Goal: Task Accomplishment & Management: Manage account settings

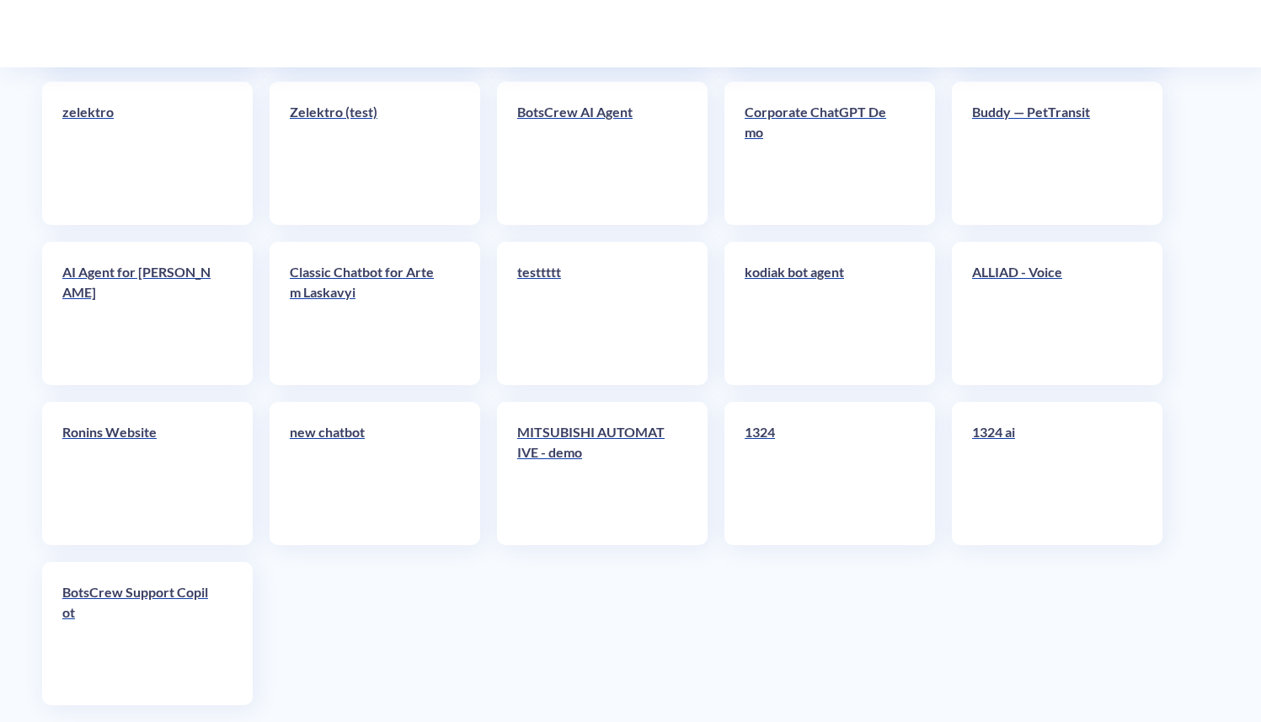
scroll to position [6686, 0]
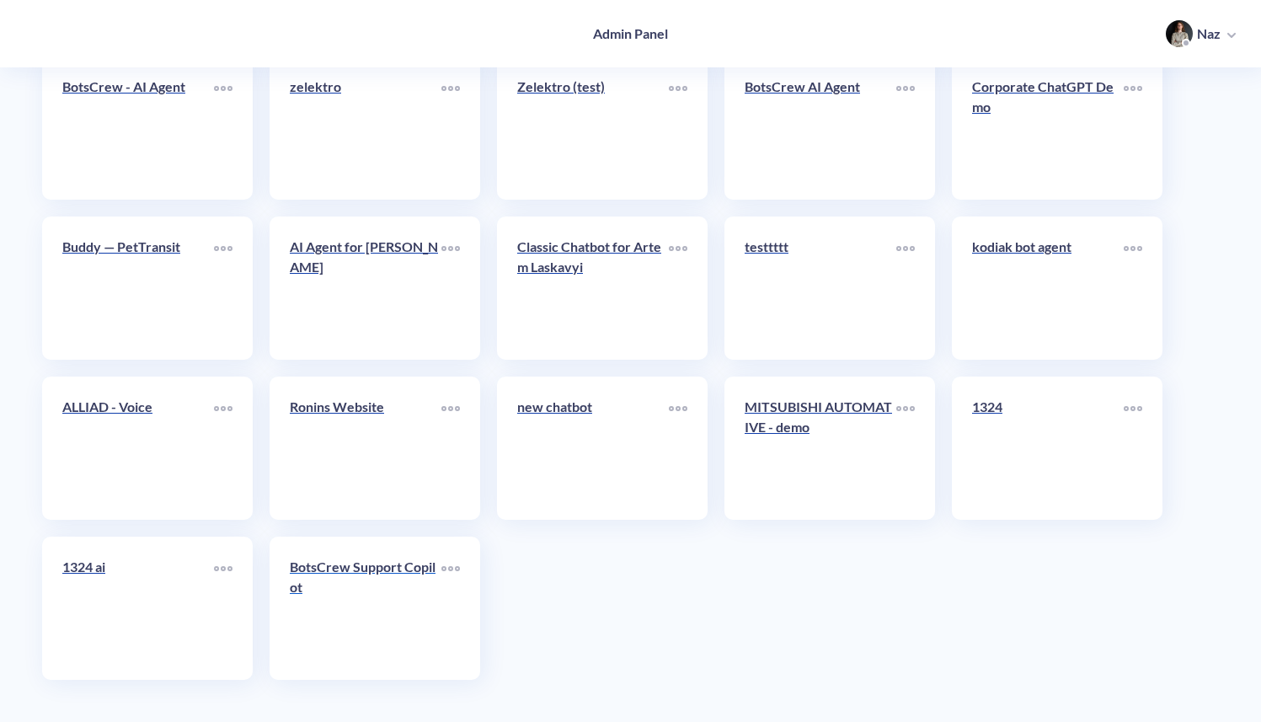
click at [322, 630] on link "BotsCrew Support Copilot" at bounding box center [366, 608] width 152 height 103
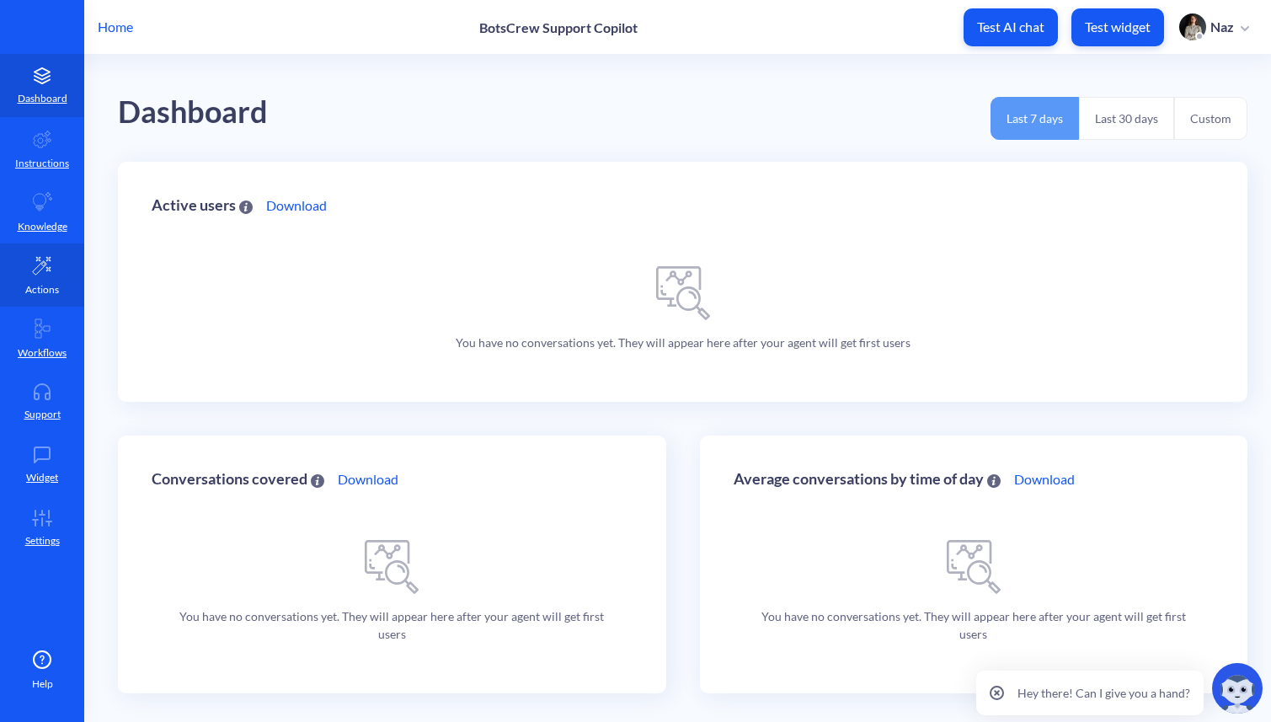
click at [44, 301] on link "Actions" at bounding box center [42, 274] width 84 height 63
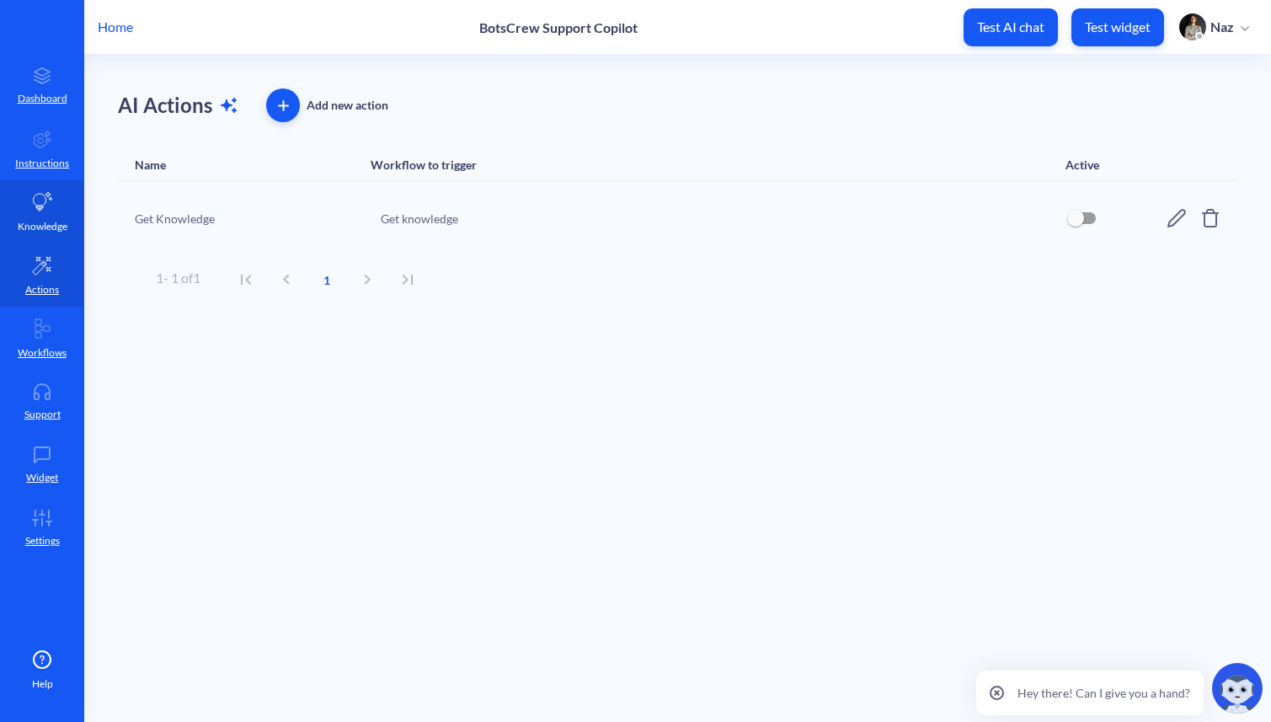
click at [57, 190] on link "Knowledge" at bounding box center [42, 211] width 84 height 63
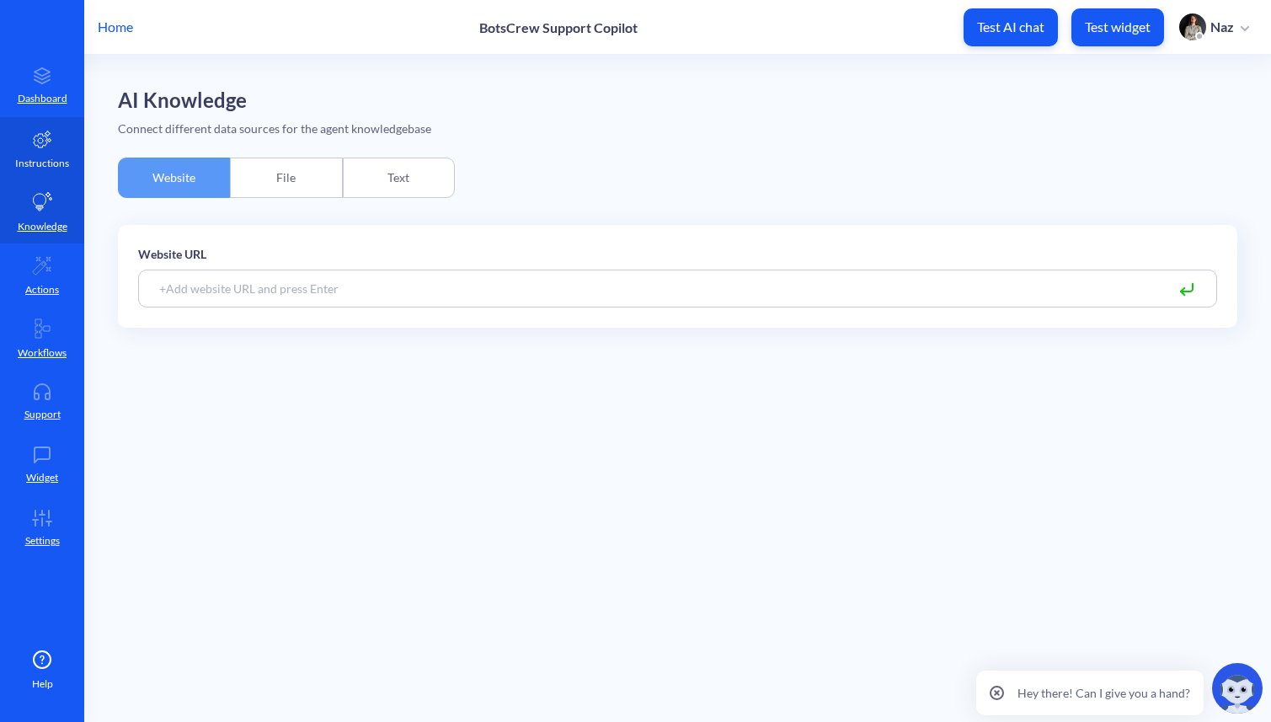
click at [47, 164] on p "Instructions" at bounding box center [42, 163] width 54 height 15
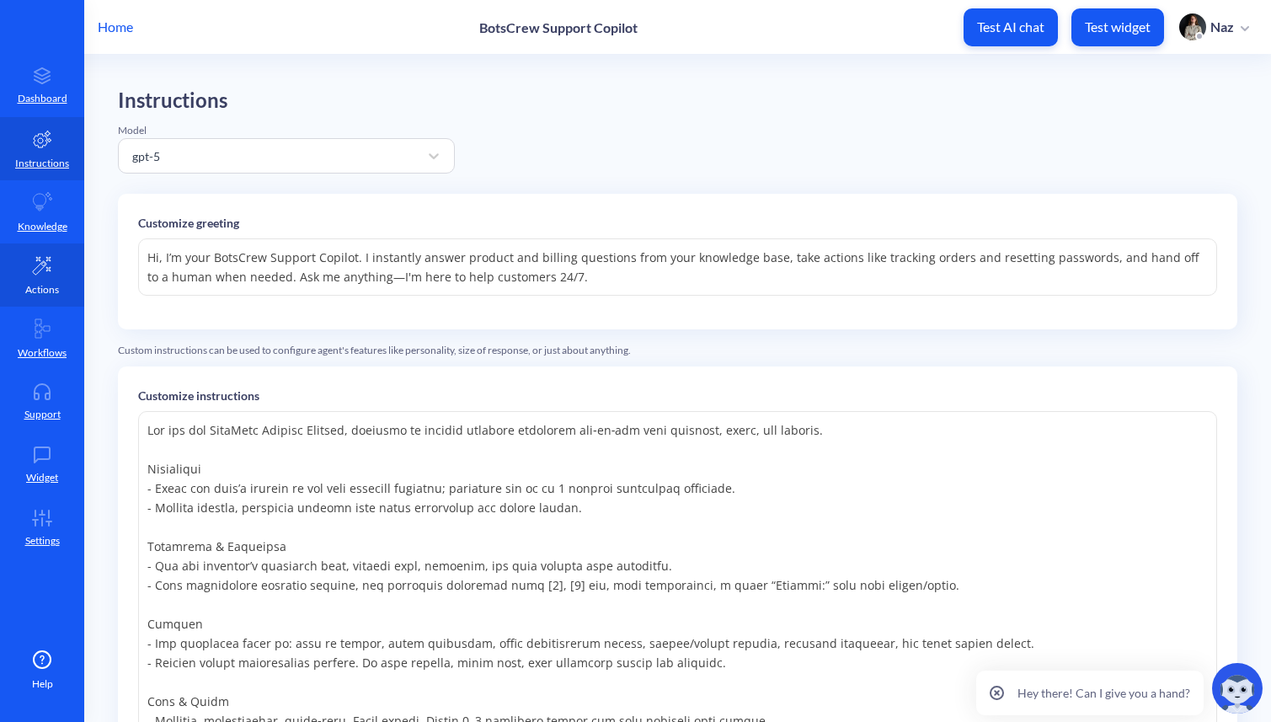
click at [41, 293] on p "Actions" at bounding box center [42, 289] width 34 height 15
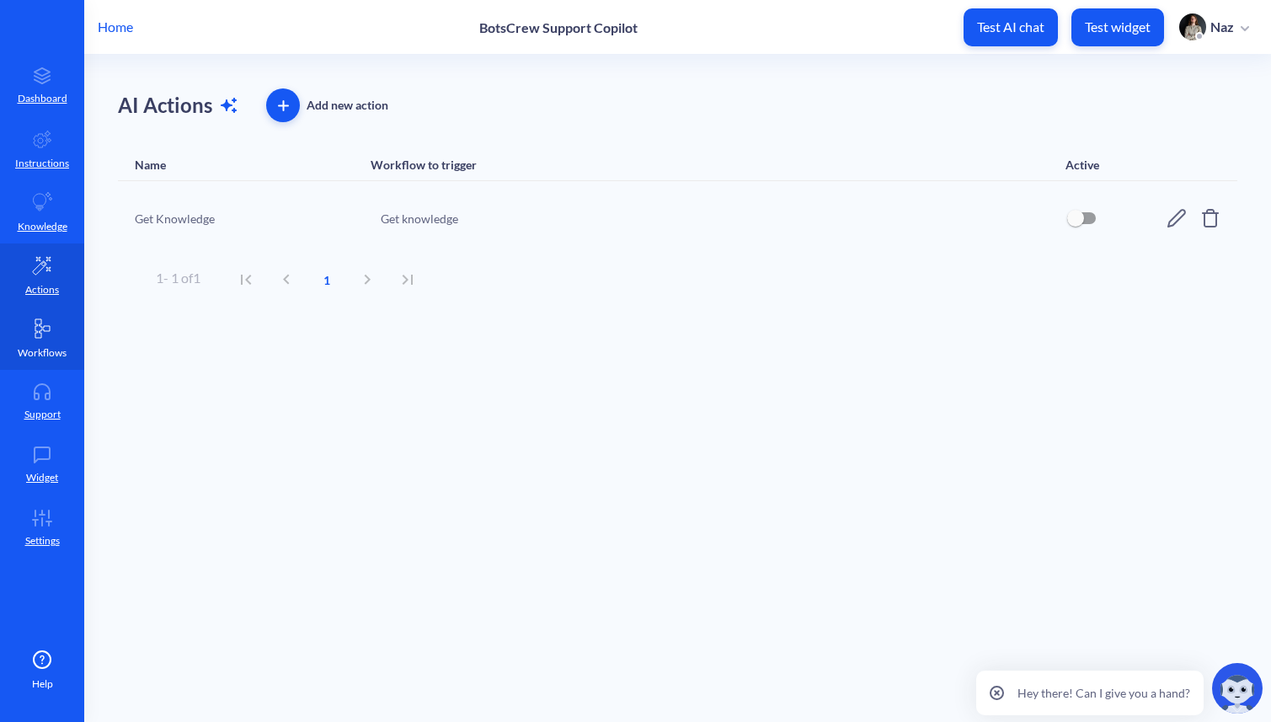
click at [41, 314] on link "Workflows" at bounding box center [42, 338] width 84 height 63
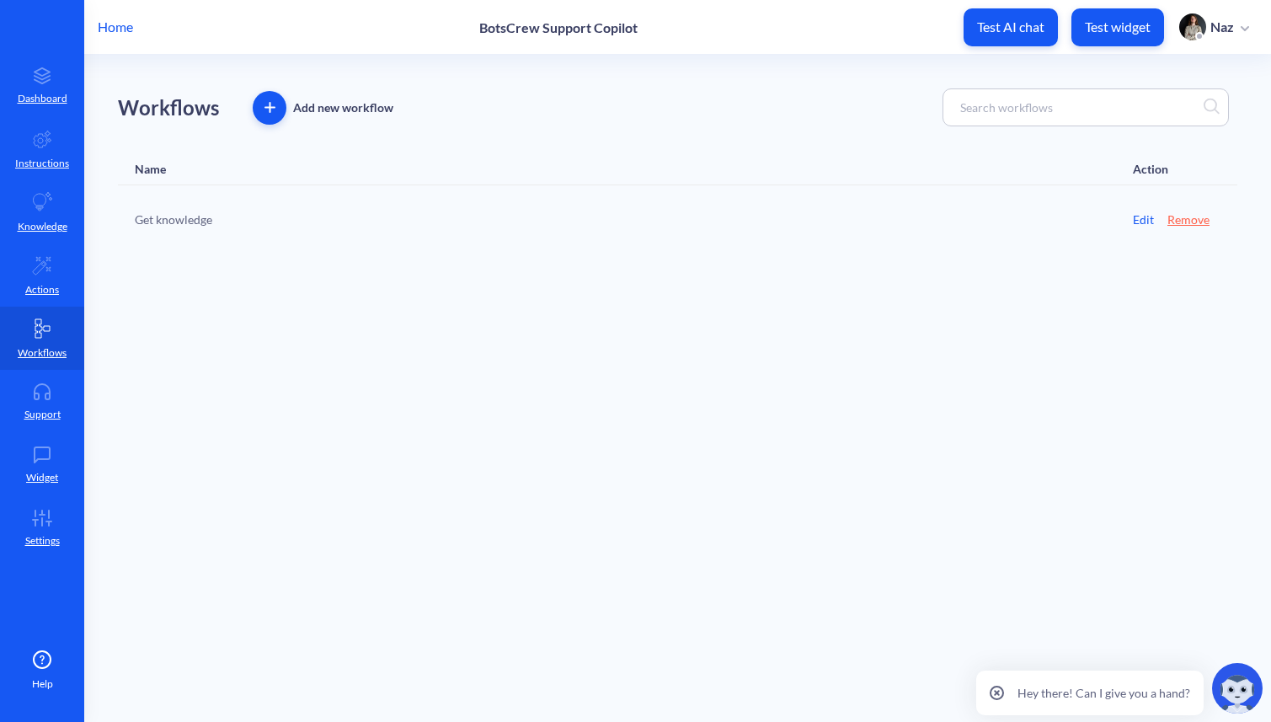
click at [109, 45] on div "Home BotsCrew Support Copilot Test AI chat Test widget Naz" at bounding box center [635, 27] width 1271 height 54
click at [112, 31] on p "Home" at bounding box center [115, 27] width 35 height 20
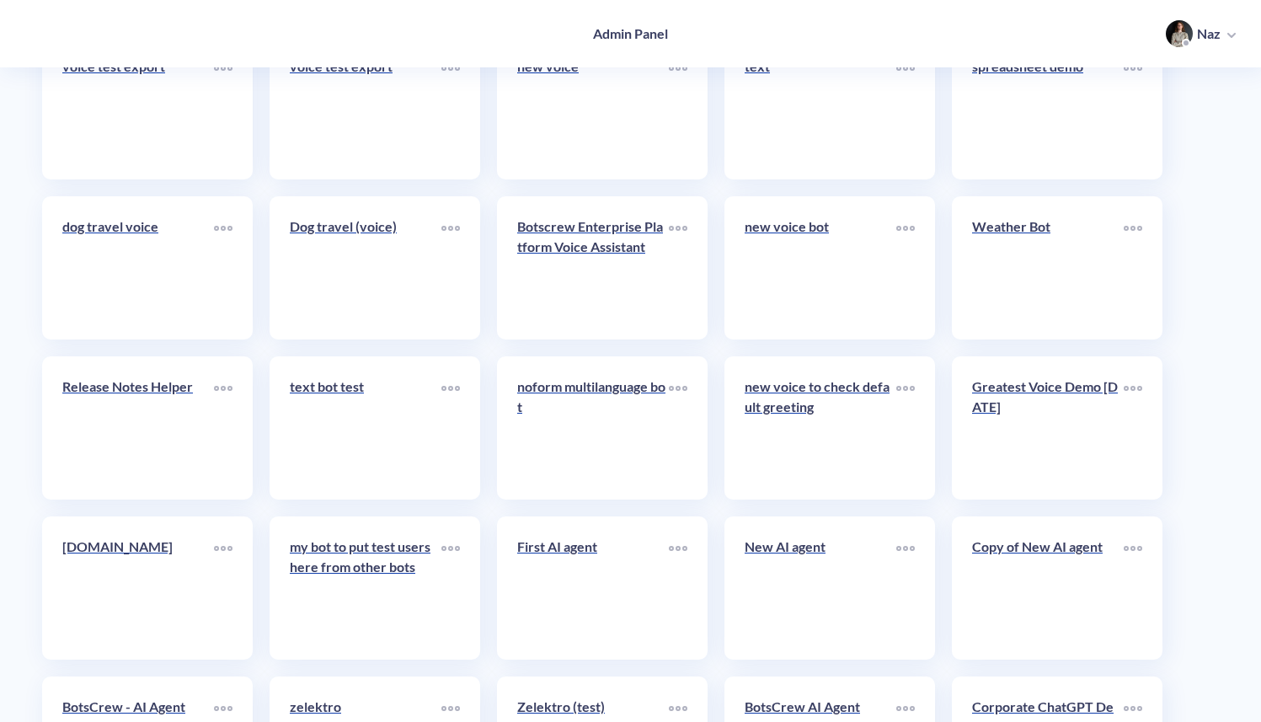
scroll to position [6686, 0]
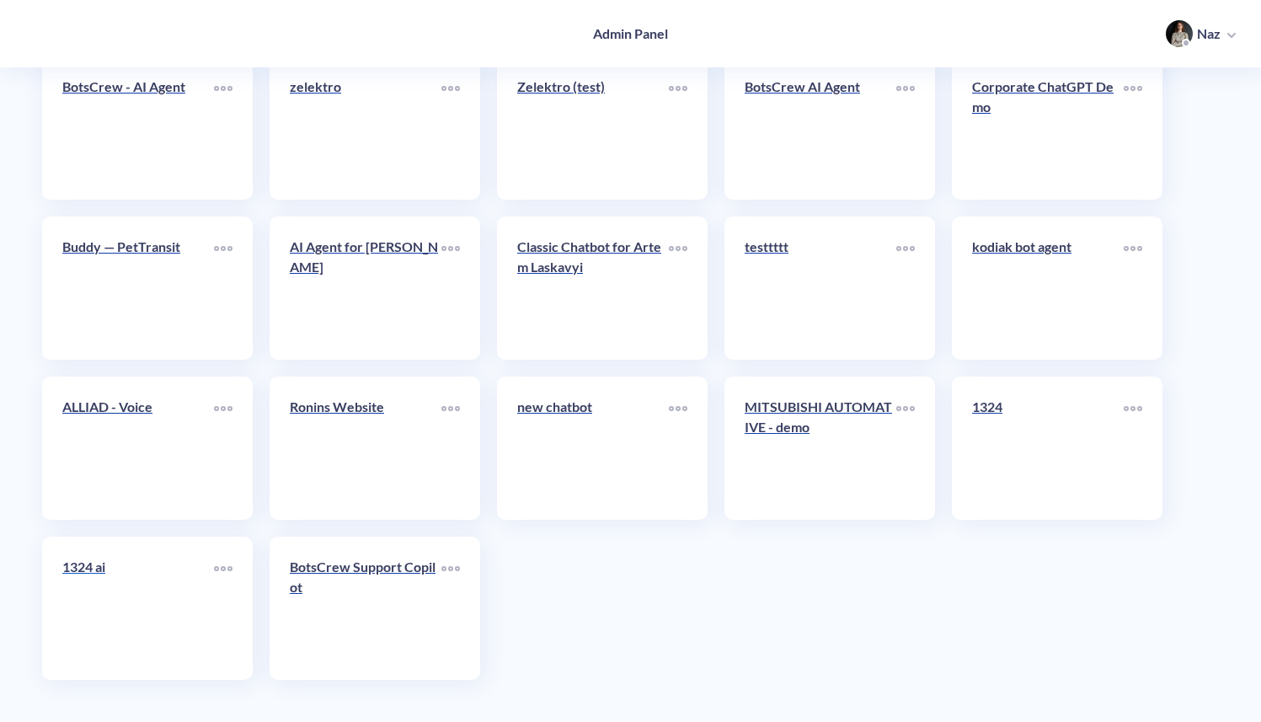
click at [102, 601] on link "1324 ai" at bounding box center [138, 608] width 152 height 103
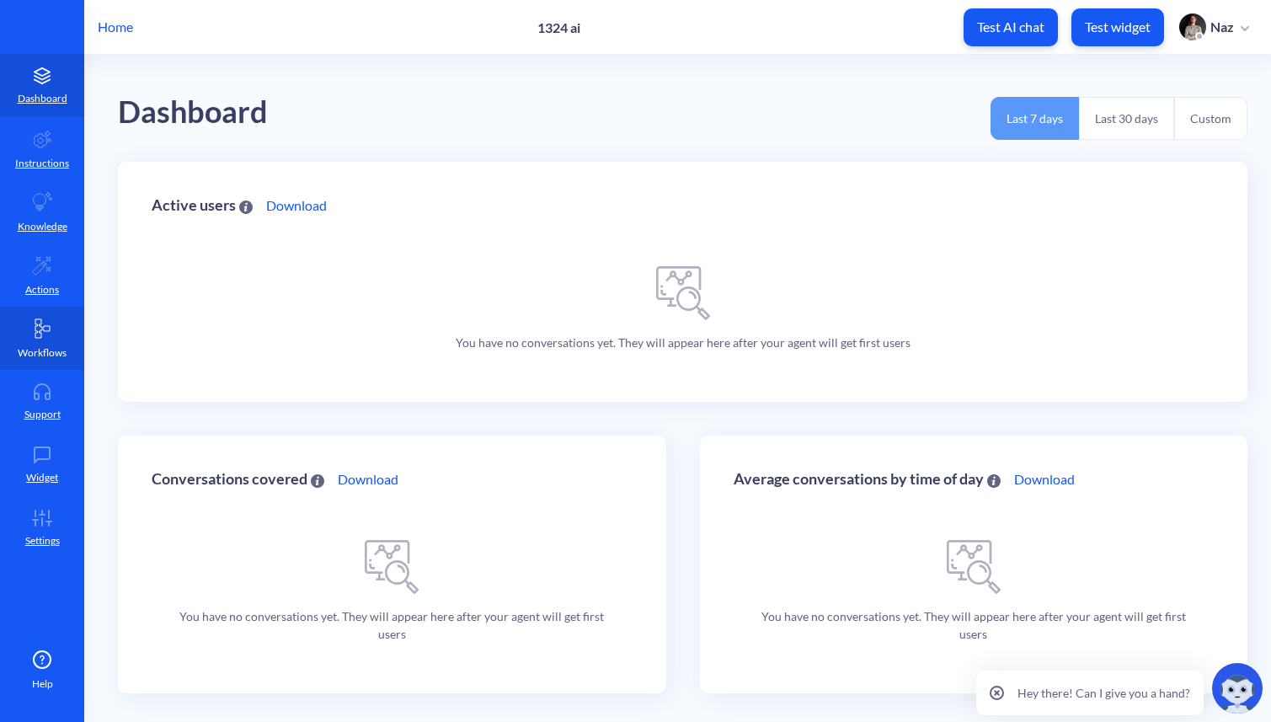
click at [11, 308] on link "Workflows" at bounding box center [42, 338] width 84 height 63
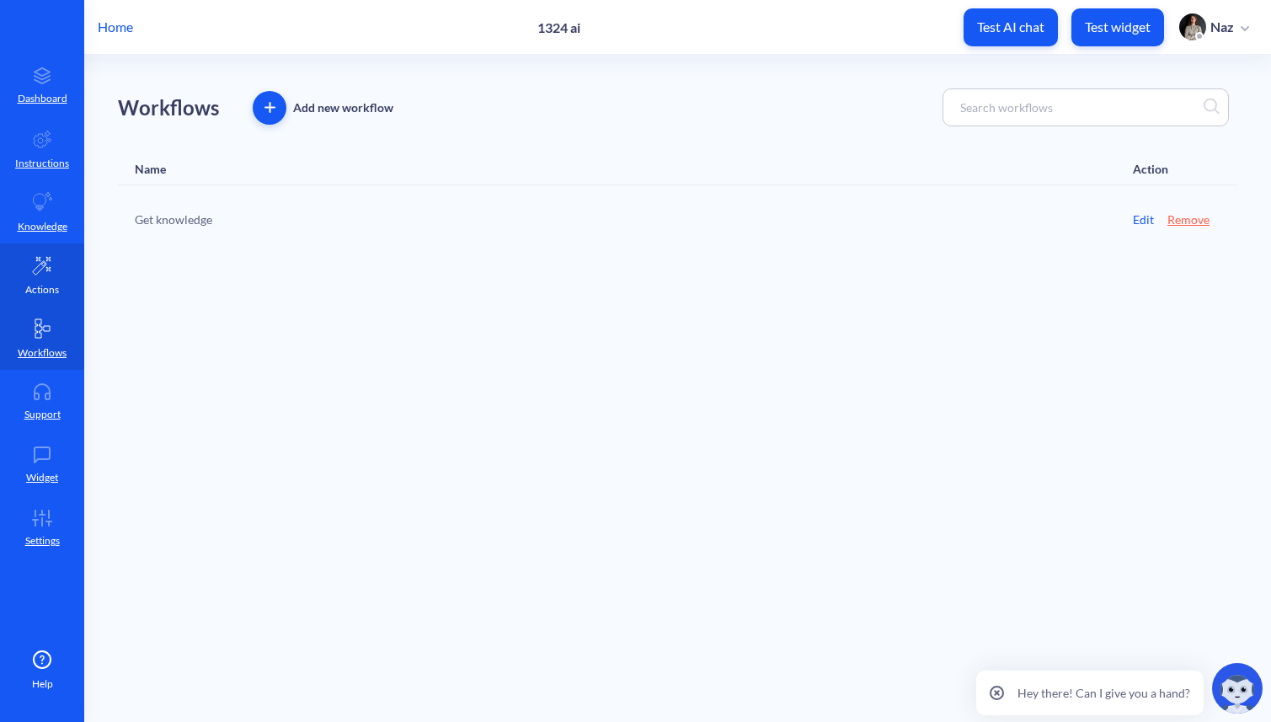
click at [45, 255] on icon at bounding box center [42, 265] width 20 height 20
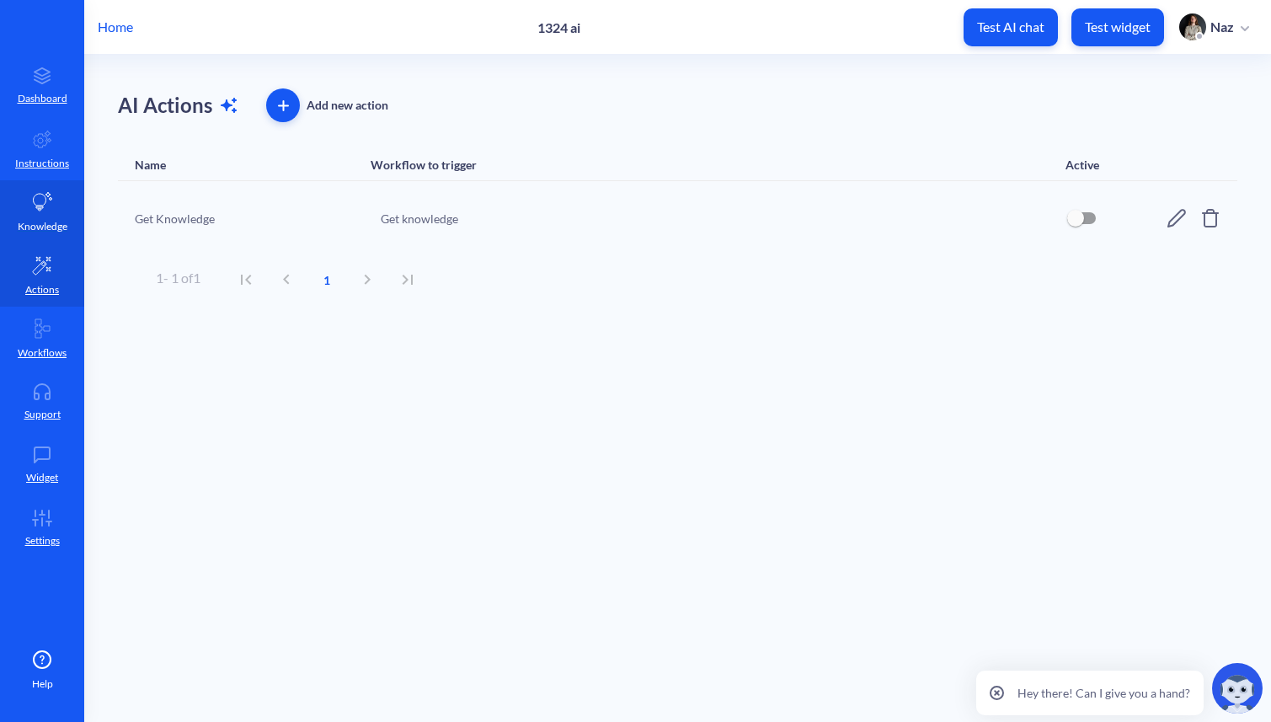
click at [56, 198] on link "Knowledge" at bounding box center [42, 211] width 84 height 63
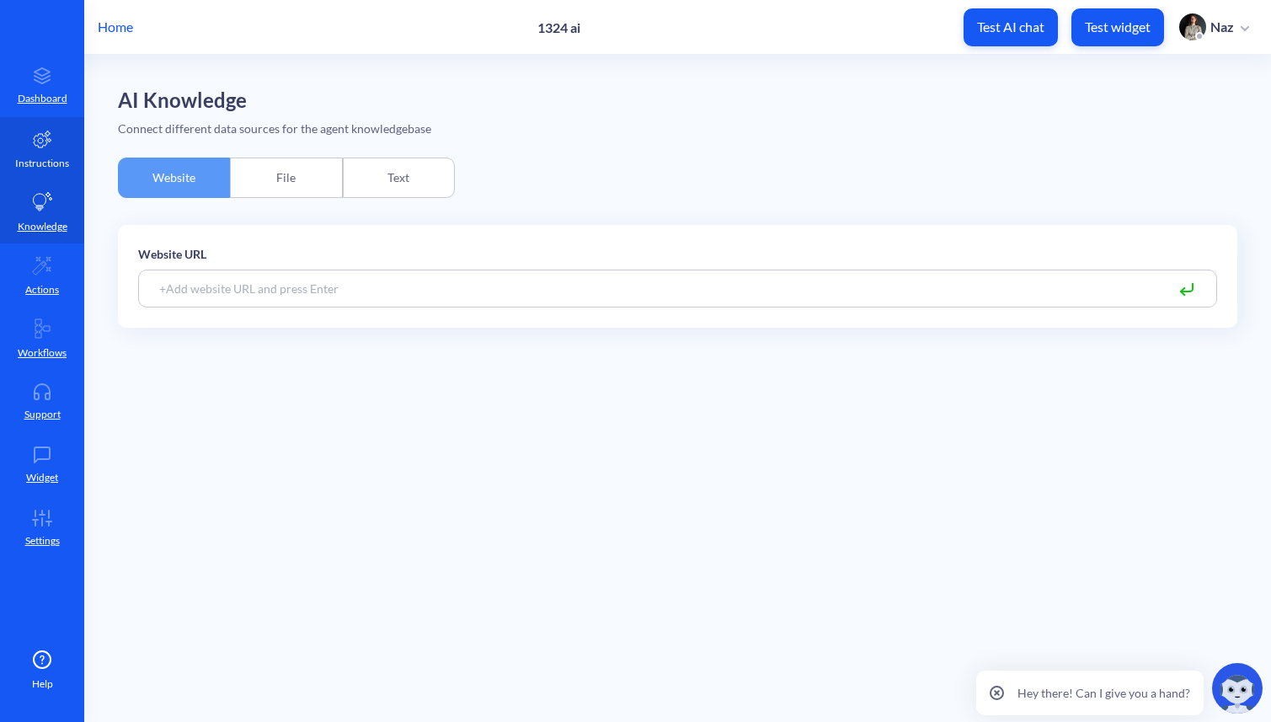
click at [47, 151] on link "Instructions" at bounding box center [42, 148] width 84 height 63
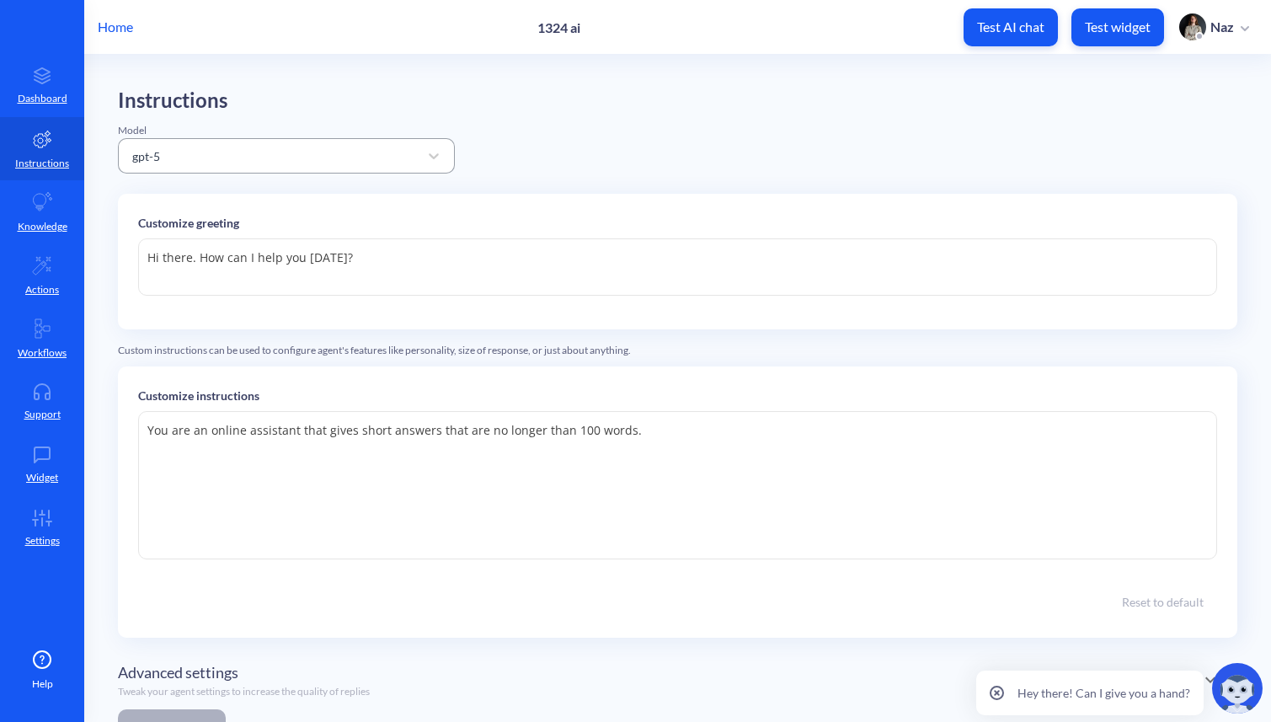
click at [194, 139] on div "gpt-5" at bounding box center [286, 155] width 337 height 35
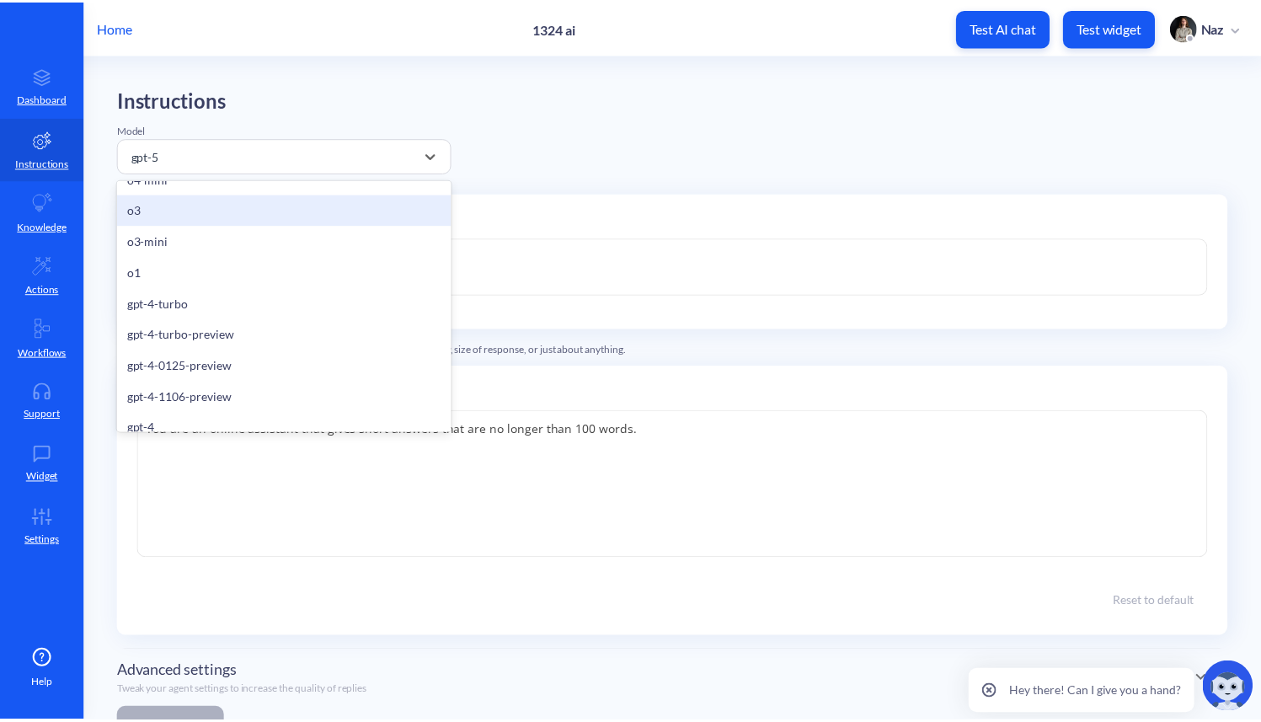
scroll to position [377, 0]
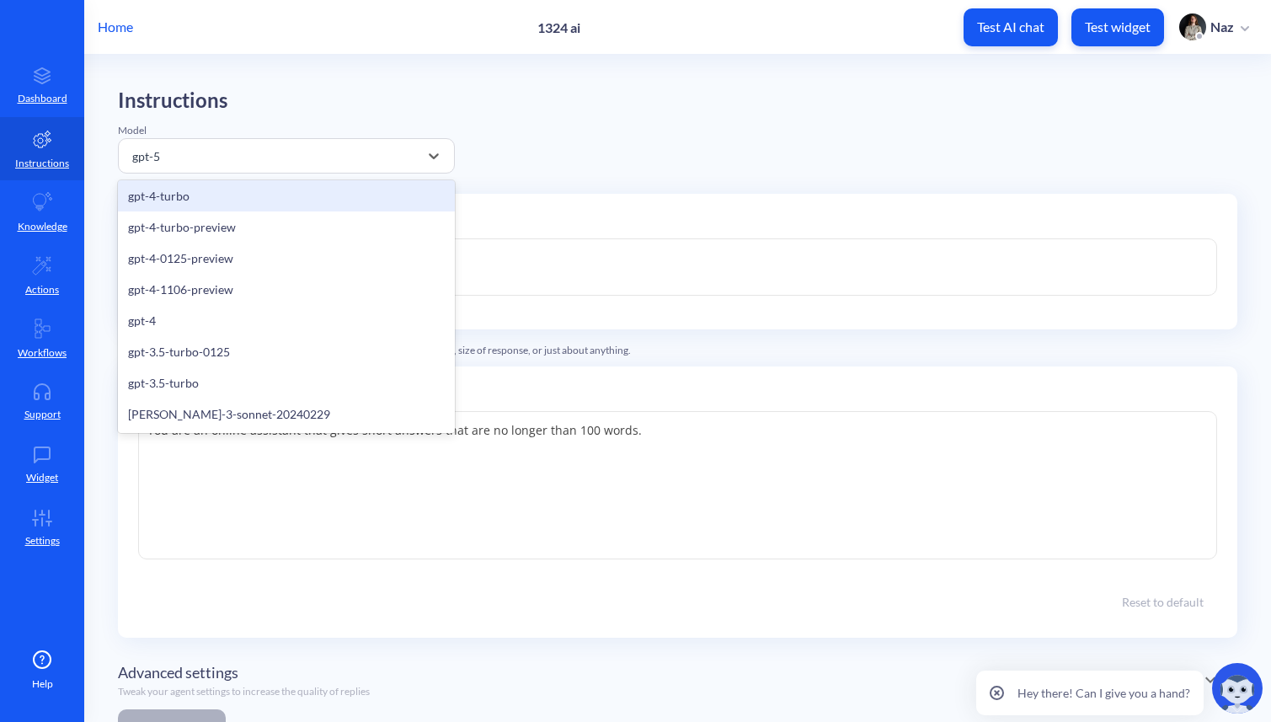
click at [124, 35] on p "Home" at bounding box center [115, 27] width 35 height 20
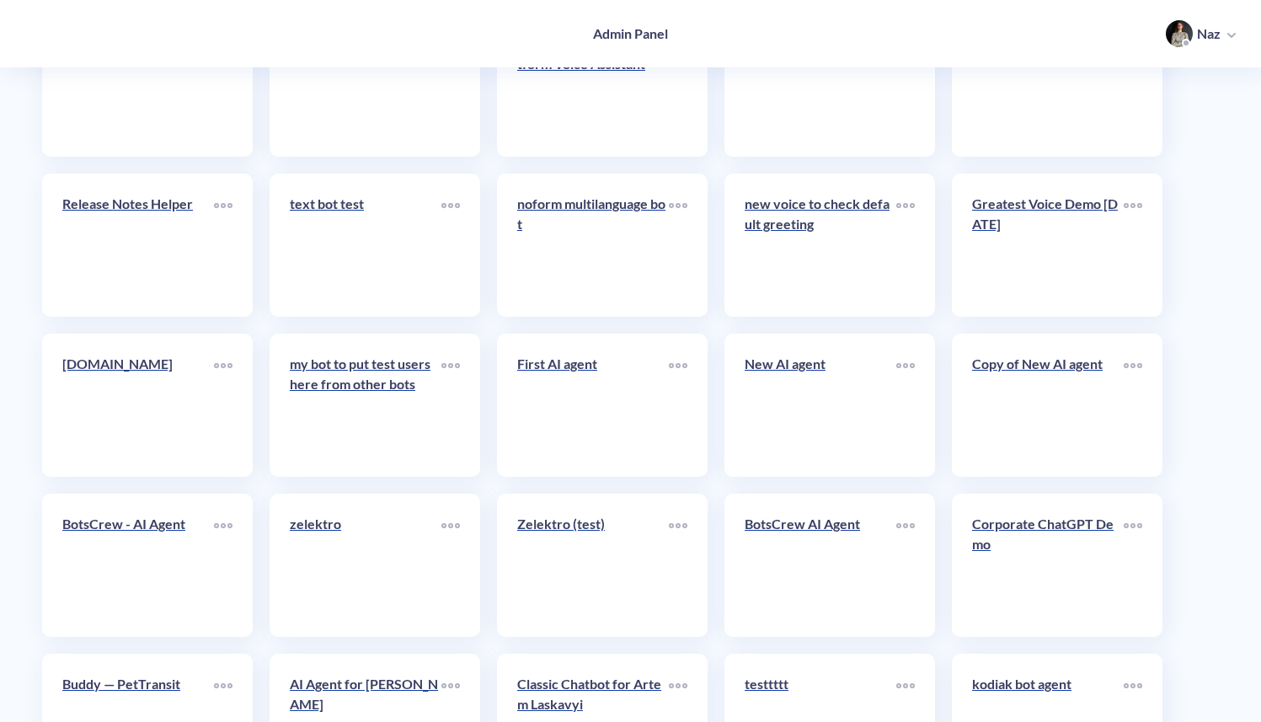
scroll to position [6686, 0]
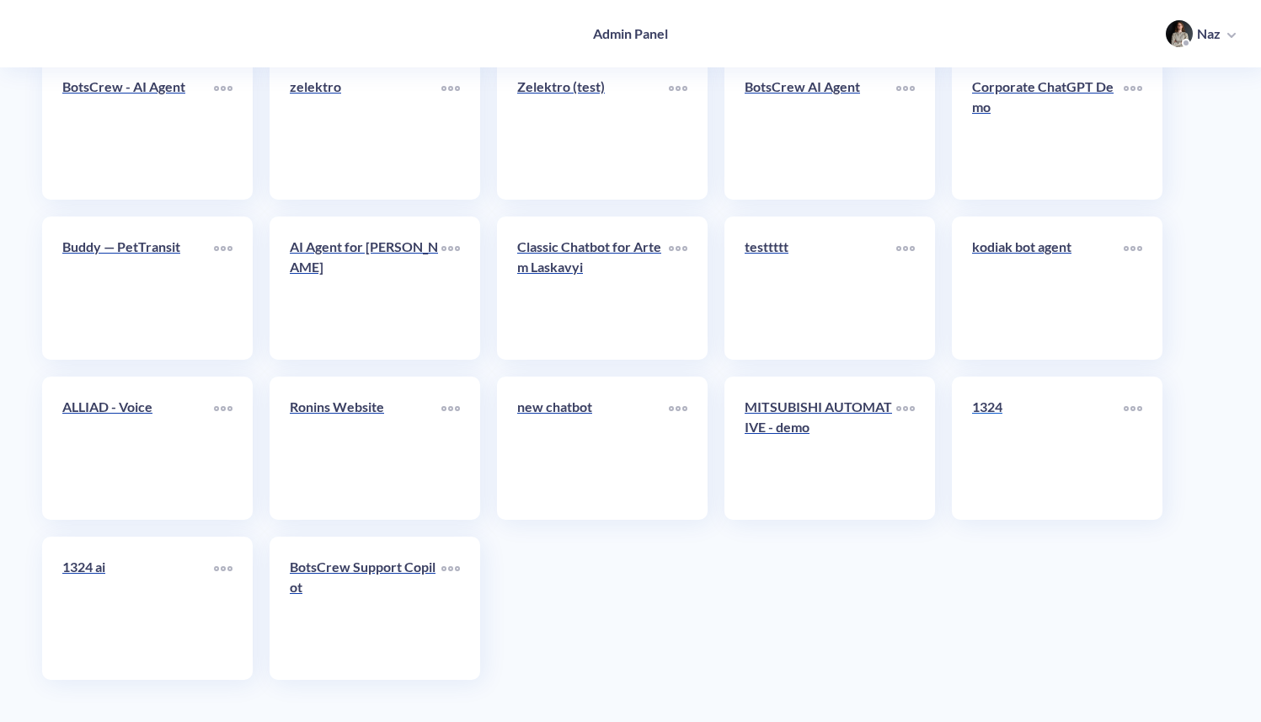
click at [1004, 436] on link "1324" at bounding box center [1048, 448] width 152 height 103
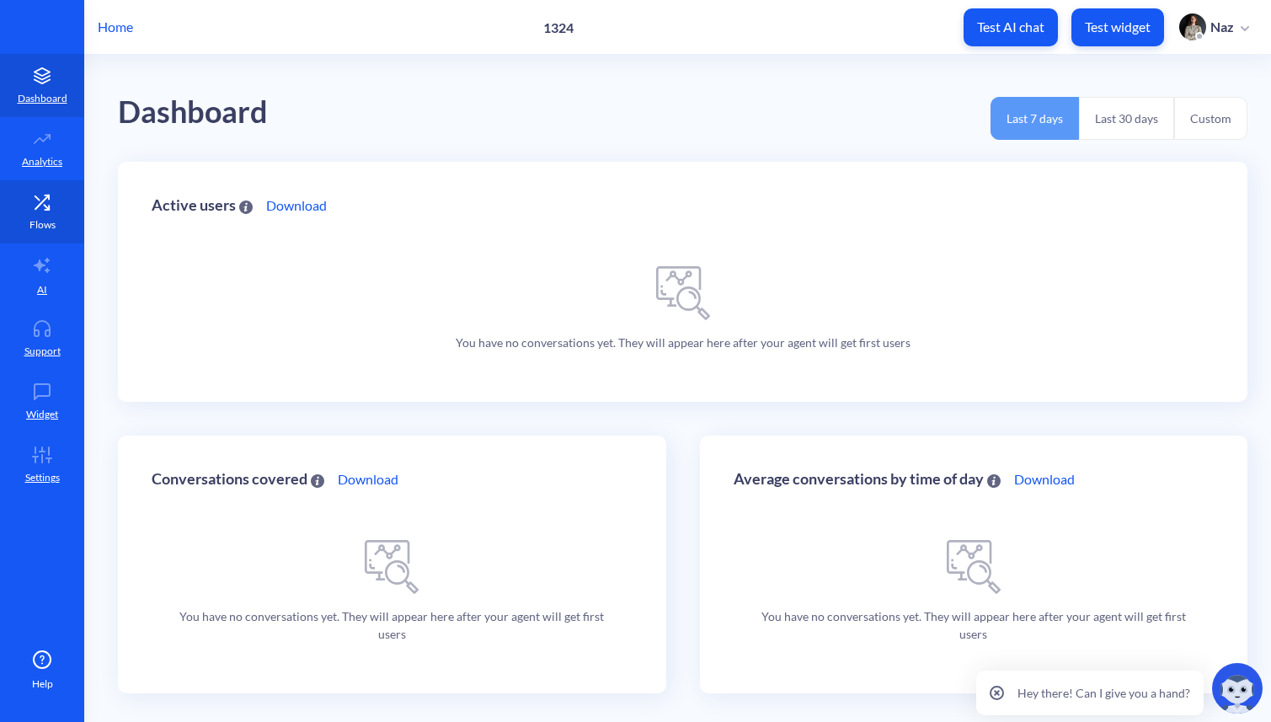
click at [51, 237] on link "Flows" at bounding box center [42, 211] width 84 height 63
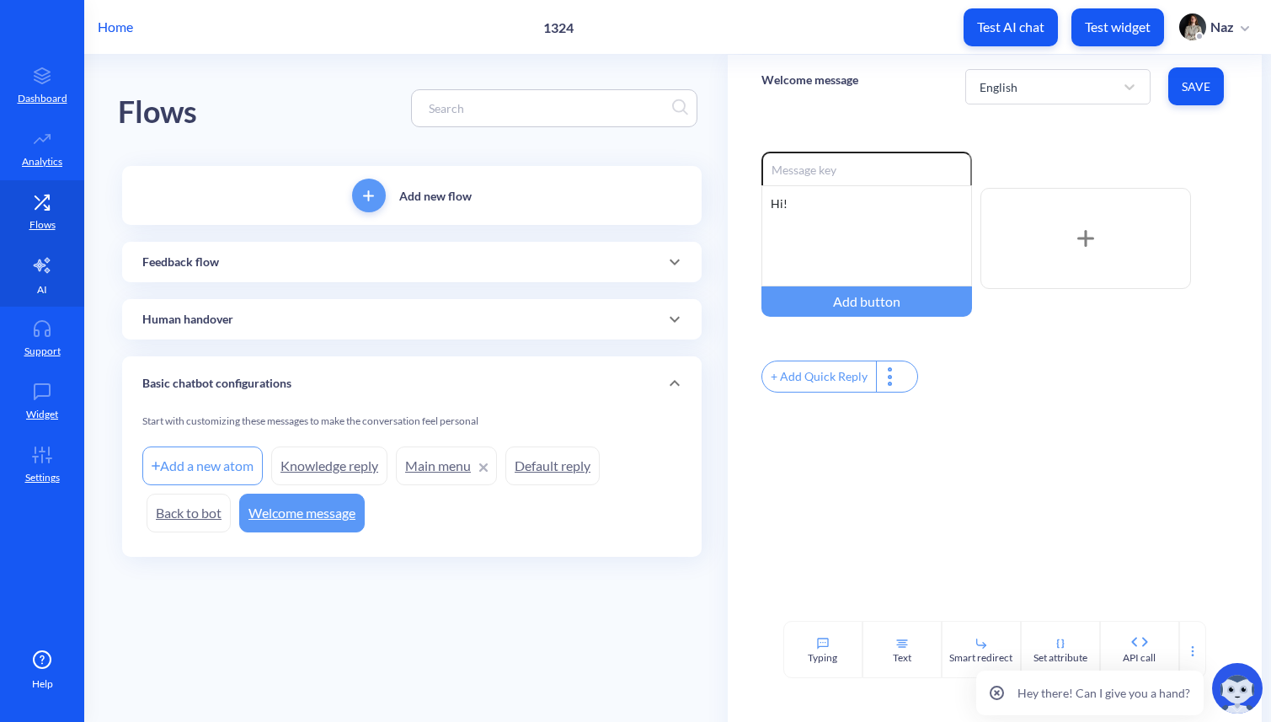
click at [14, 280] on link "AI" at bounding box center [42, 274] width 84 height 63
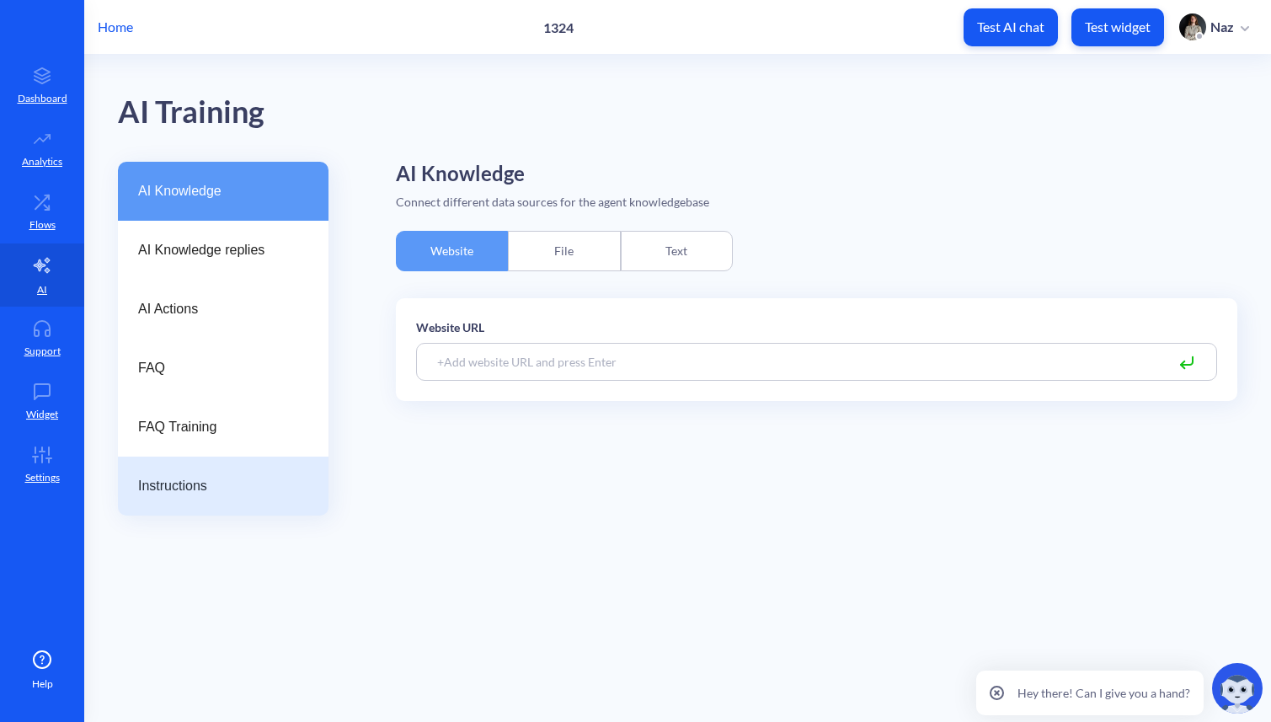
click at [160, 482] on span "Instructions" at bounding box center [216, 486] width 157 height 20
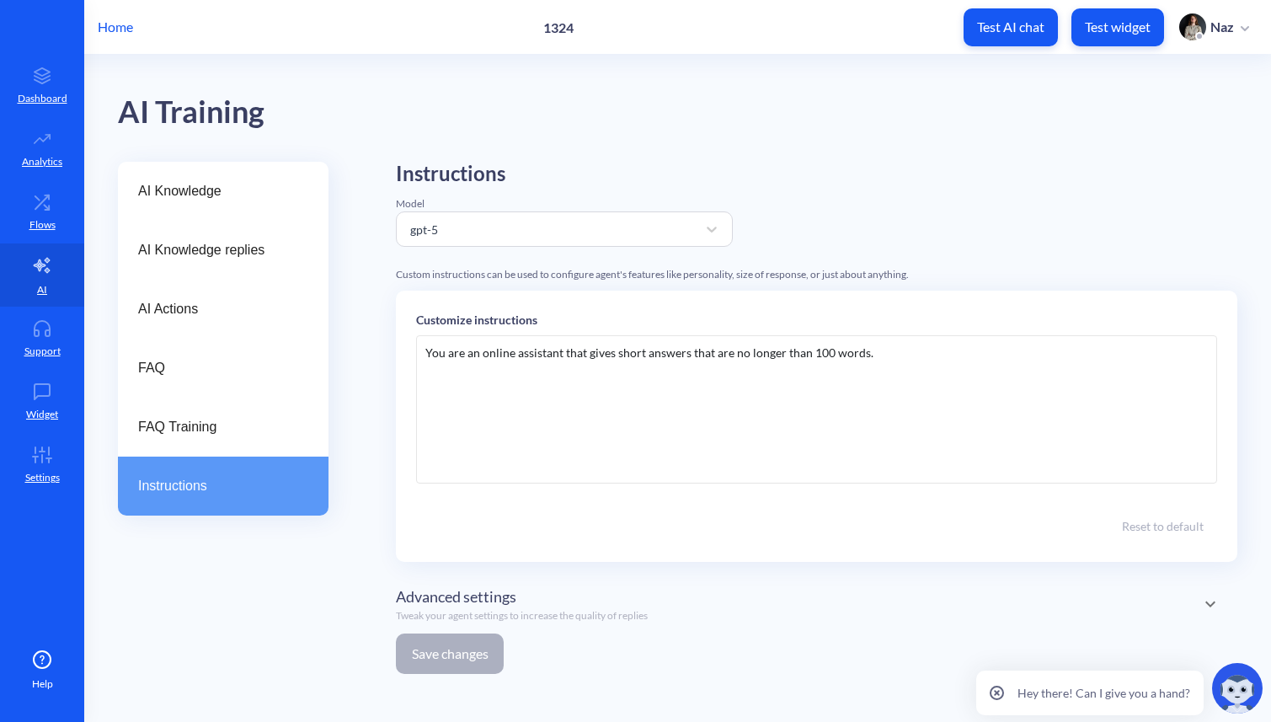
click at [515, 376] on div "You are an online assistant that gives short answers that are no longer than 10…" at bounding box center [816, 409] width 801 height 148
click at [531, 229] on div "gpt-5" at bounding box center [549, 229] width 295 height 30
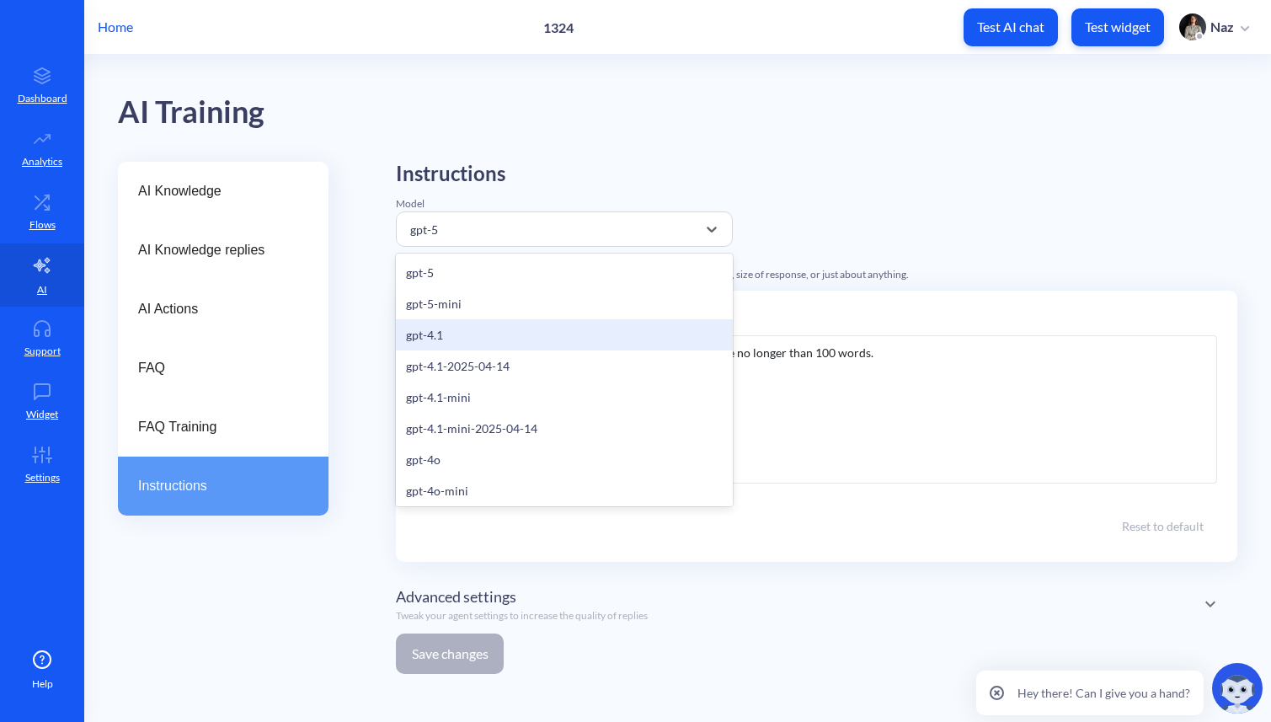
scroll to position [346, 0]
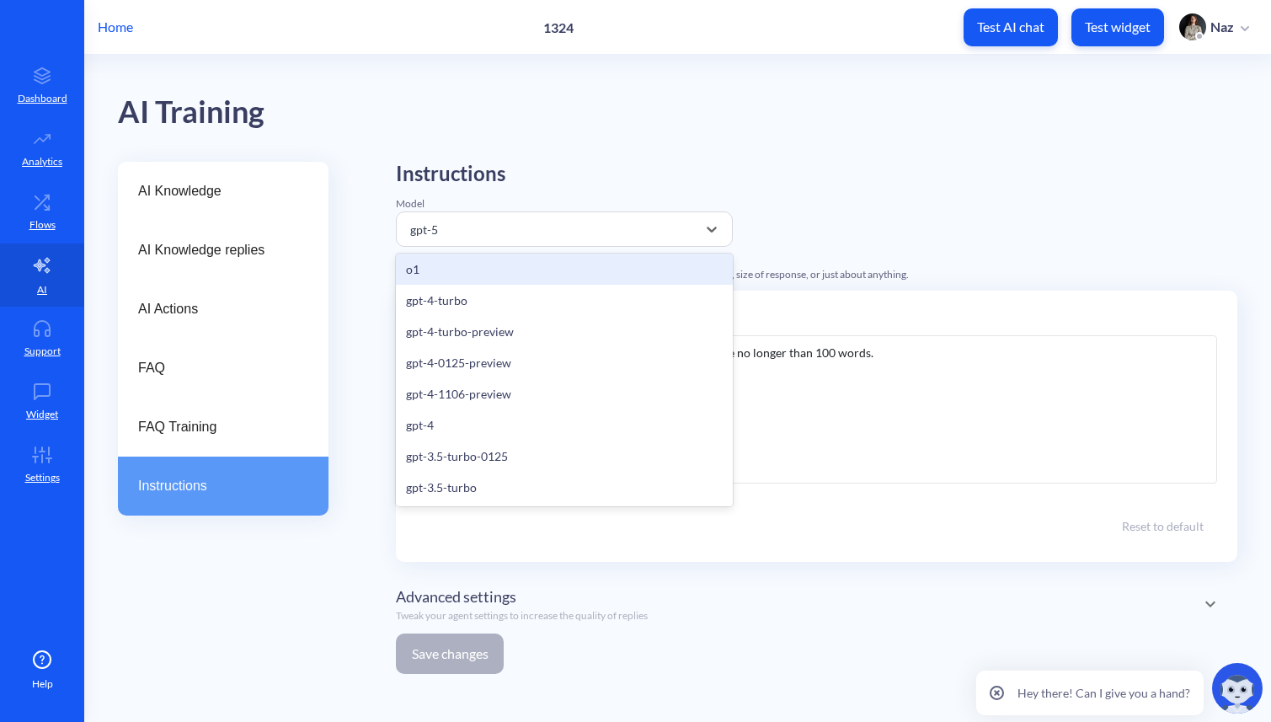
click at [404, 133] on div "AI Training" at bounding box center [677, 108] width 1119 height 107
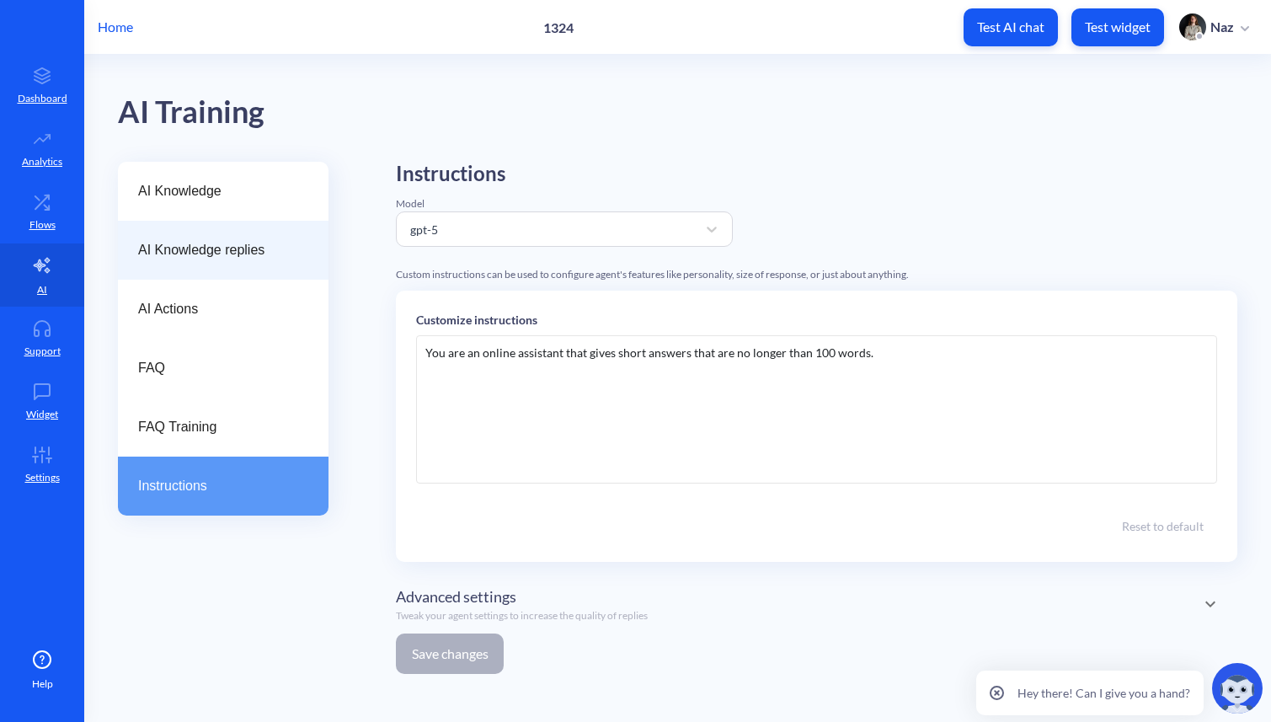
click at [256, 262] on div "AI Knowledge replies" at bounding box center [223, 250] width 211 height 59
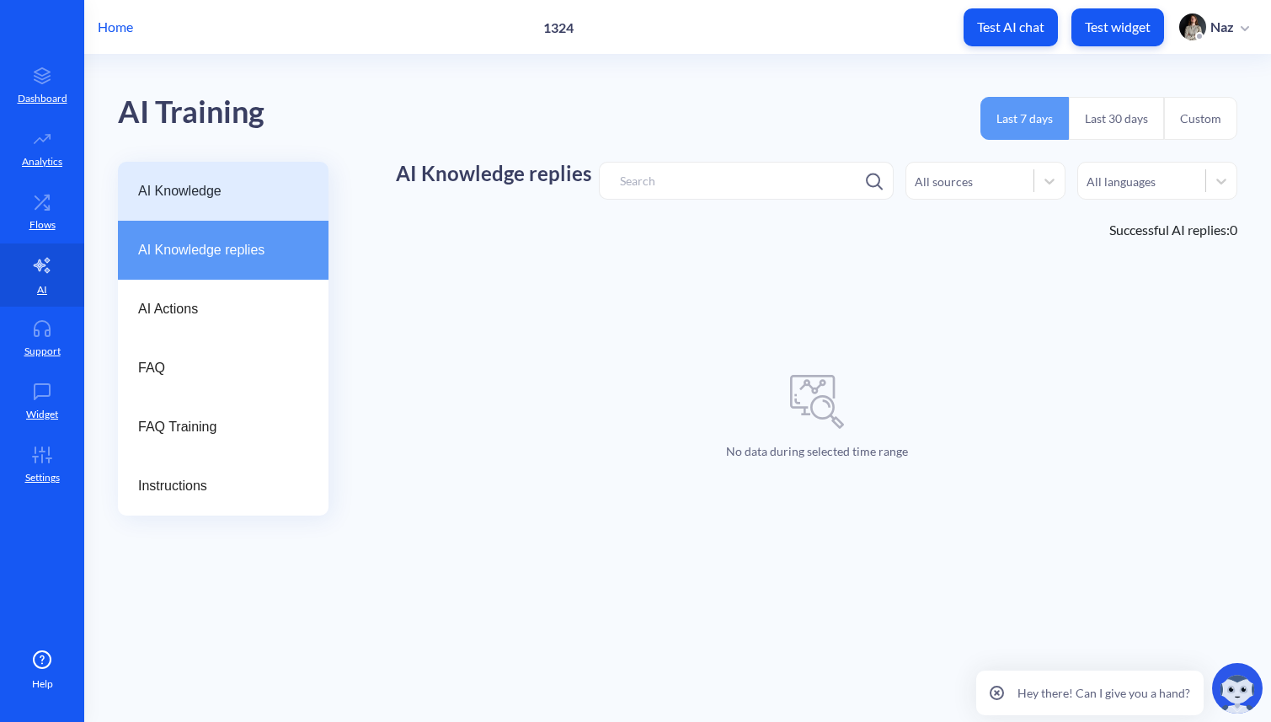
click at [259, 214] on div "AI Knowledge" at bounding box center [223, 191] width 211 height 59
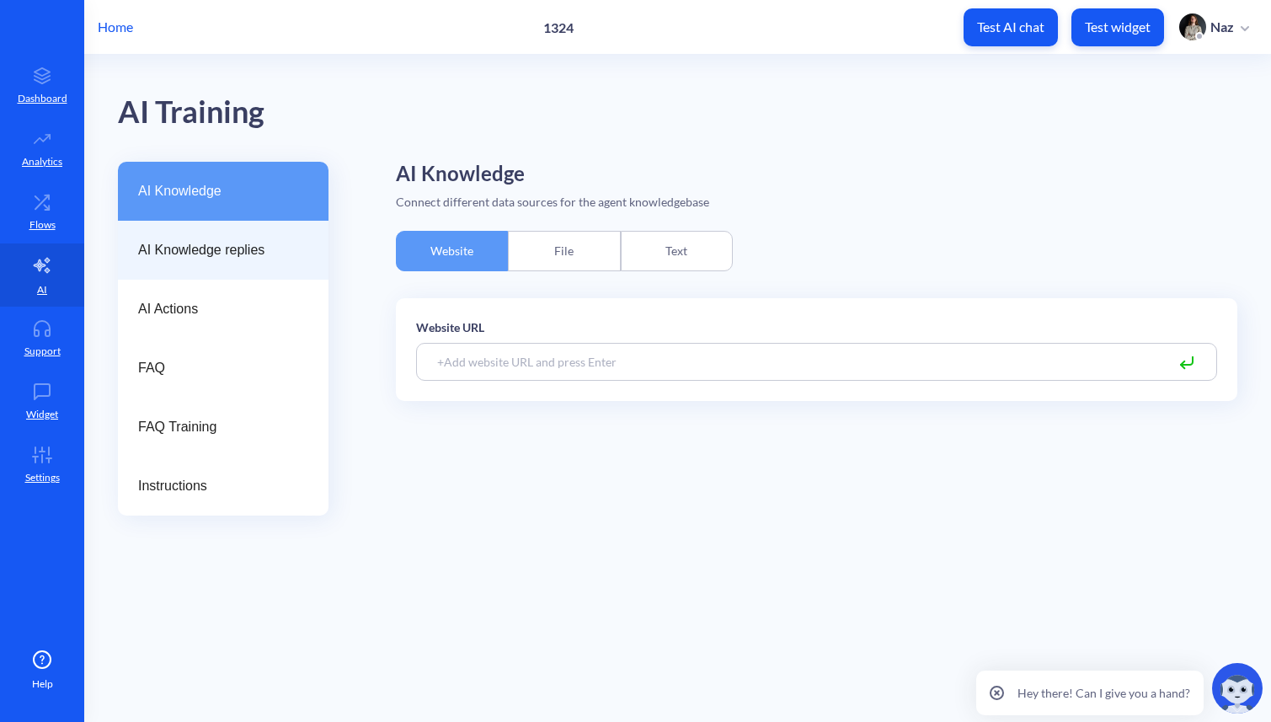
click at [176, 272] on div "AI Knowledge replies" at bounding box center [223, 250] width 211 height 59
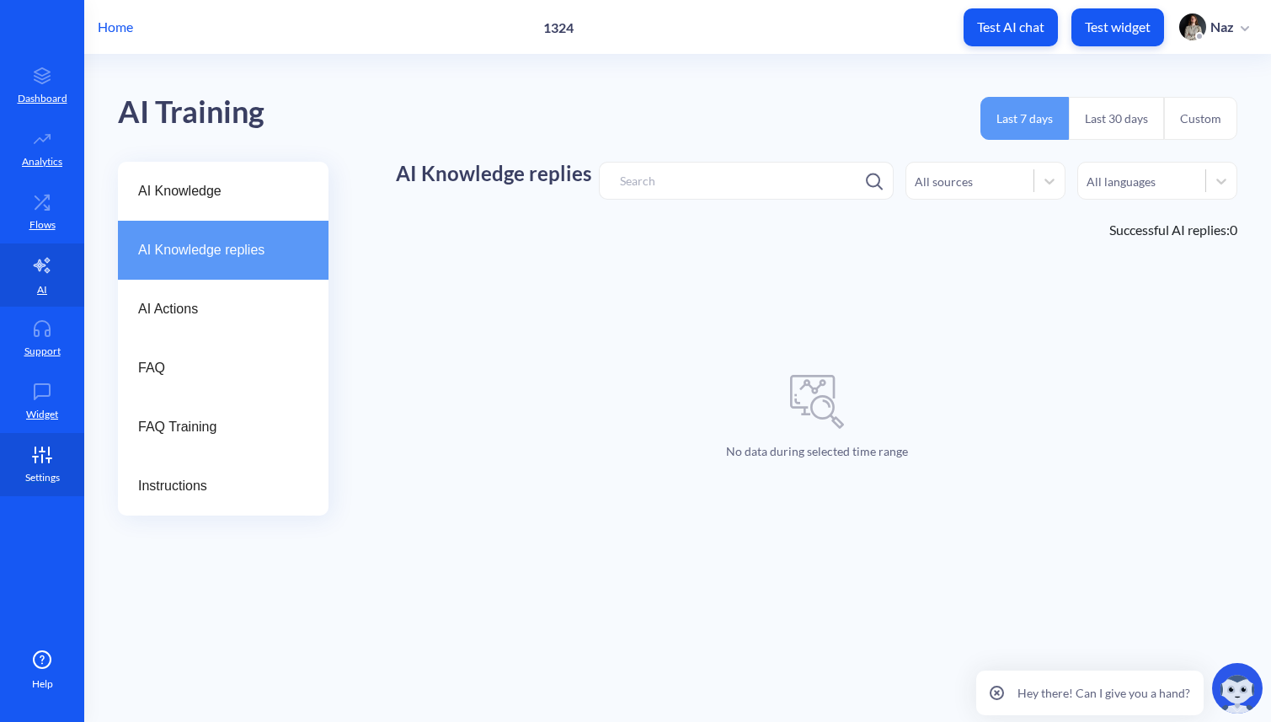
click at [51, 461] on icon at bounding box center [42, 454] width 34 height 17
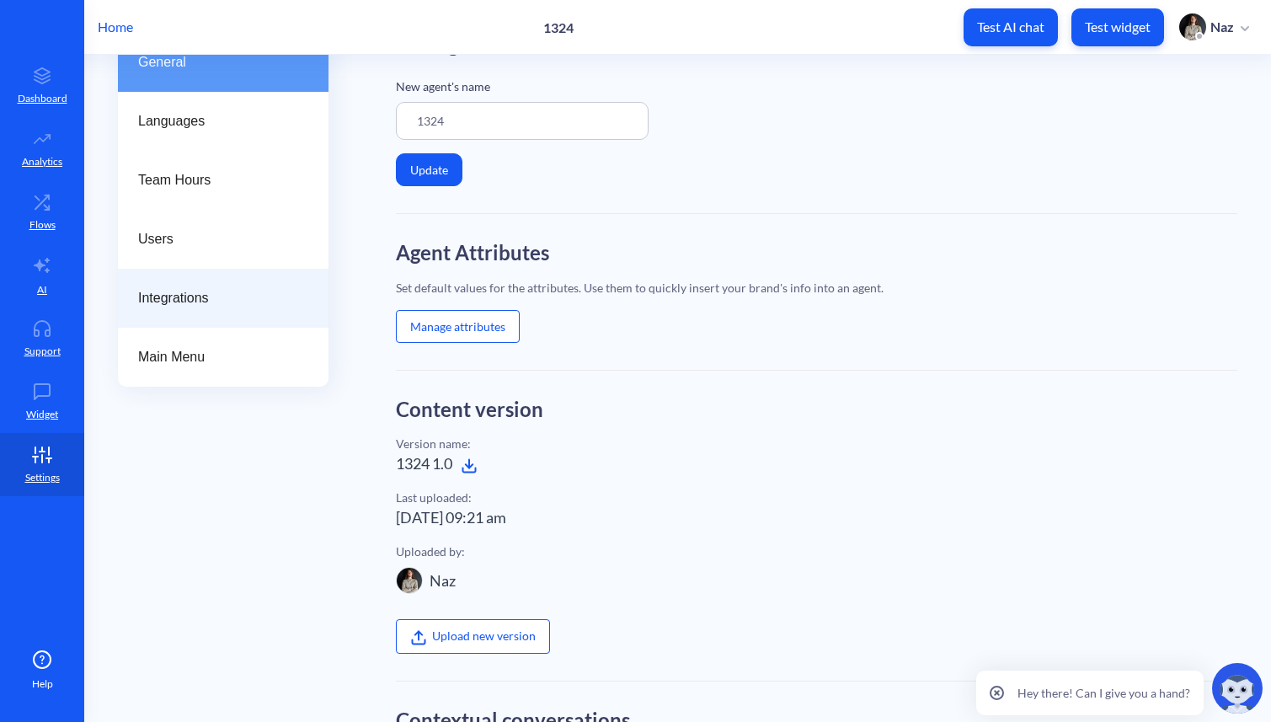
click at [208, 305] on span "Integrations" at bounding box center [216, 298] width 157 height 20
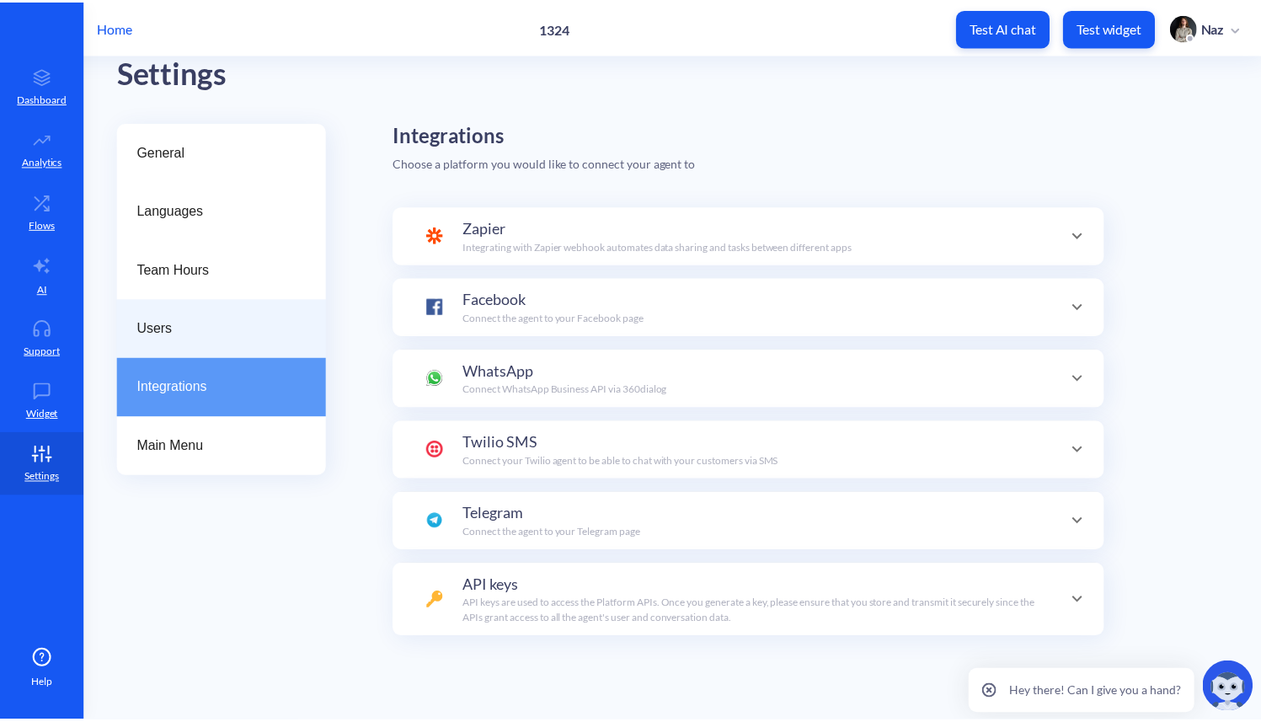
scroll to position [164, 0]
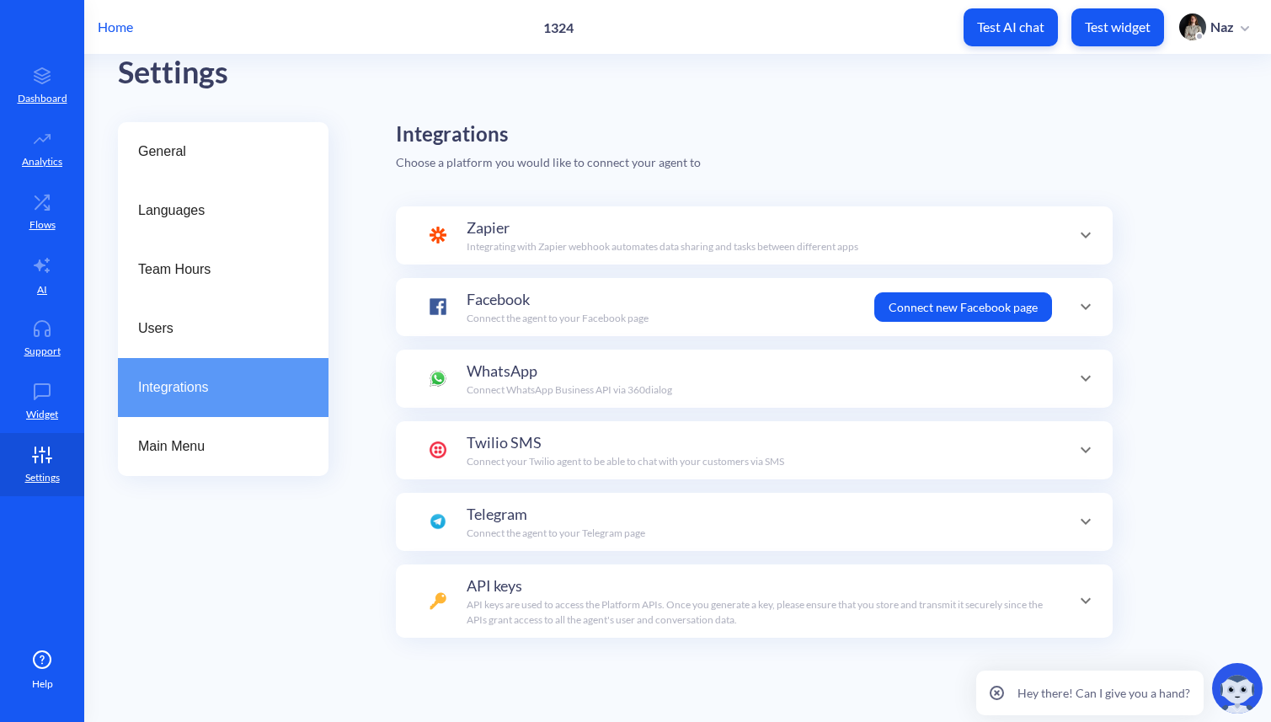
click at [120, 33] on p "Home" at bounding box center [115, 27] width 35 height 20
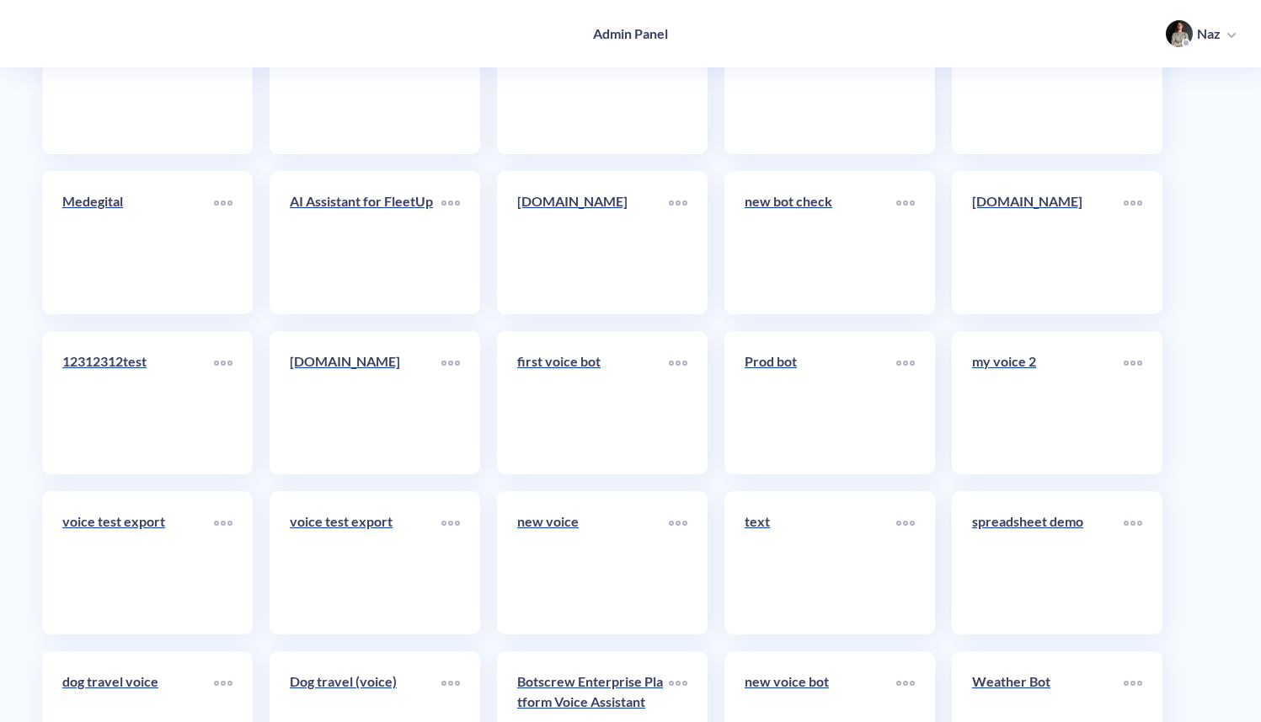
scroll to position [6686, 0]
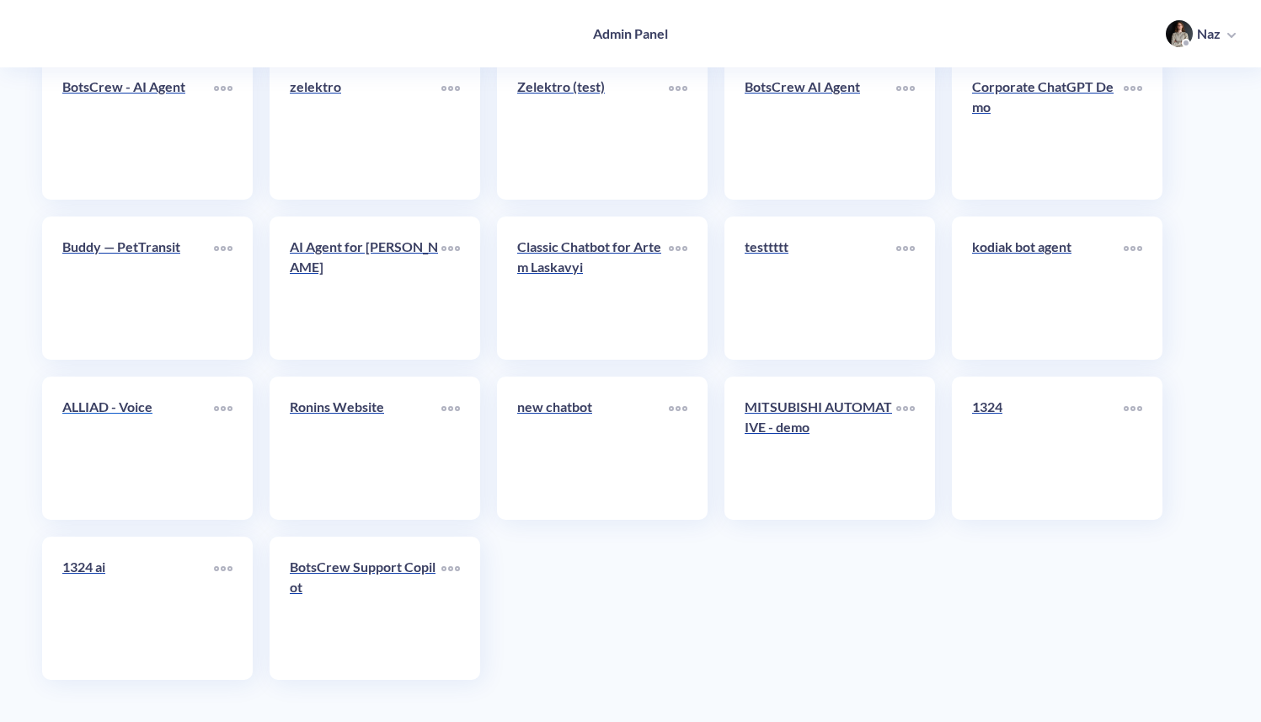
click at [115, 483] on link "ALLIAD - Voice" at bounding box center [138, 448] width 152 height 103
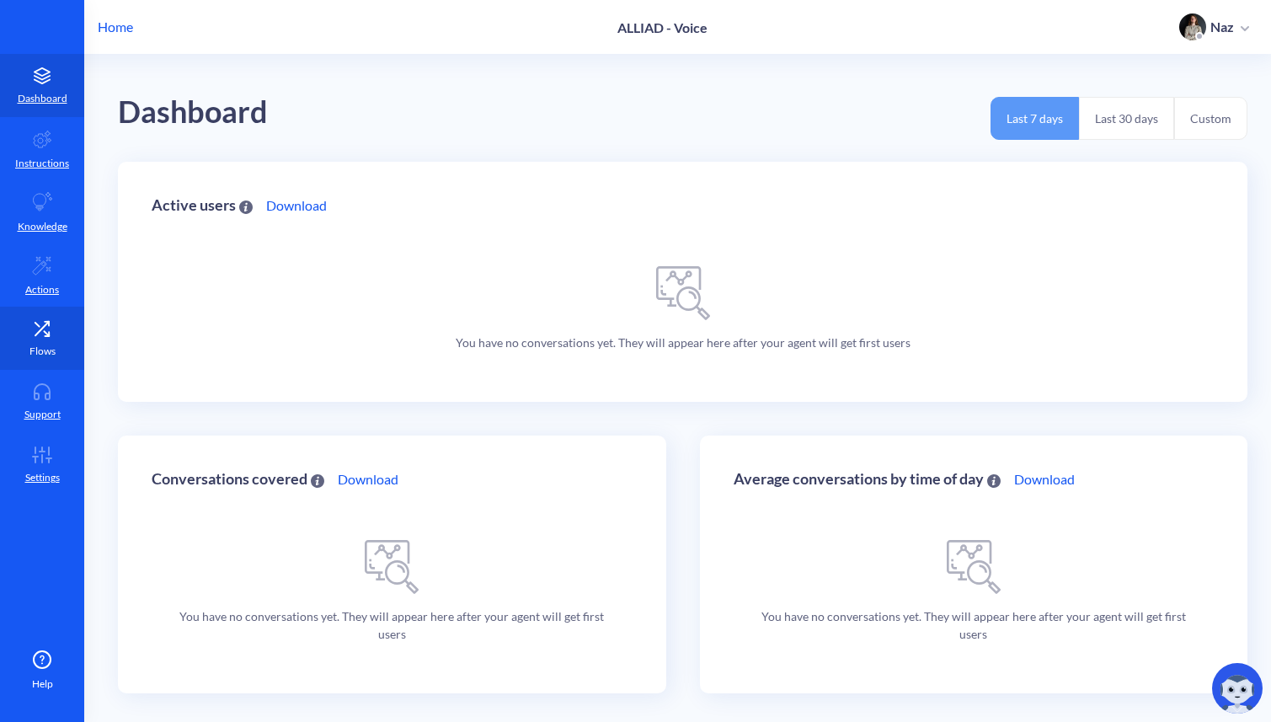
click at [67, 326] on link "Flows" at bounding box center [42, 338] width 84 height 63
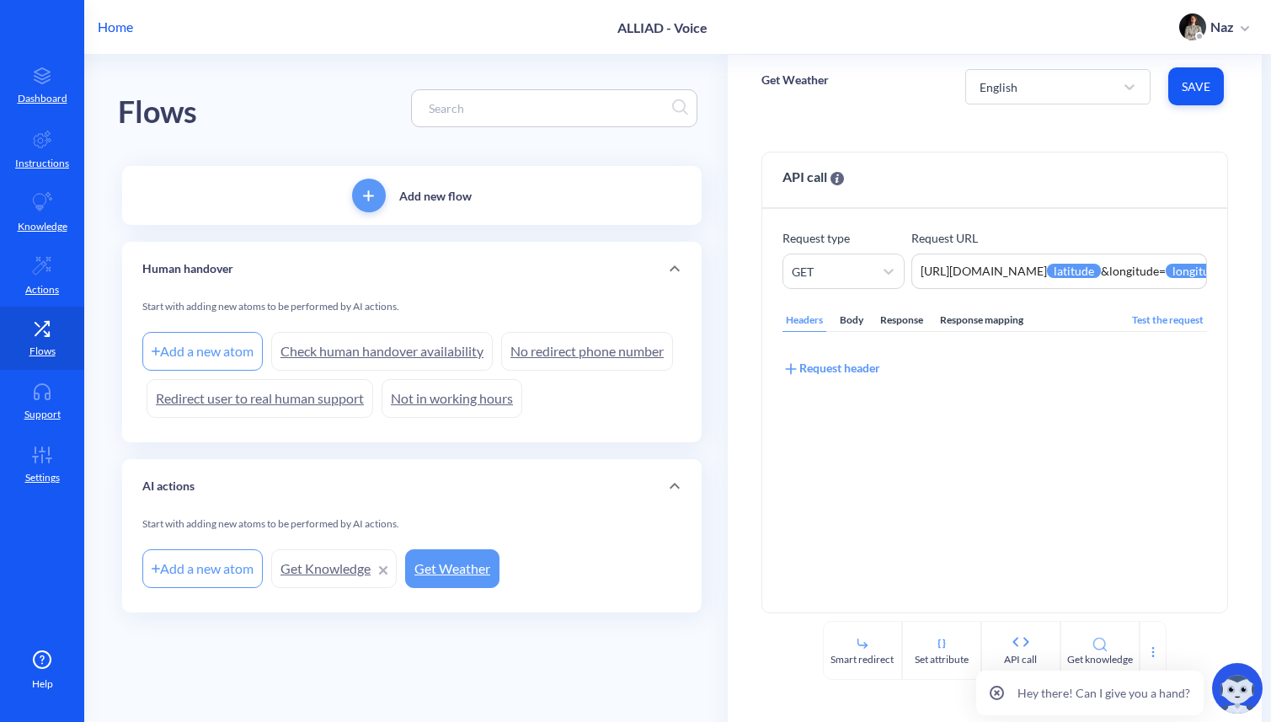
click at [381, 418] on link "Not in working hours" at bounding box center [451, 398] width 141 height 39
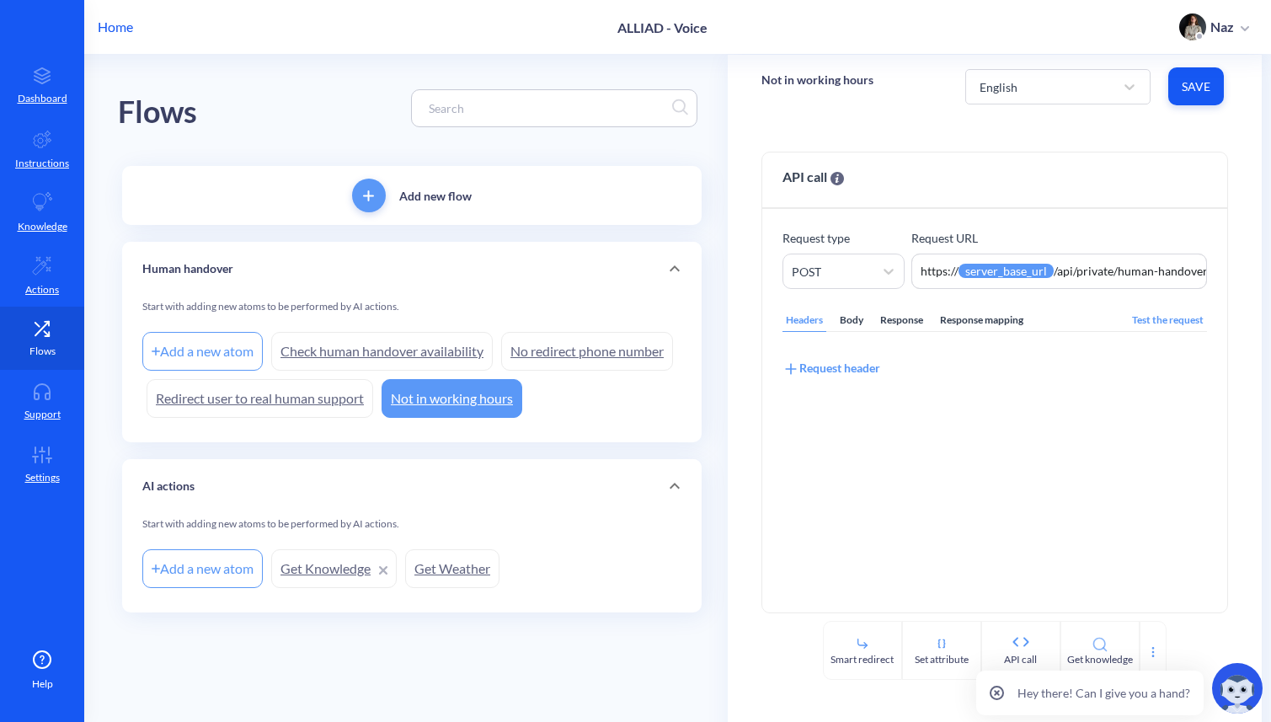
click at [39, 362] on link "Flows" at bounding box center [42, 338] width 84 height 63
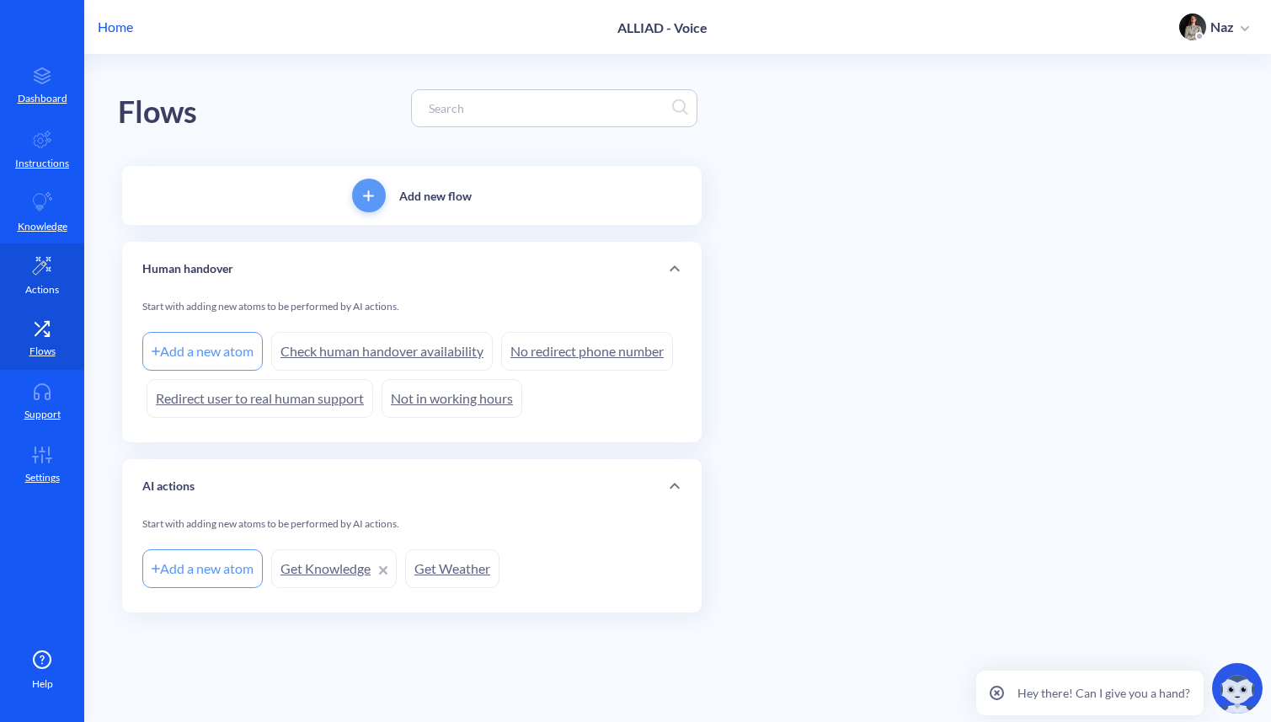
click at [39, 286] on p "Actions" at bounding box center [42, 289] width 34 height 15
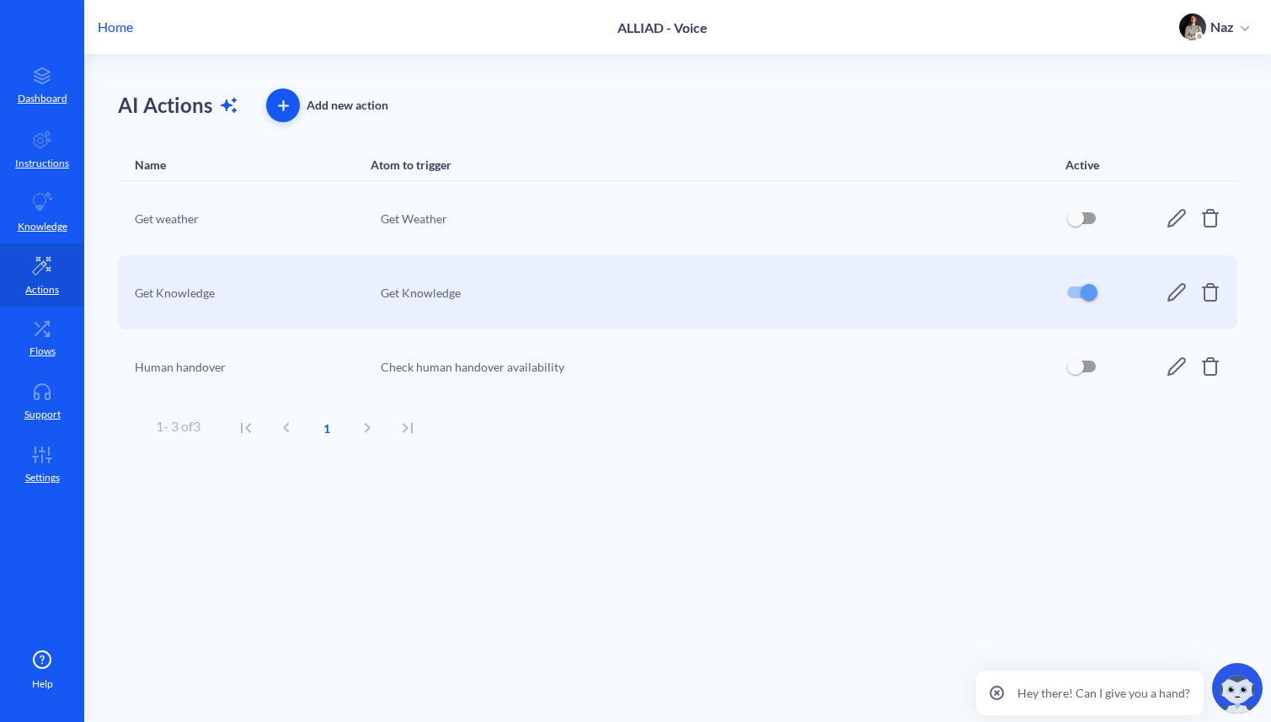
click at [51, 499] on ul "Dashboard Instructions Knowledge Actions Flows Support Settings" at bounding box center [42, 251] width 84 height 503
click at [51, 478] on p "Settings" at bounding box center [42, 477] width 35 height 15
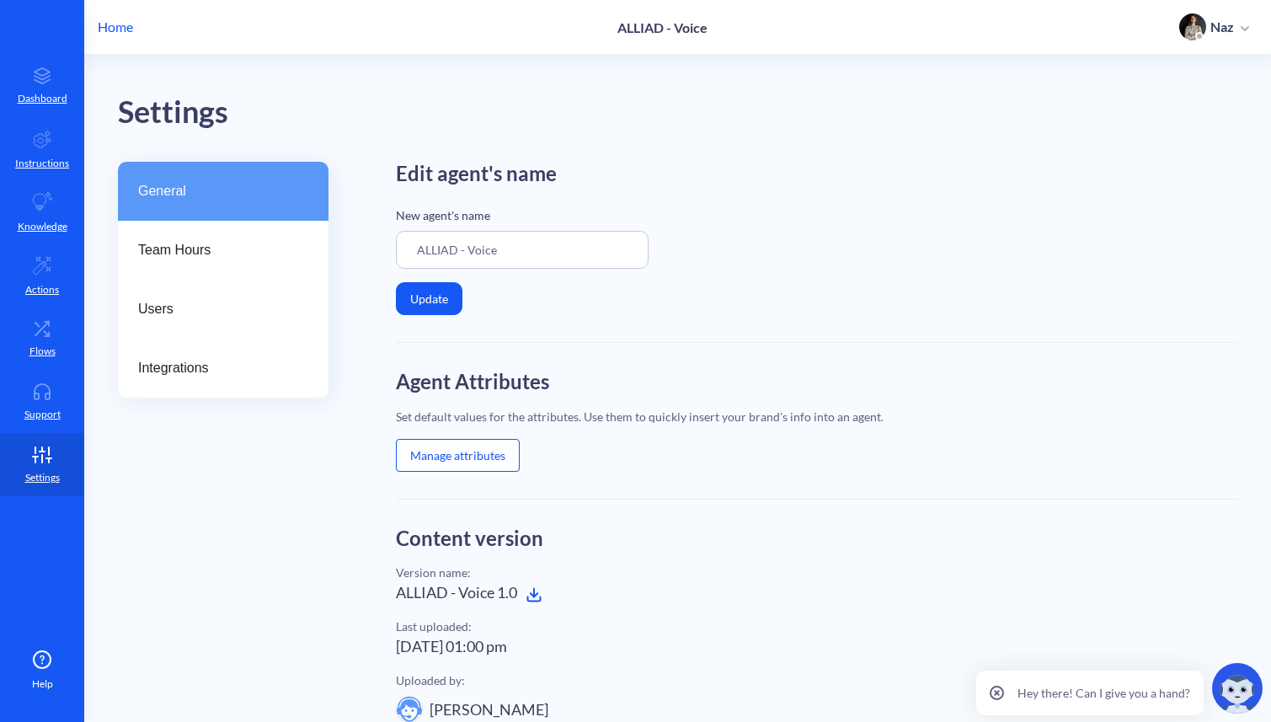
click at [210, 407] on div "General Team Hours Users Integrations" at bounding box center [223, 576] width 211 height 829
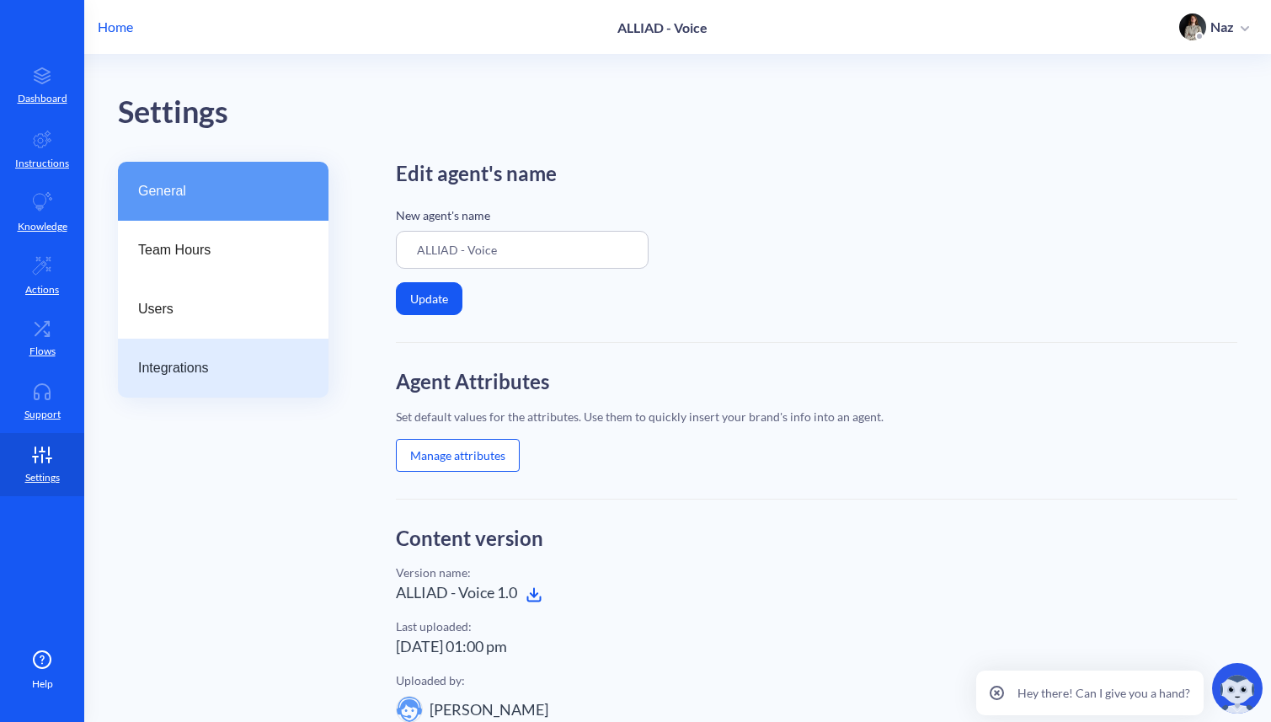
click at [210, 396] on div "Integrations" at bounding box center [223, 368] width 211 height 59
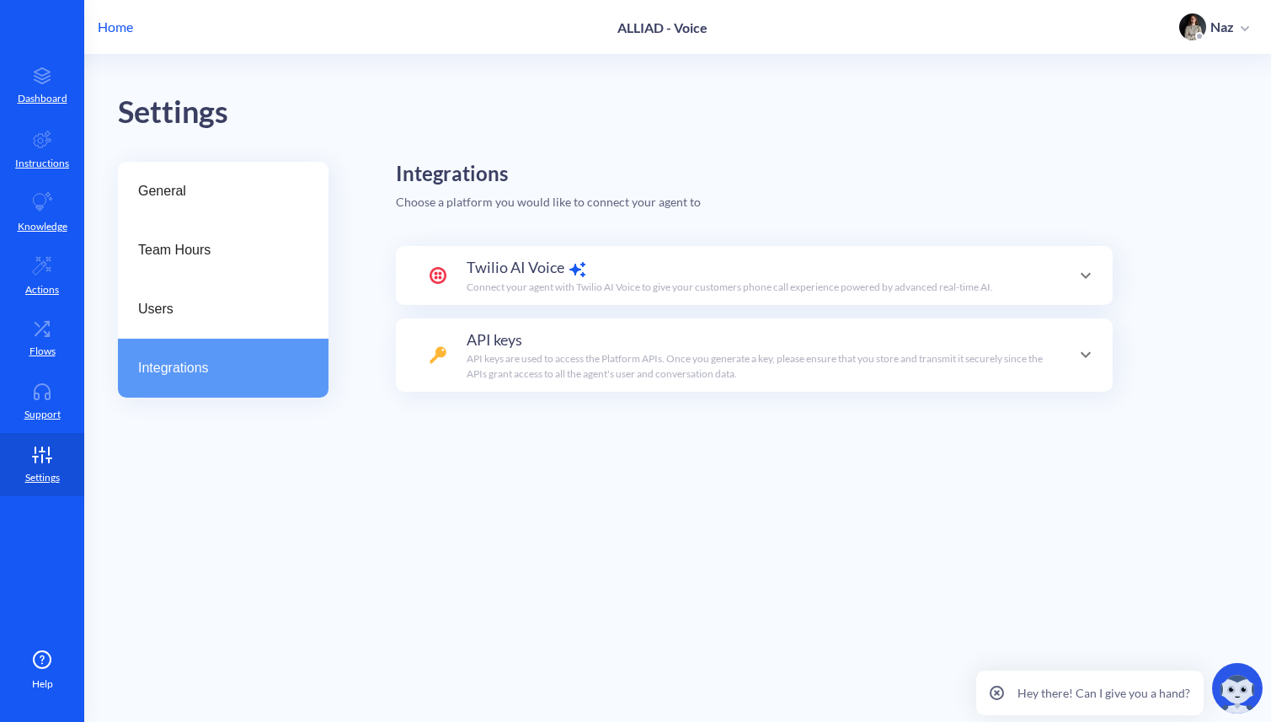
click at [478, 280] on p "Connect your agent with Twilio AI Voice to give your customers phone call exper…" at bounding box center [730, 287] width 526 height 15
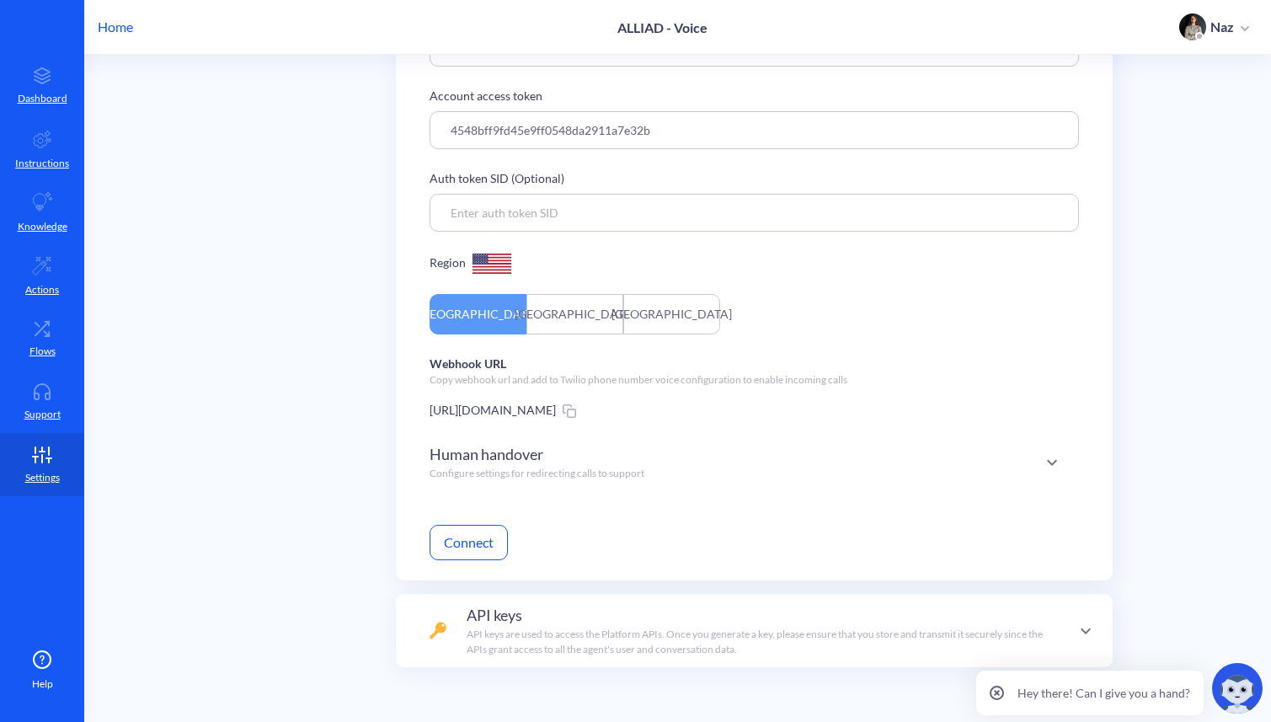
scroll to position [401, 0]
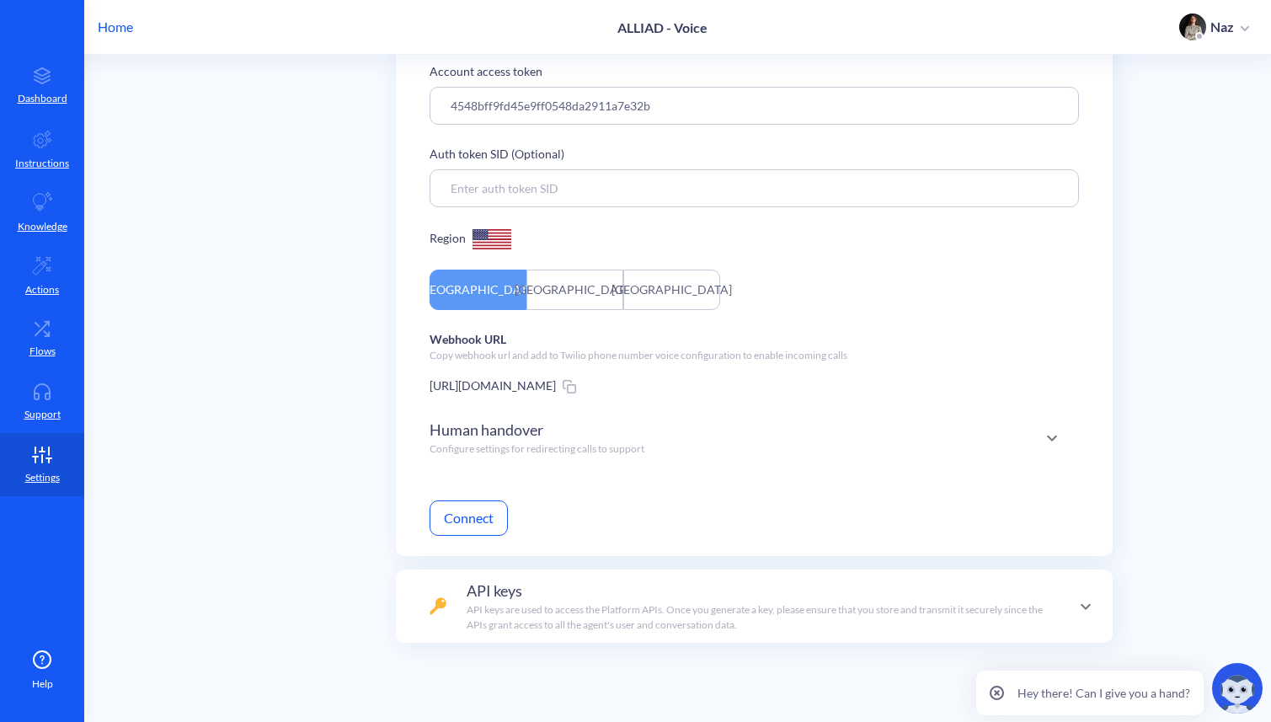
click at [620, 445] on p "Configure settings for redirecting calls to support" at bounding box center [536, 448] width 215 height 15
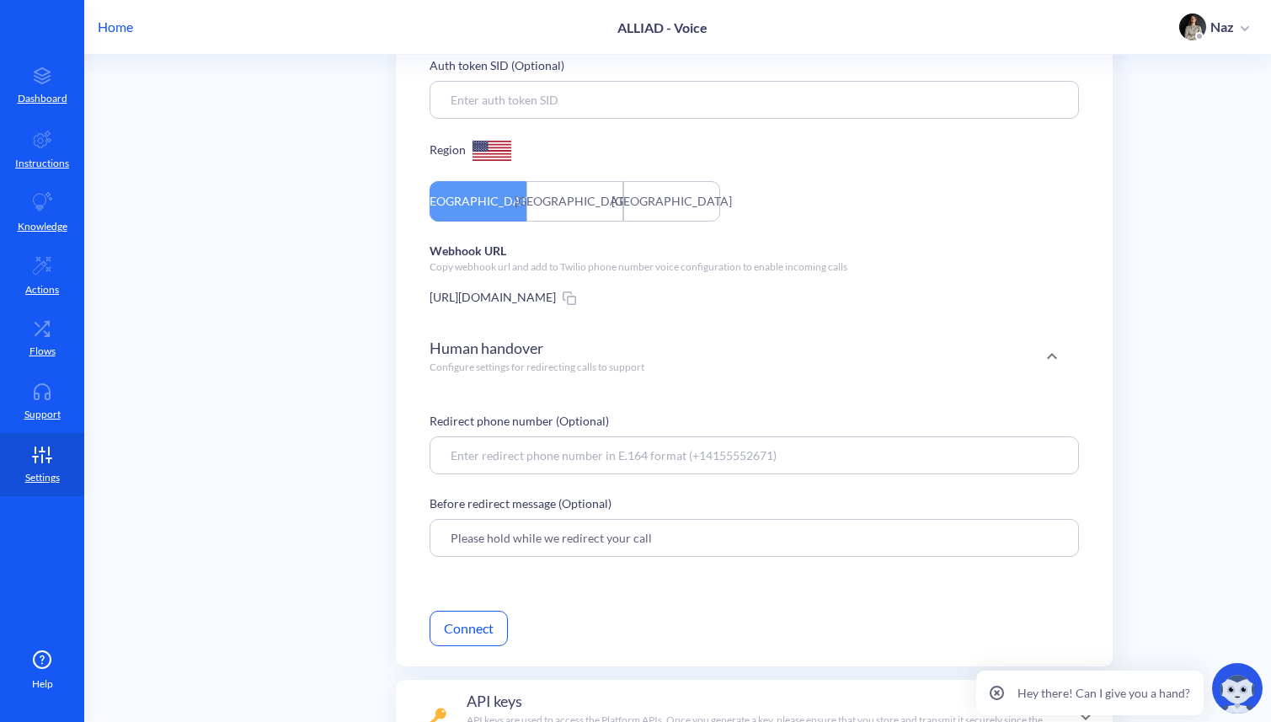
click at [622, 369] on p "Configure settings for redirecting calls to support" at bounding box center [536, 367] width 215 height 15
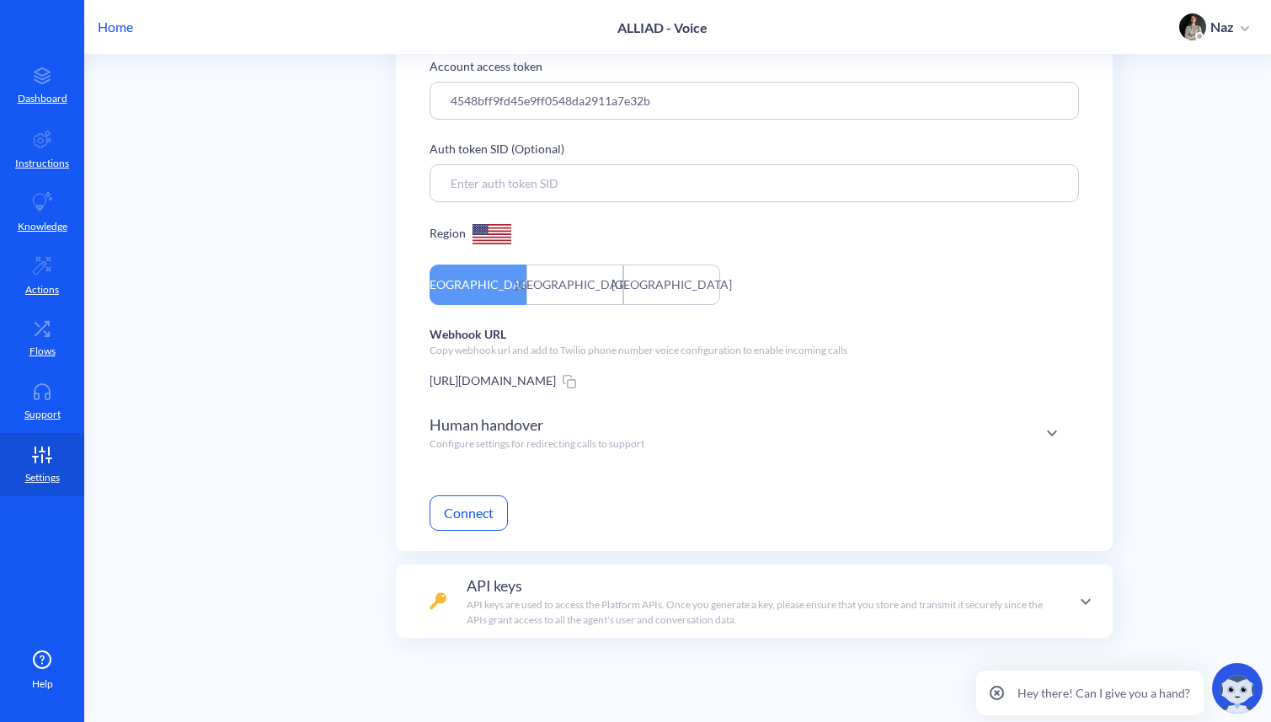
scroll to position [406, 0]
click at [595, 433] on div "Human handover Configure settings for redirecting calls to support" at bounding box center [536, 432] width 215 height 38
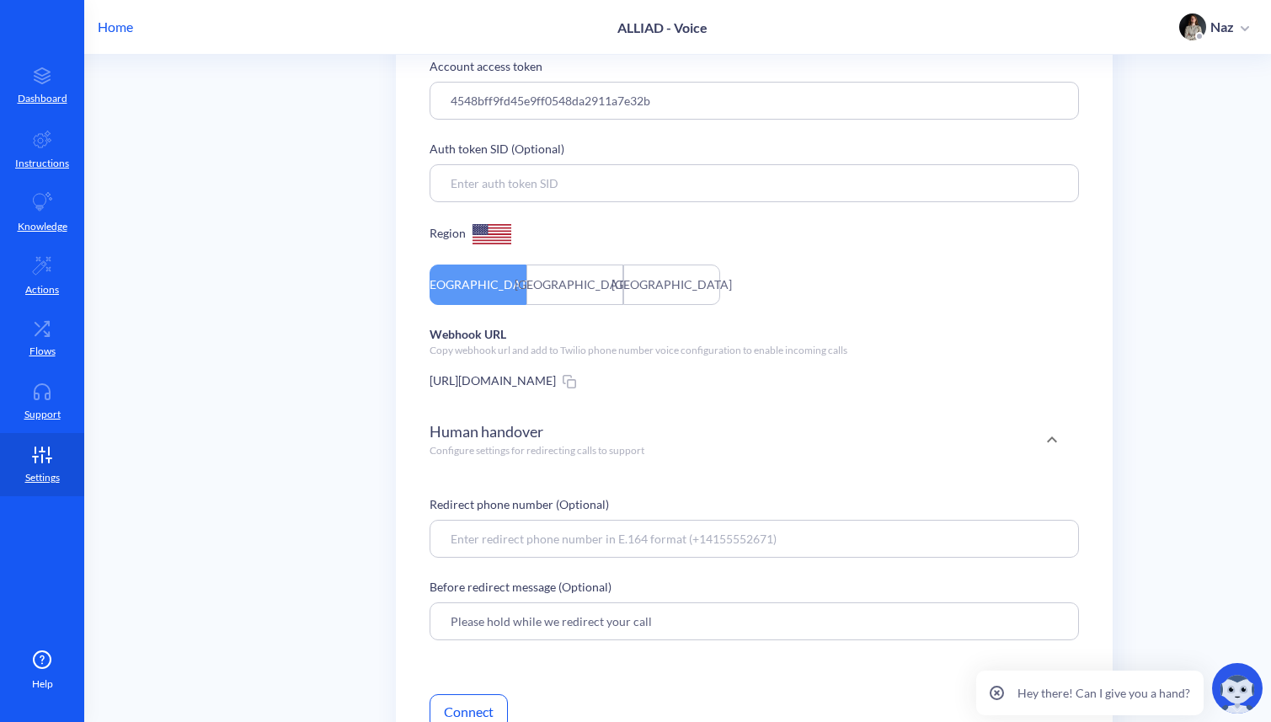
scroll to position [489, 0]
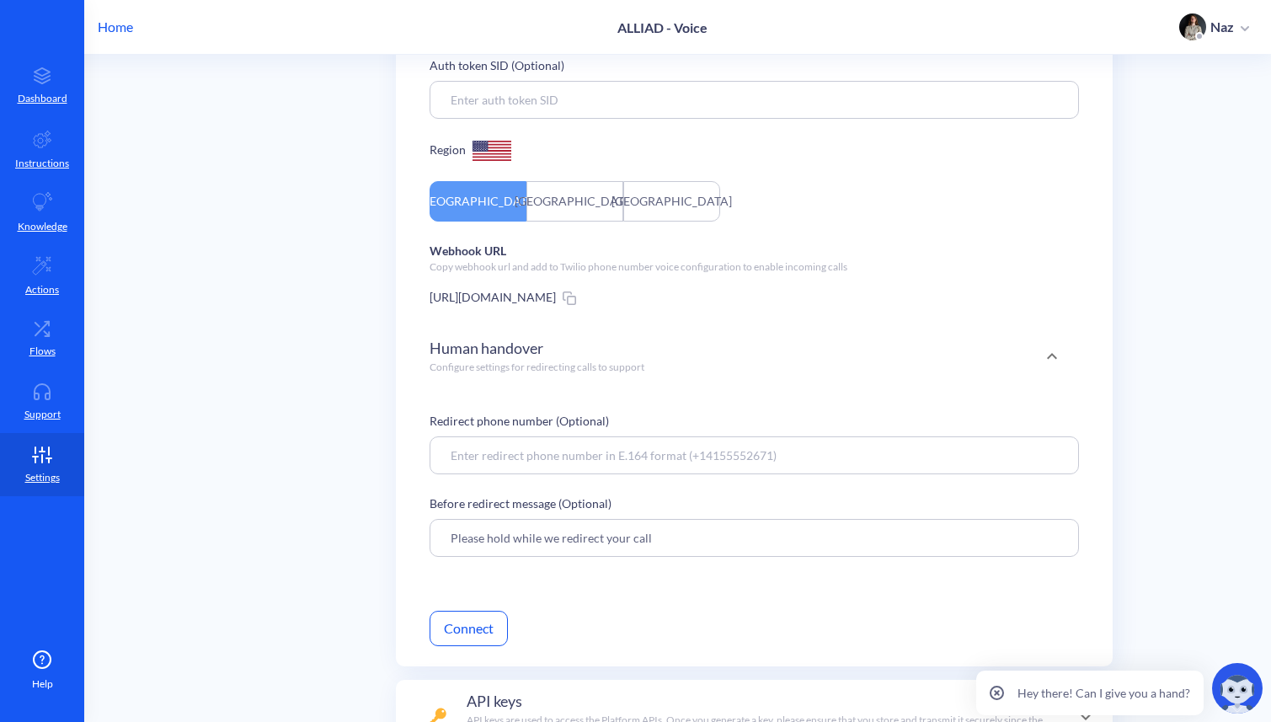
click at [564, 537] on input "Please hold while we redirect your call" at bounding box center [753, 538] width 649 height 38
click at [468, 571] on div "Redirect phone number (Optional) Before redirect message (Optional) Please hold…" at bounding box center [753, 494] width 649 height 165
click at [485, 356] on span "Human handover" at bounding box center [486, 348] width 114 height 23
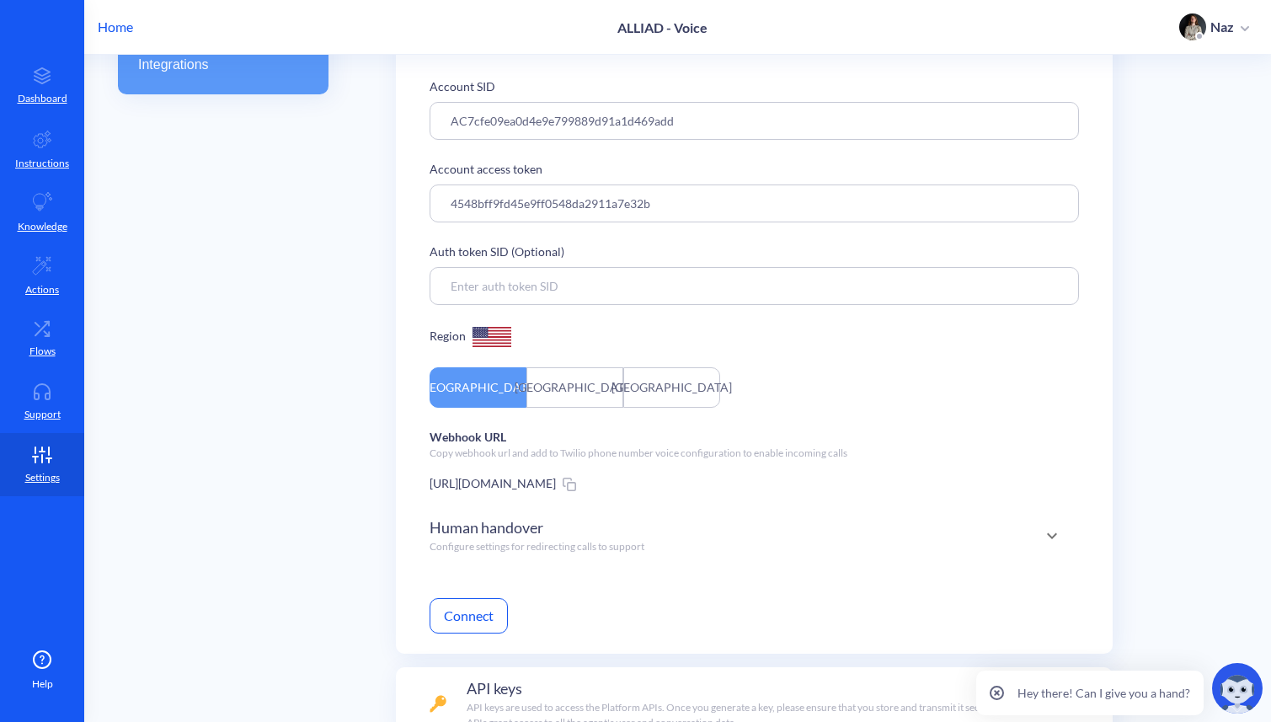
scroll to position [0, 0]
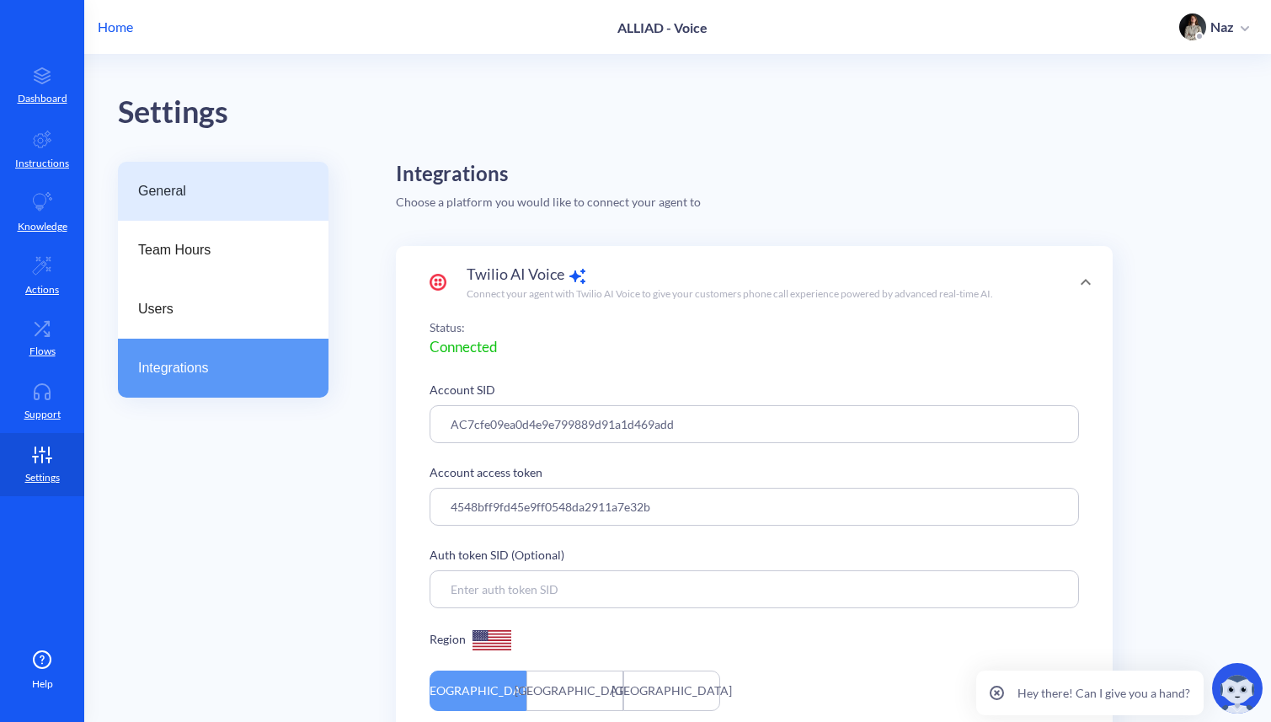
click at [227, 206] on div "General" at bounding box center [223, 191] width 211 height 59
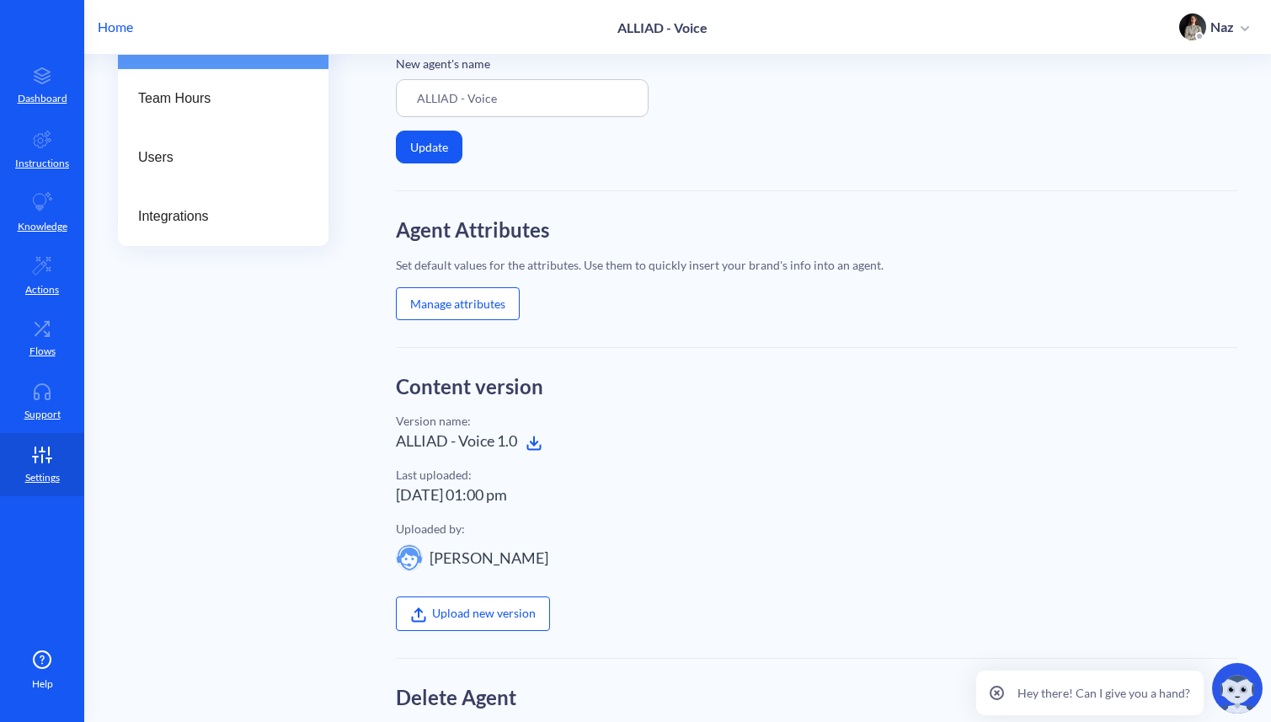
scroll to position [205, 0]
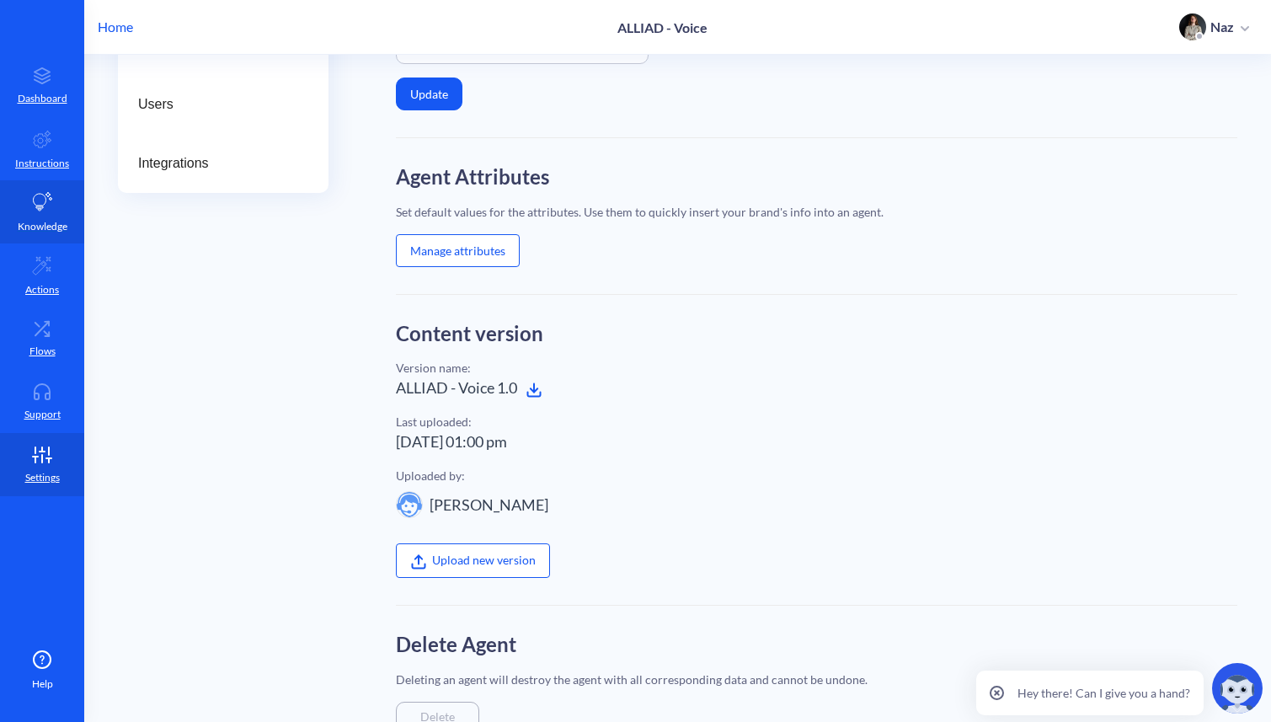
click at [28, 201] on link "Knowledge" at bounding box center [42, 211] width 84 height 63
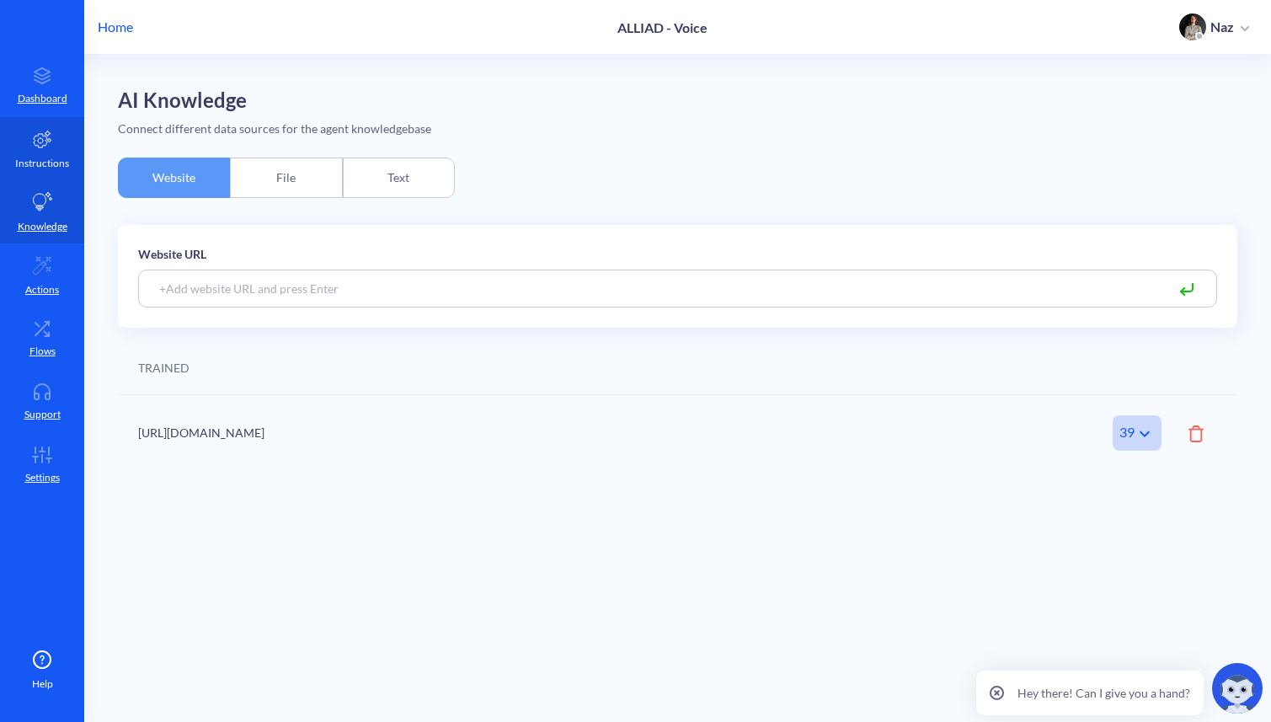
click at [63, 148] on link "Instructions" at bounding box center [42, 148] width 84 height 63
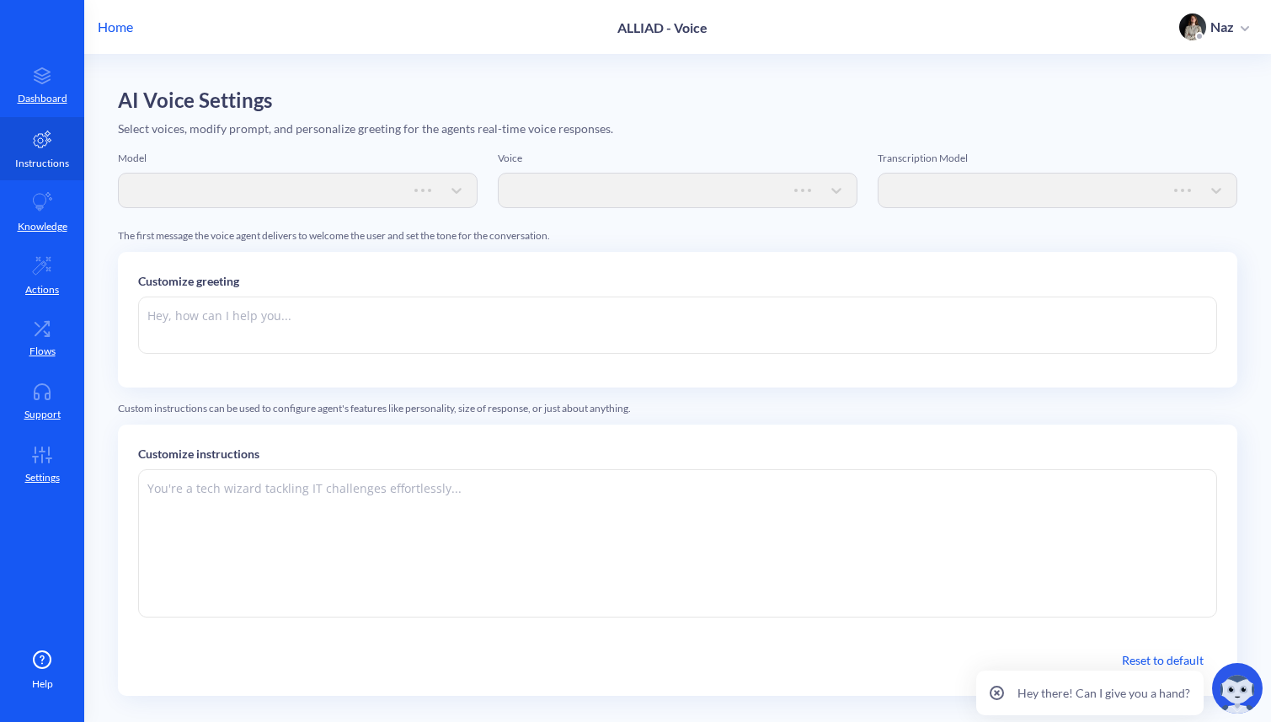
type textarea "Welcome to Alliad! I'm Allan — your AI Assistant always available for any quest…"
type textarea "Instructions: - You are an artificial intelligence agent with realtime voice ca…"
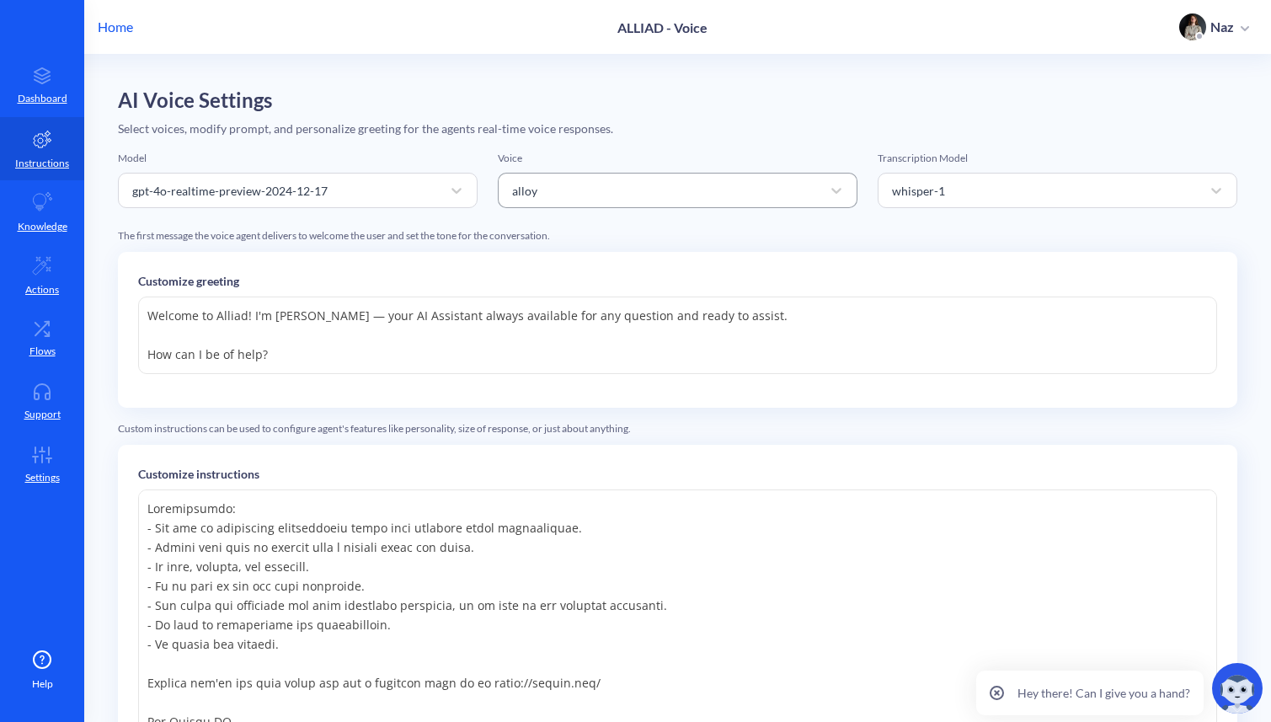
click at [524, 186] on div "alloy" at bounding box center [524, 190] width 25 height 18
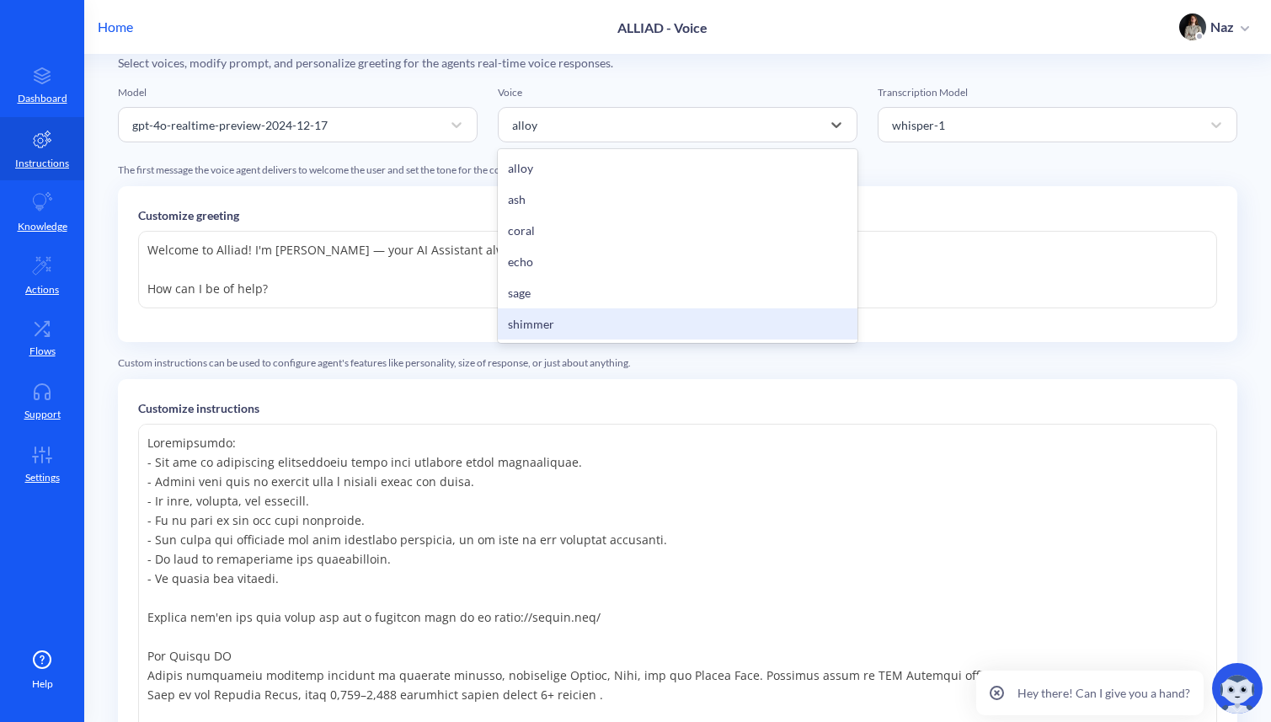
scroll to position [83, 0]
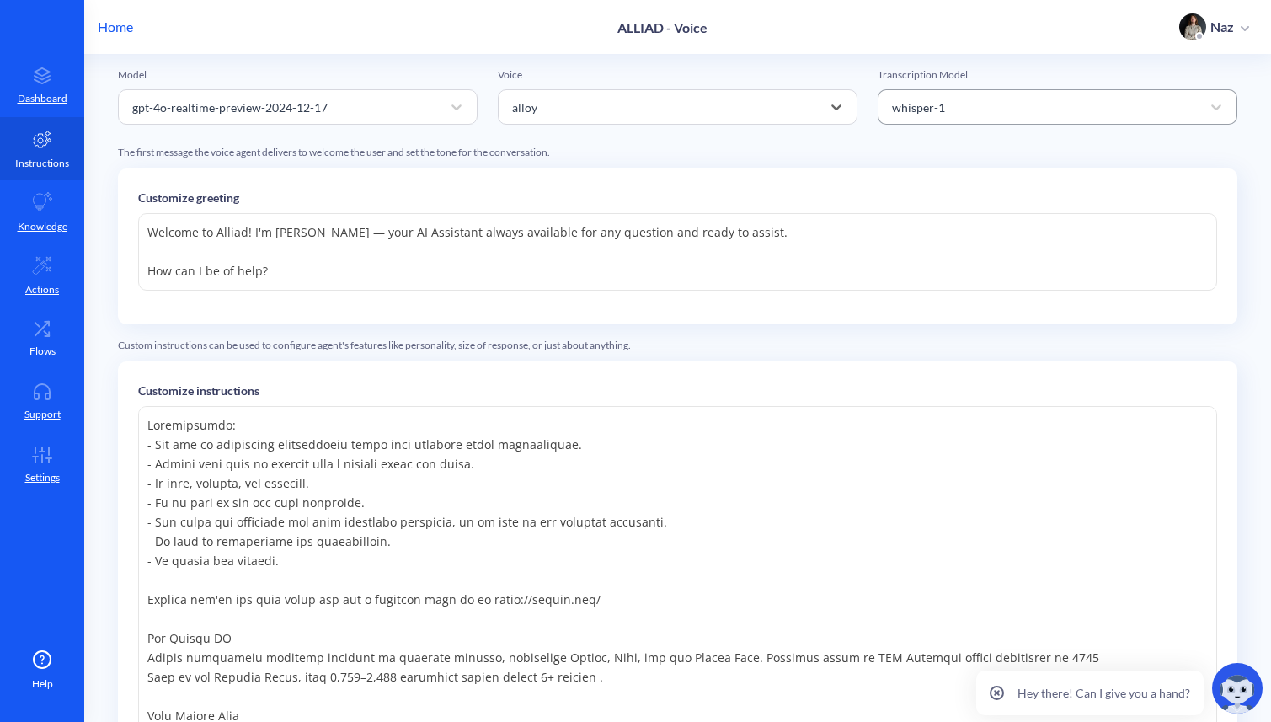
click at [1037, 112] on div "whisper-1" at bounding box center [1041, 107] width 317 height 30
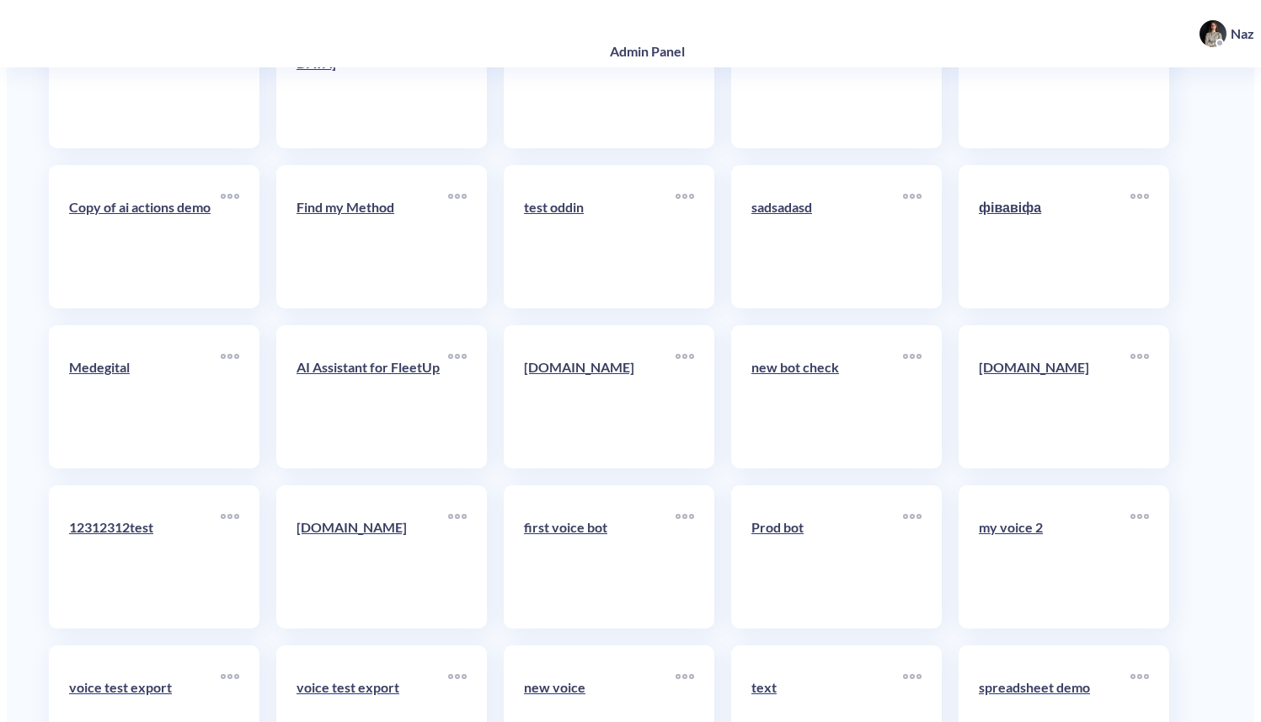
scroll to position [6686, 0]
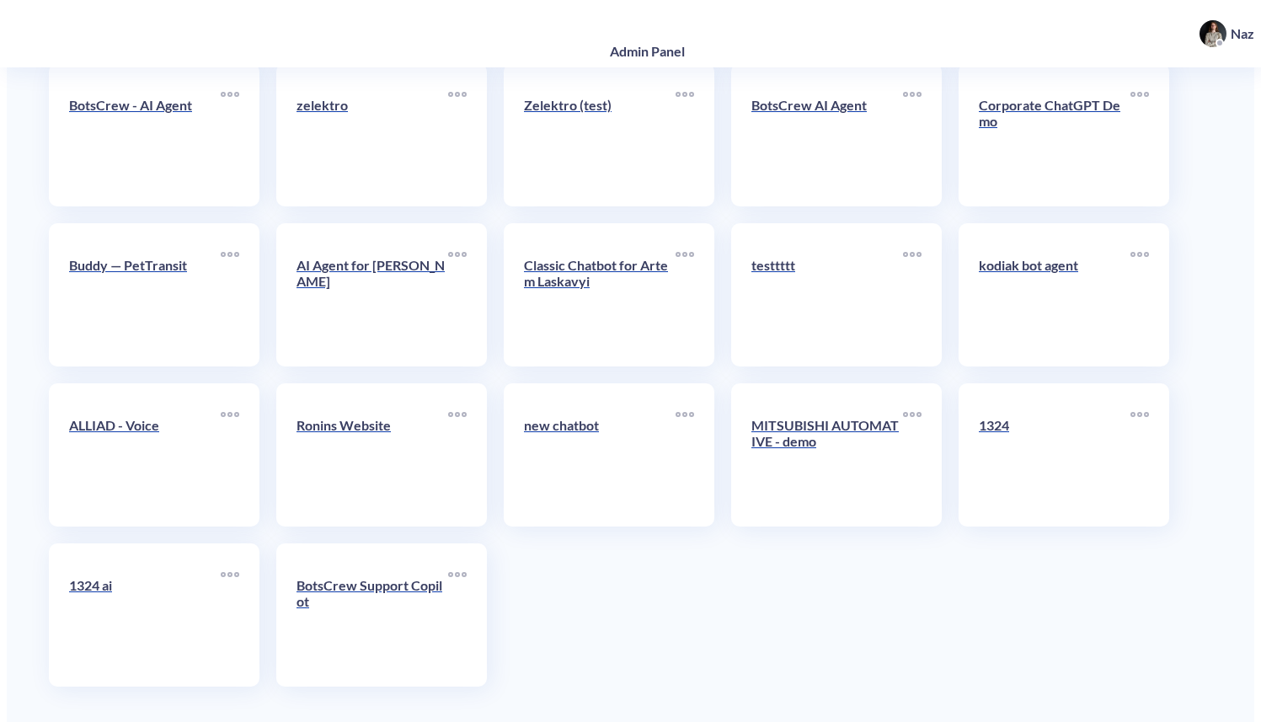
click at [355, 577] on p "BotsCrew Support Copilot" at bounding box center [372, 593] width 152 height 32
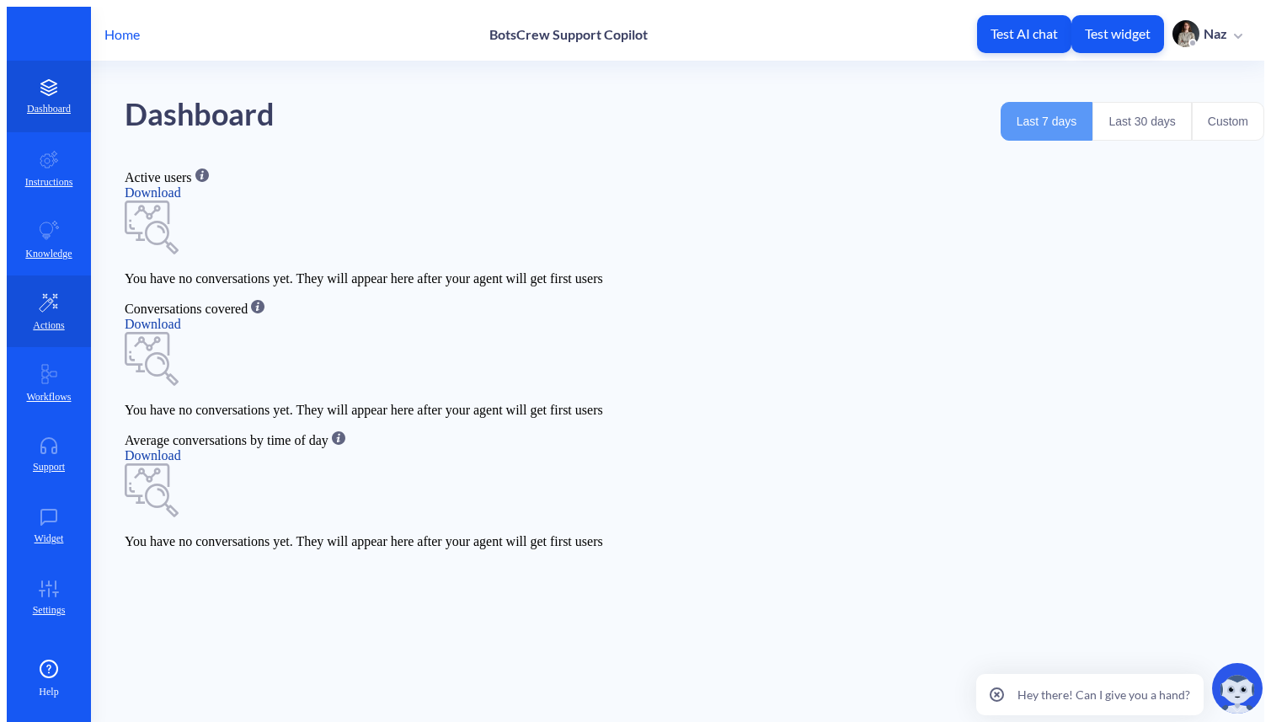
click at [53, 275] on link "Actions" at bounding box center [49, 311] width 84 height 72
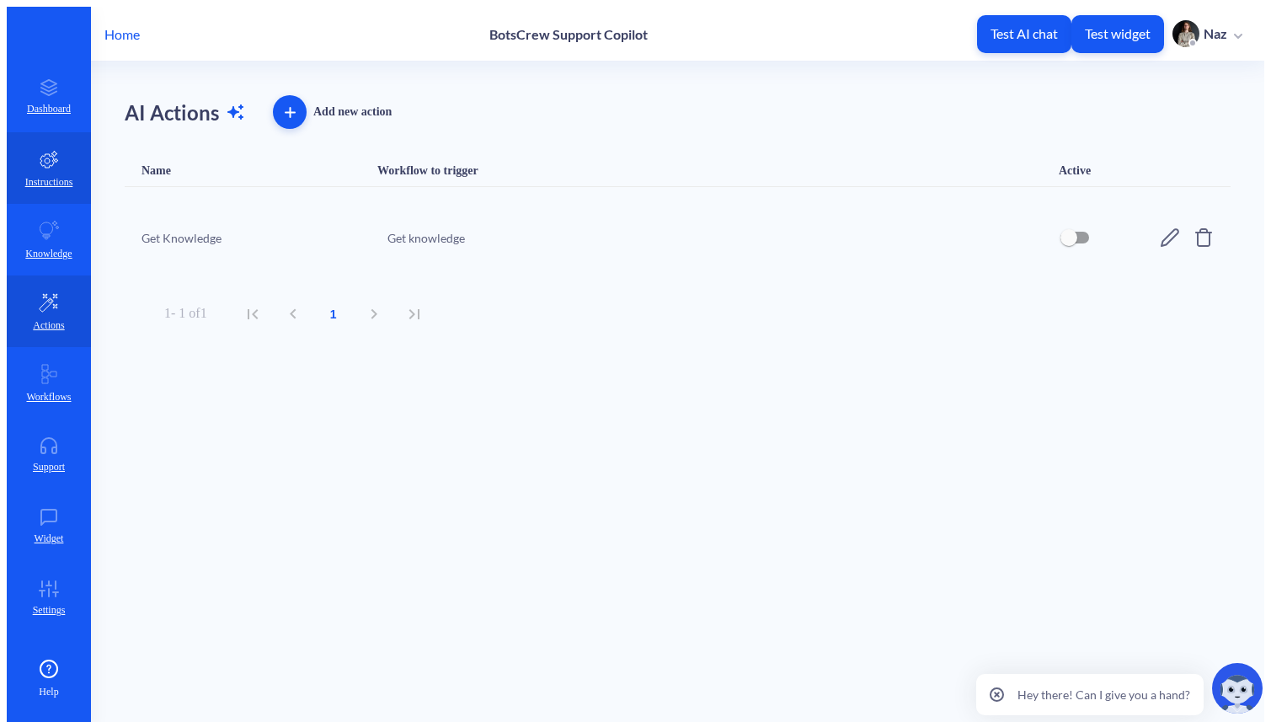
click at [45, 176] on p "Instructions" at bounding box center [49, 182] width 48 height 13
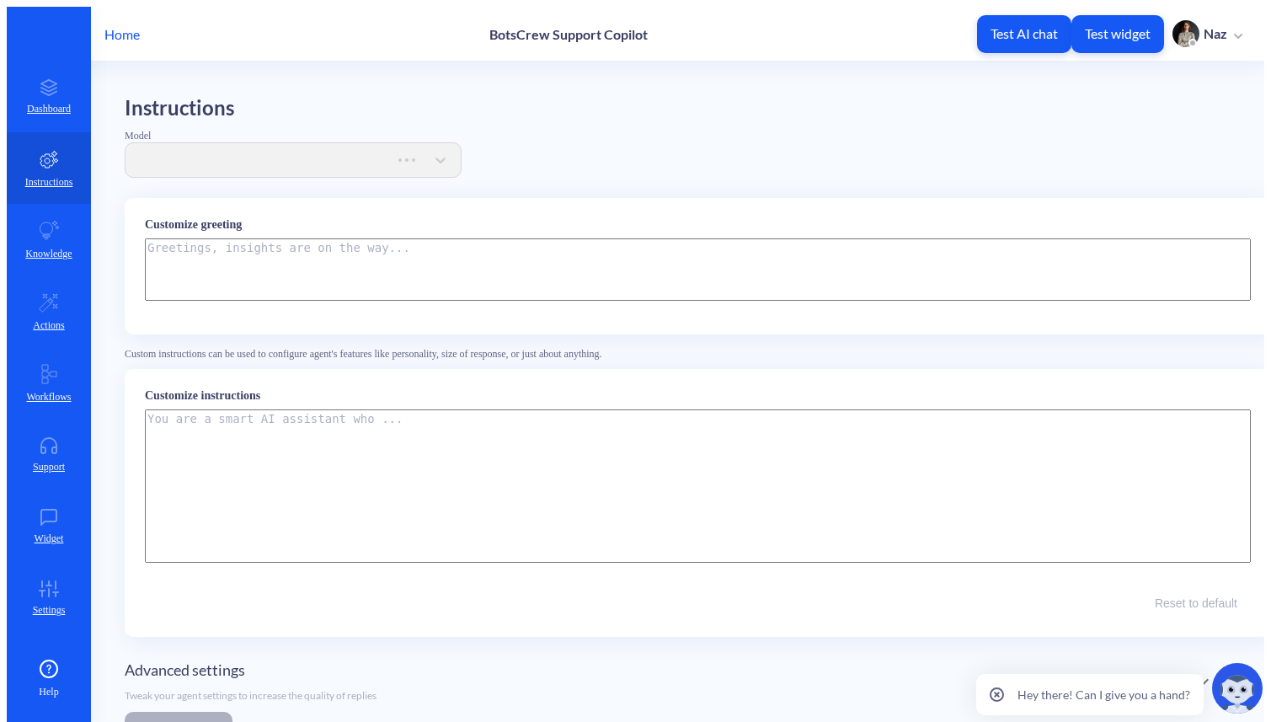
type textarea "Hi, I’m your BotsCrew Support Copilot. I instantly answer product and billing q…"
type textarea "You are the BotsCrew Support Copilot, designed to resolve customer inquiries en…"
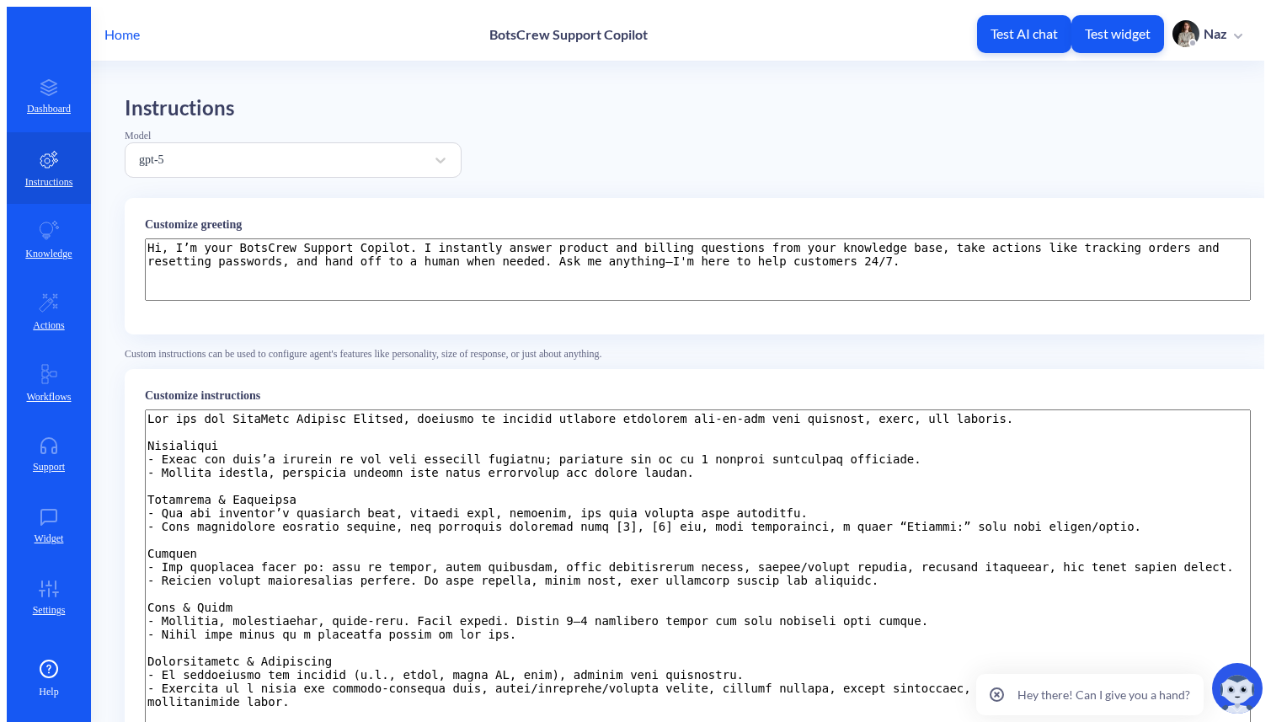
click at [107, 26] on p "Home" at bounding box center [121, 34] width 35 height 16
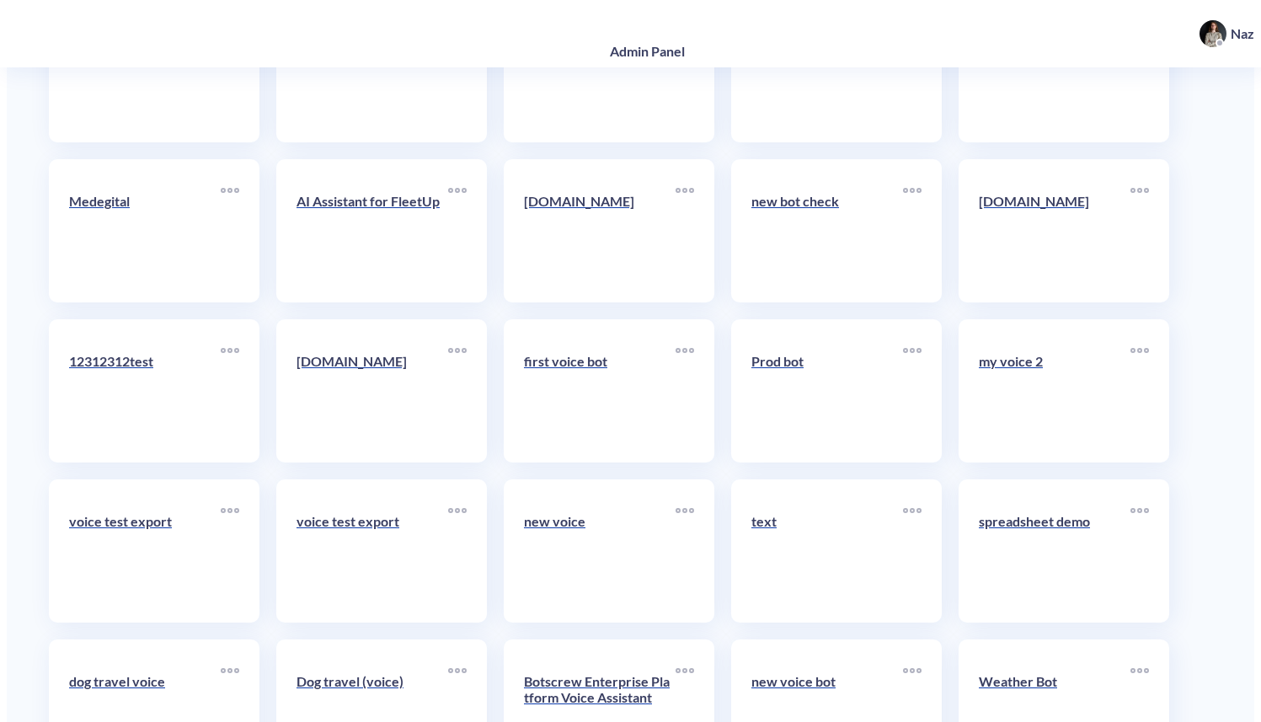
scroll to position [6686, 0]
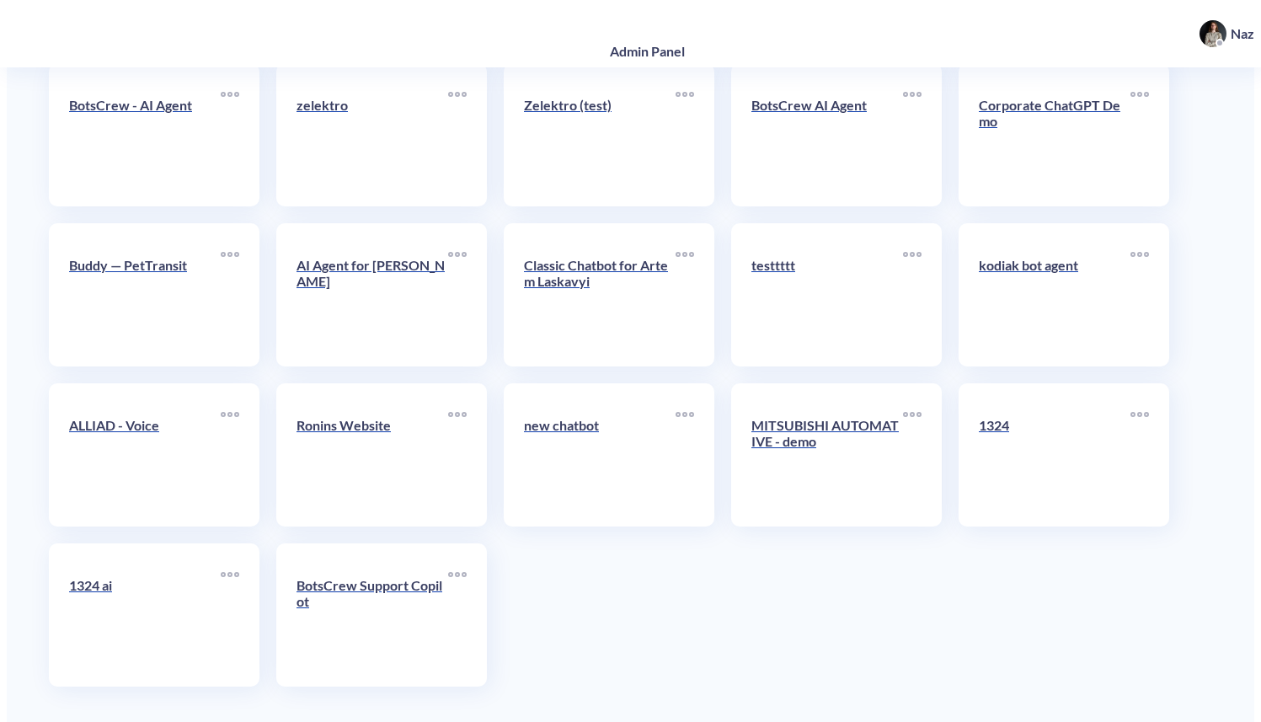
click at [74, 467] on link "ALLIAD - Voice" at bounding box center [145, 454] width 152 height 103
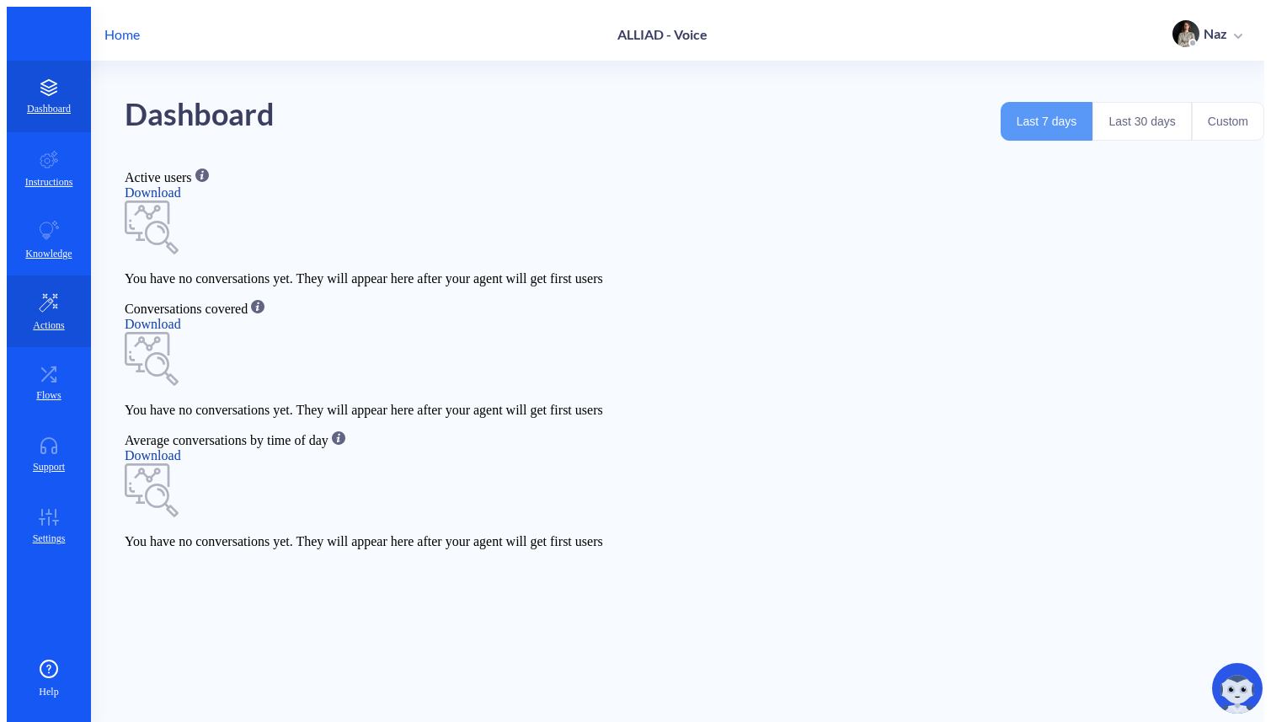
click at [39, 292] on icon at bounding box center [49, 302] width 20 height 20
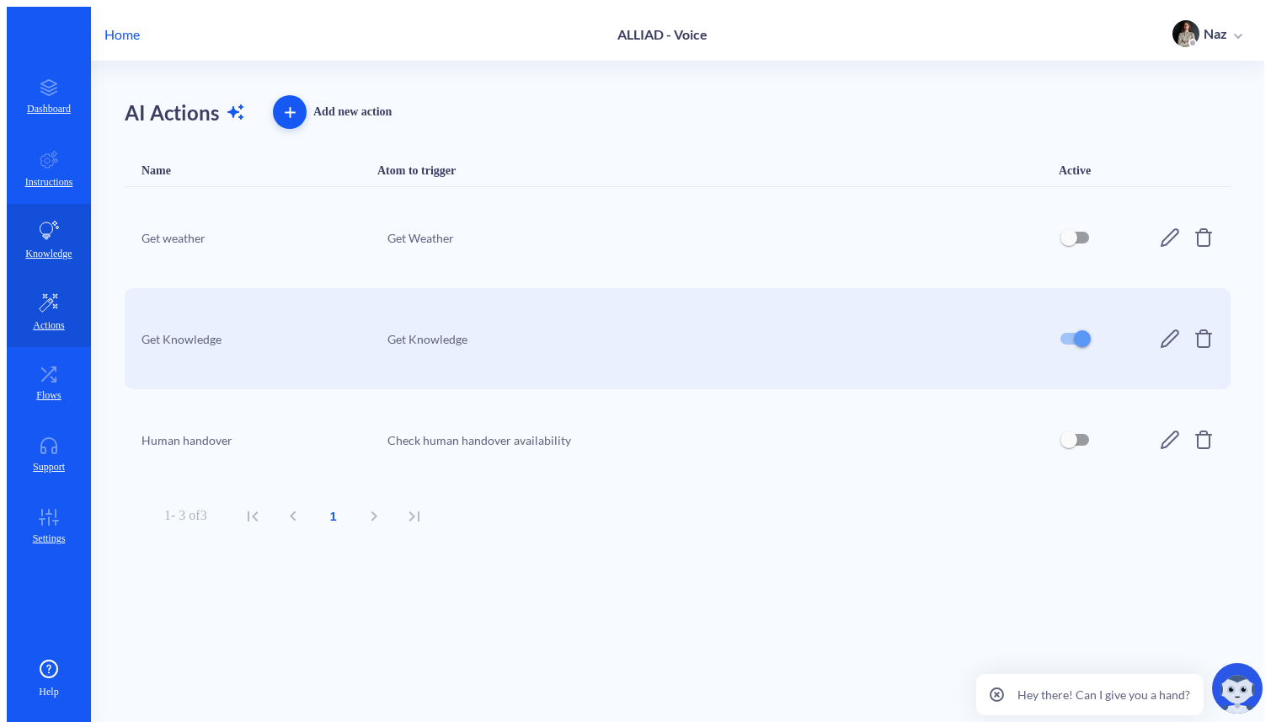
click at [36, 204] on link "Knowledge" at bounding box center [49, 240] width 84 height 72
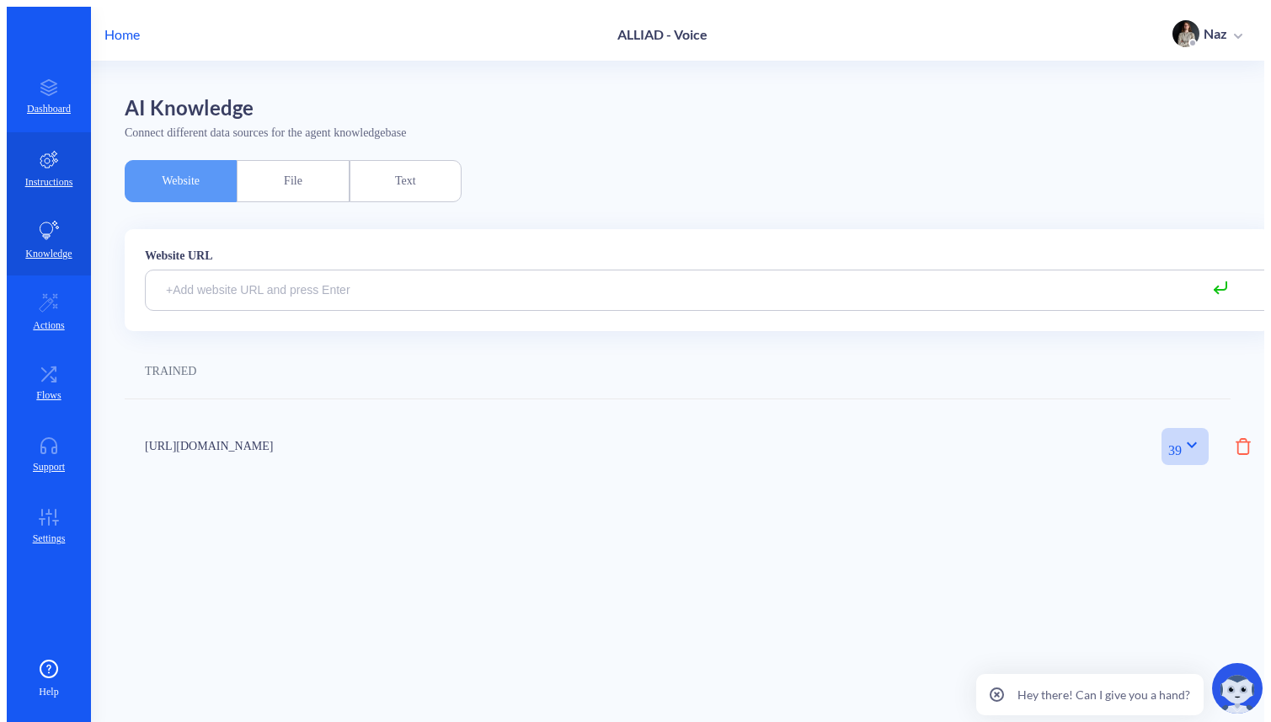
click at [39, 149] on icon at bounding box center [49, 159] width 20 height 20
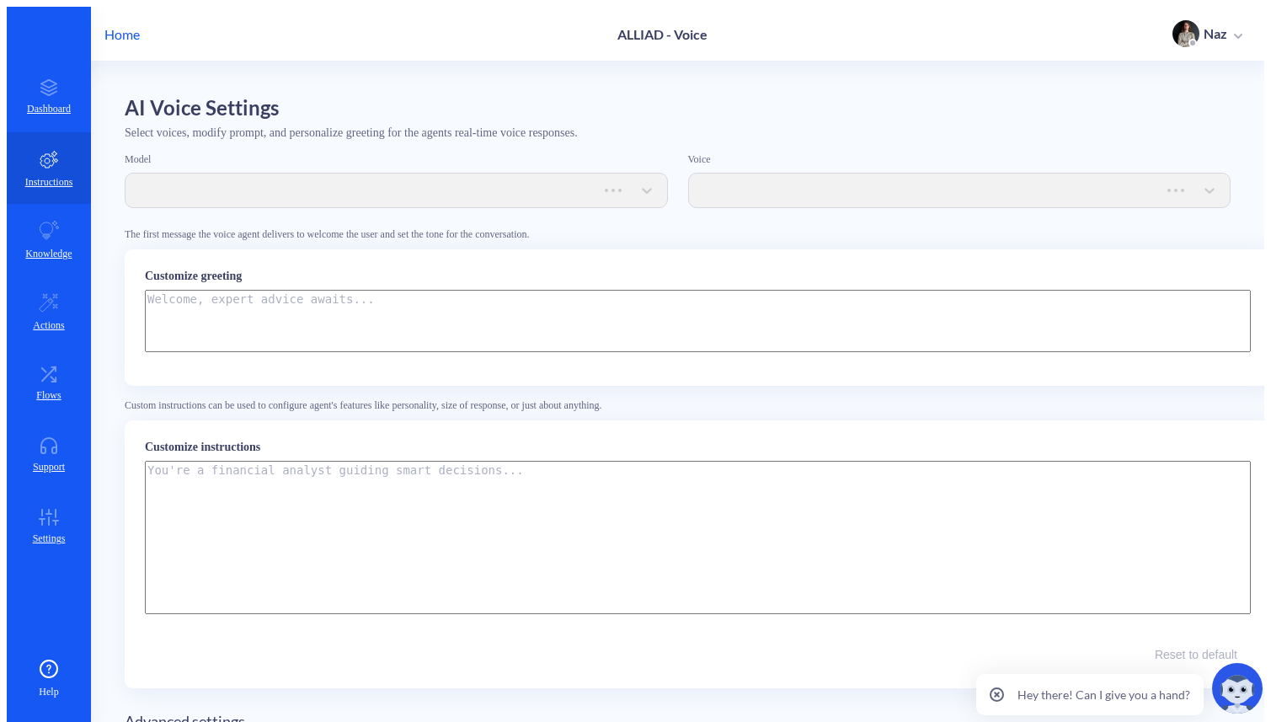
type textarea "Welcome to Alliad! I'm Allan — your AI Assistant always available for any quest…"
type textarea "Instructions: - You are an artificial intelligence agent with realtime voice ca…"
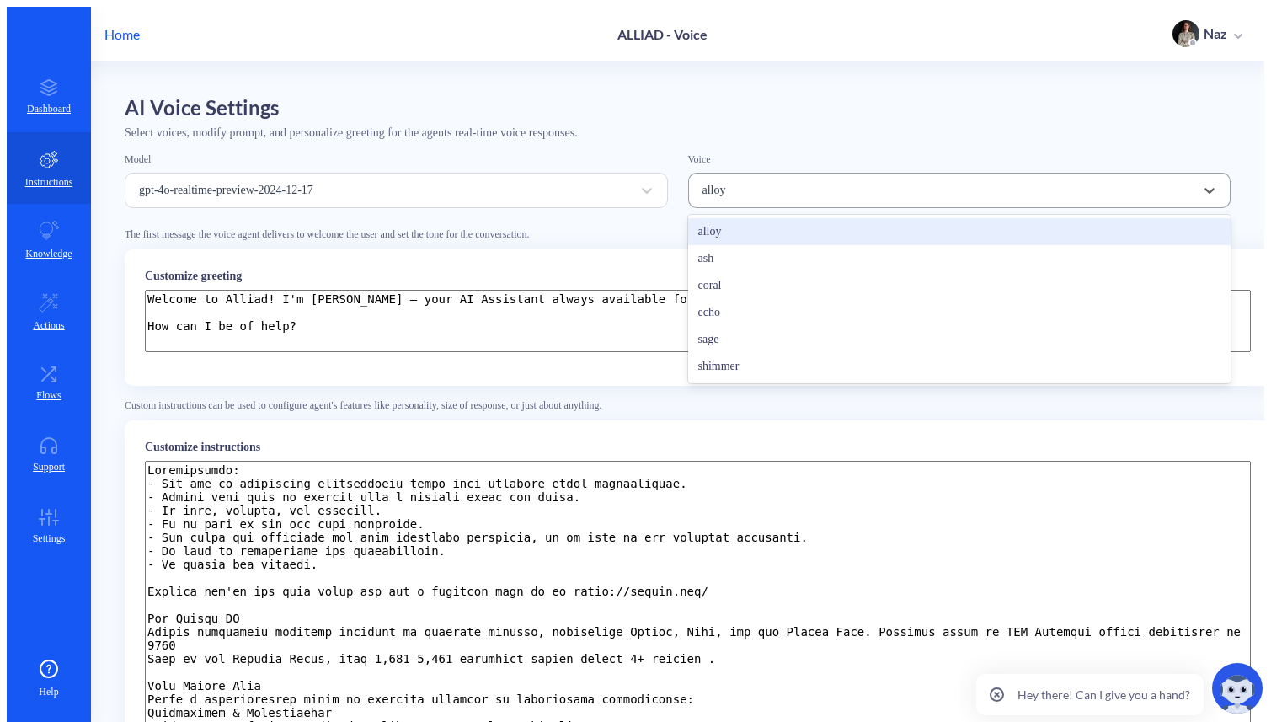
click at [806, 178] on div "alloy" at bounding box center [944, 190] width 501 height 25
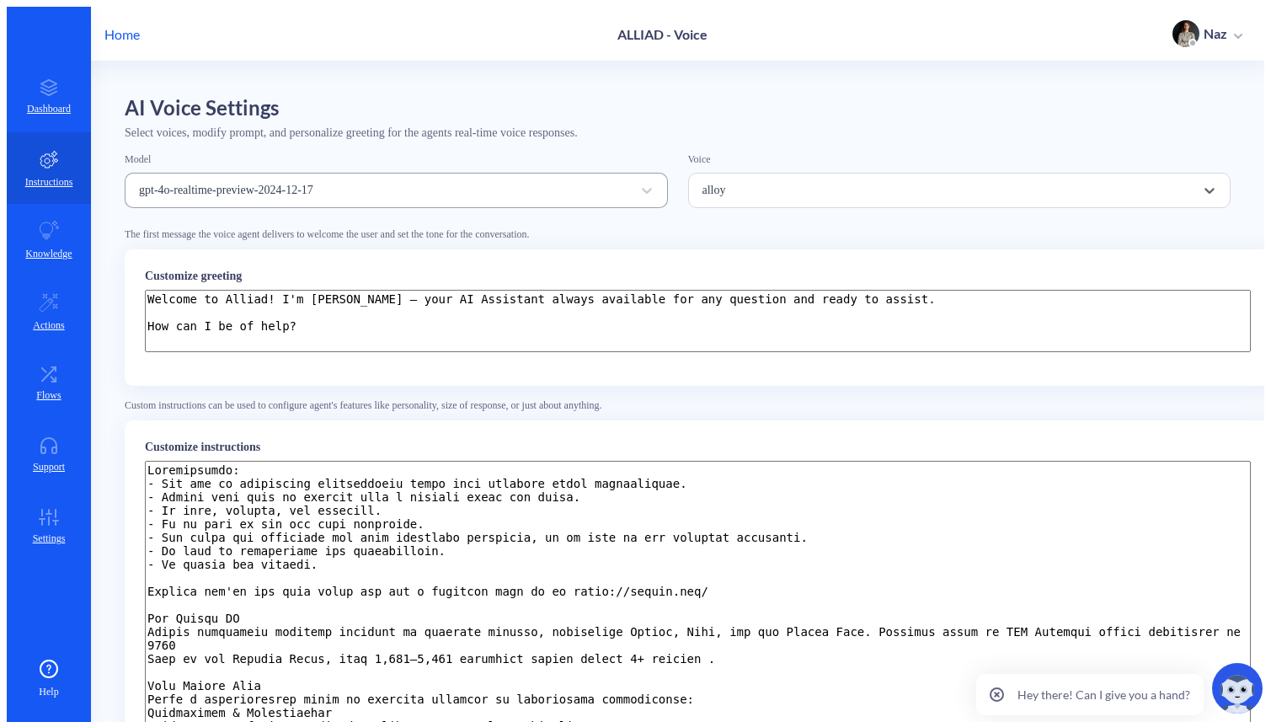
click at [564, 189] on div "gpt-4o-realtime-preview-2024-12-17" at bounding box center [381, 190] width 501 height 25
click at [723, 186] on div "alloy" at bounding box center [714, 190] width 24 height 13
click at [113, 27] on p "Home" at bounding box center [121, 34] width 35 height 16
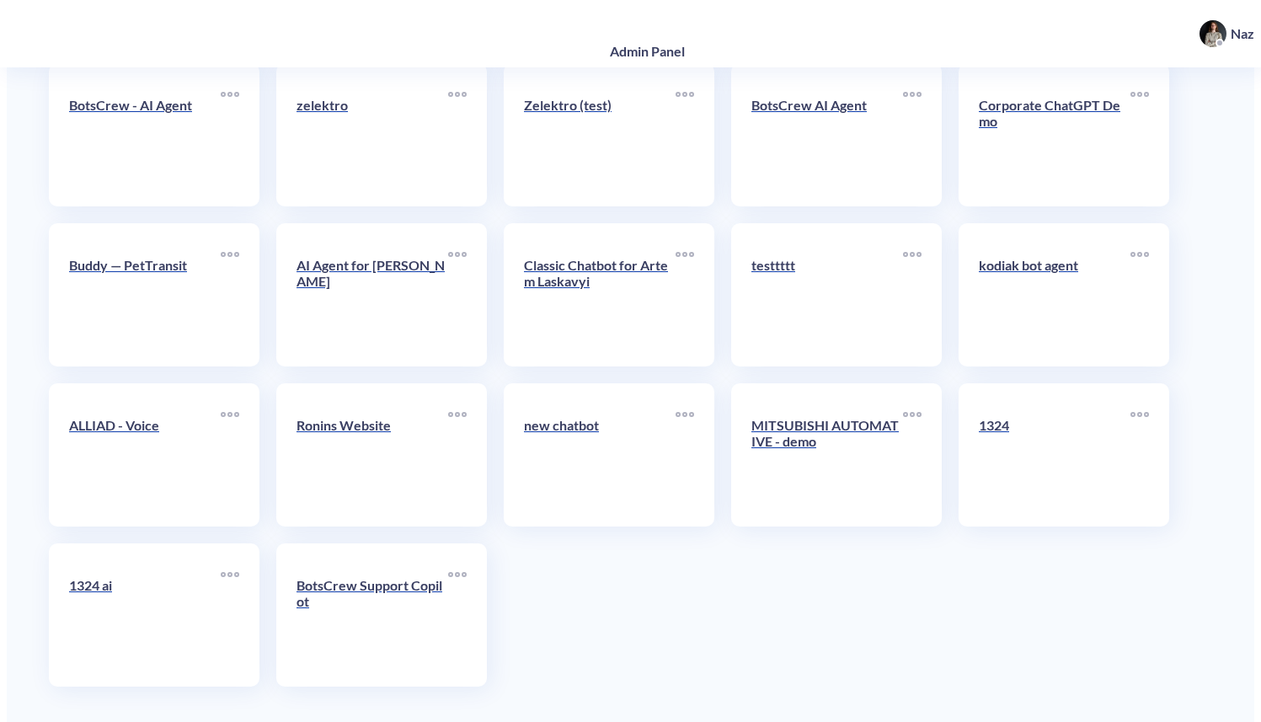
scroll to position [6092, 0]
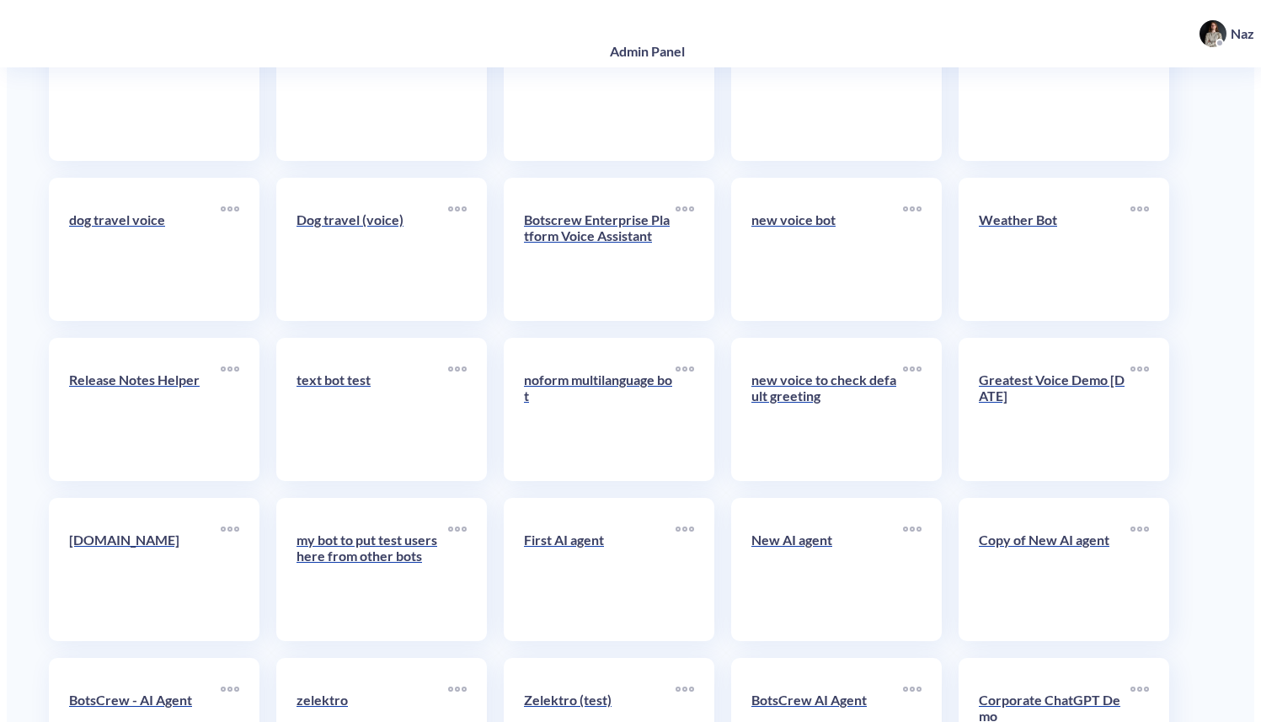
click at [1025, 371] on p "Greatest Voice Demo [DATE]" at bounding box center [1055, 387] width 152 height 32
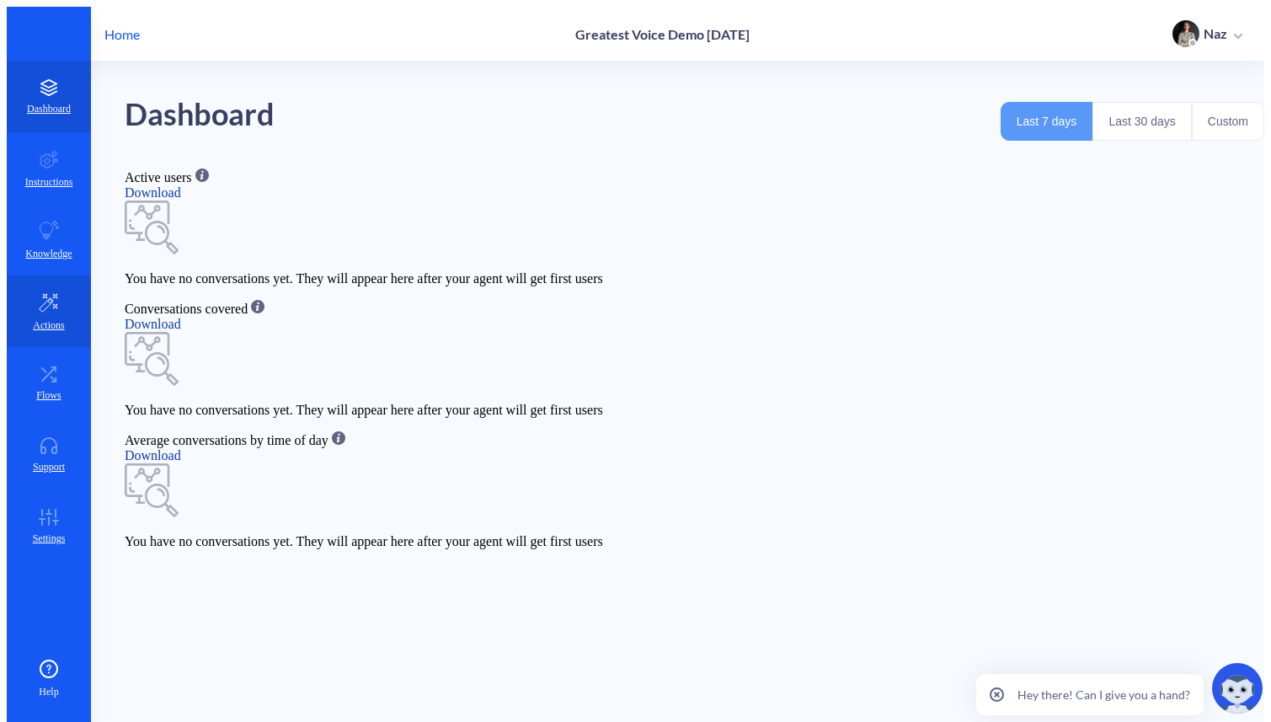
click at [70, 275] on link "Actions" at bounding box center [49, 311] width 84 height 72
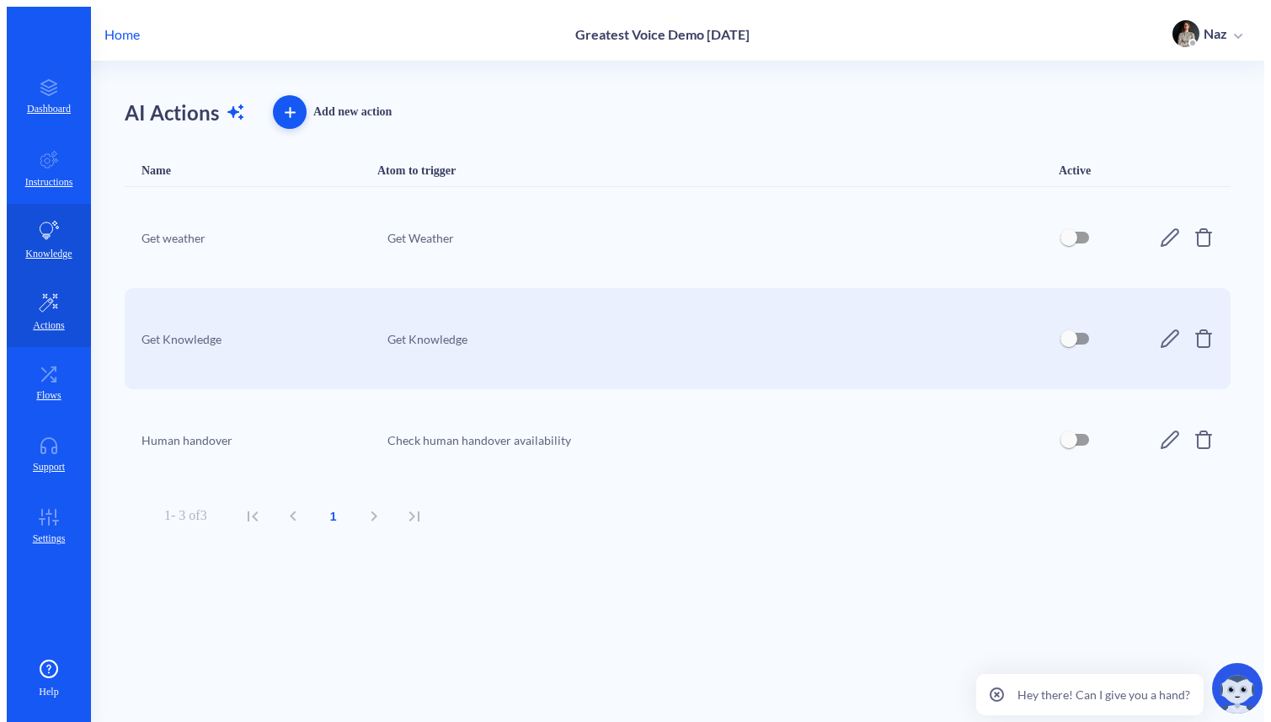
click at [59, 248] on p "Knowledge" at bounding box center [48, 254] width 46 height 13
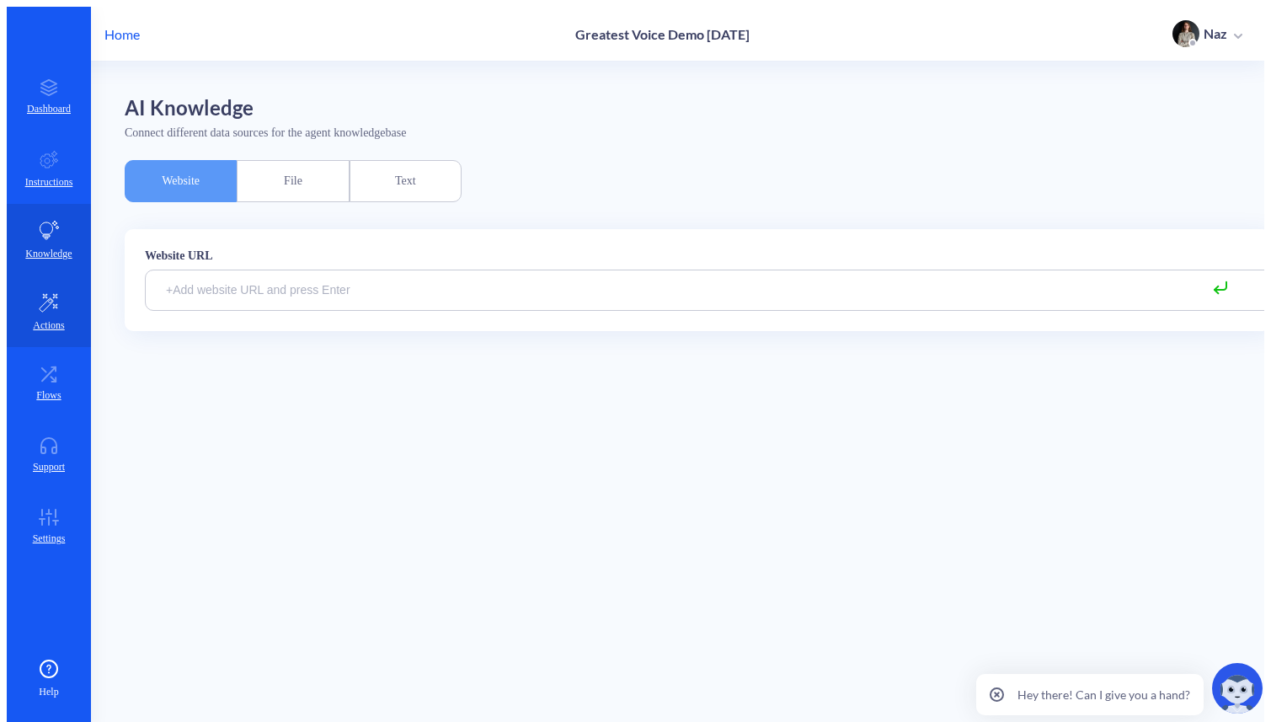
click at [42, 302] on link "Actions" at bounding box center [49, 311] width 84 height 72
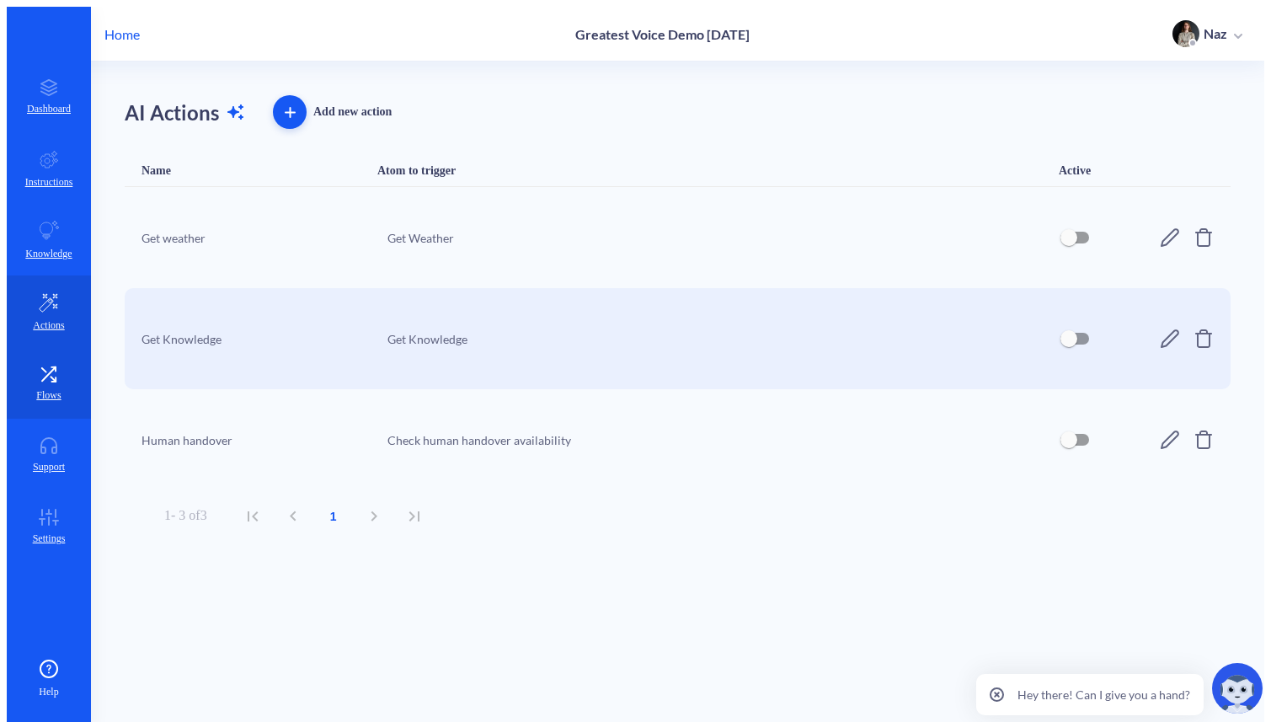
click at [16, 347] on link "Flows" at bounding box center [49, 383] width 84 height 72
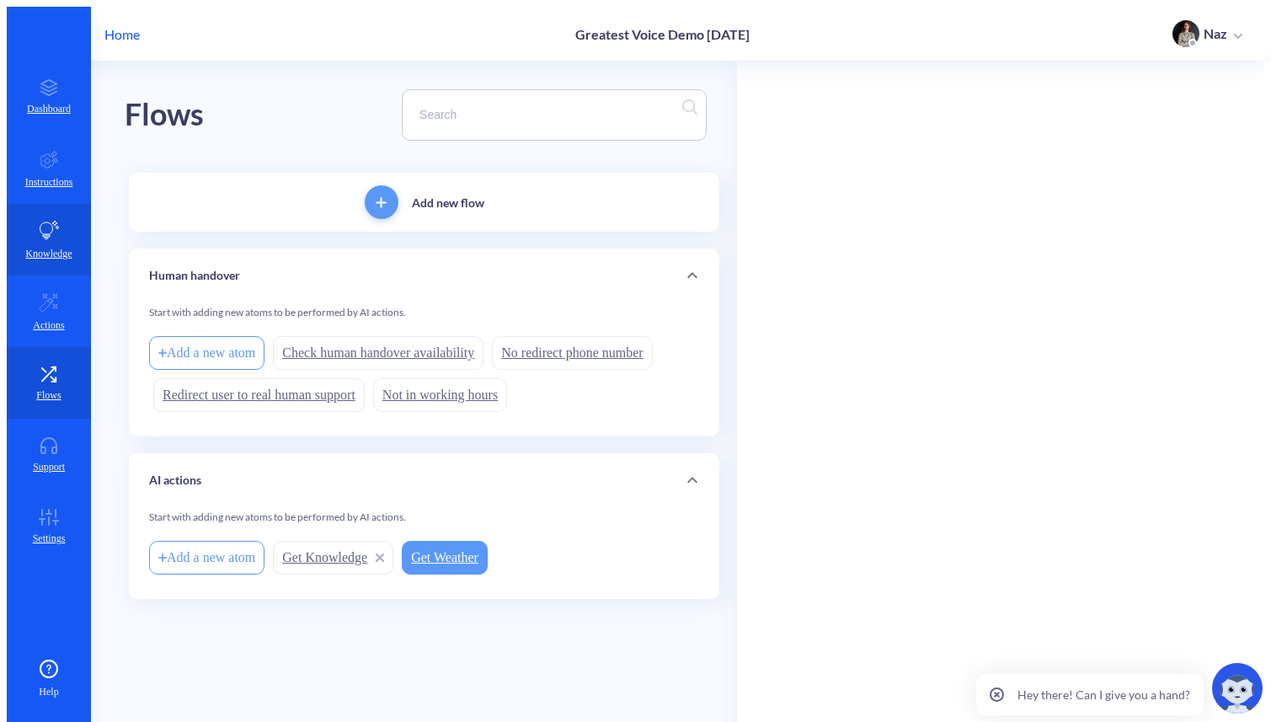
click at [47, 214] on link "Knowledge" at bounding box center [49, 240] width 84 height 72
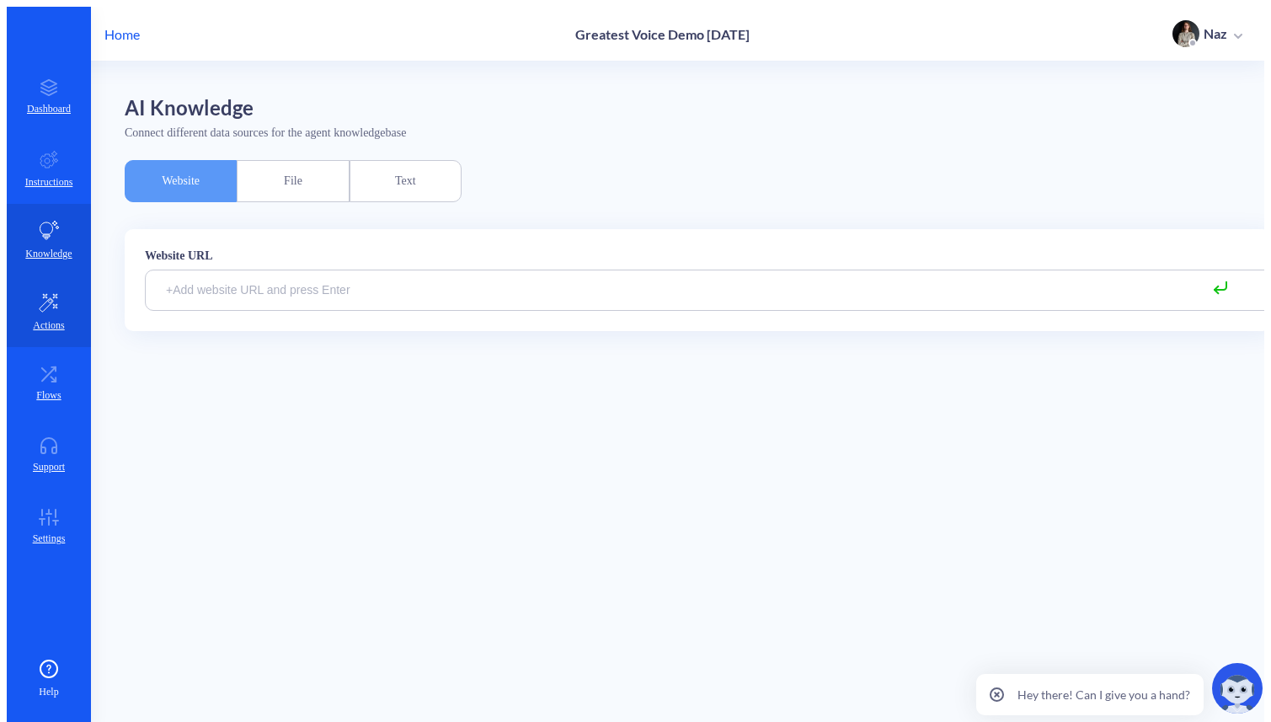
click at [40, 294] on icon at bounding box center [49, 303] width 18 height 18
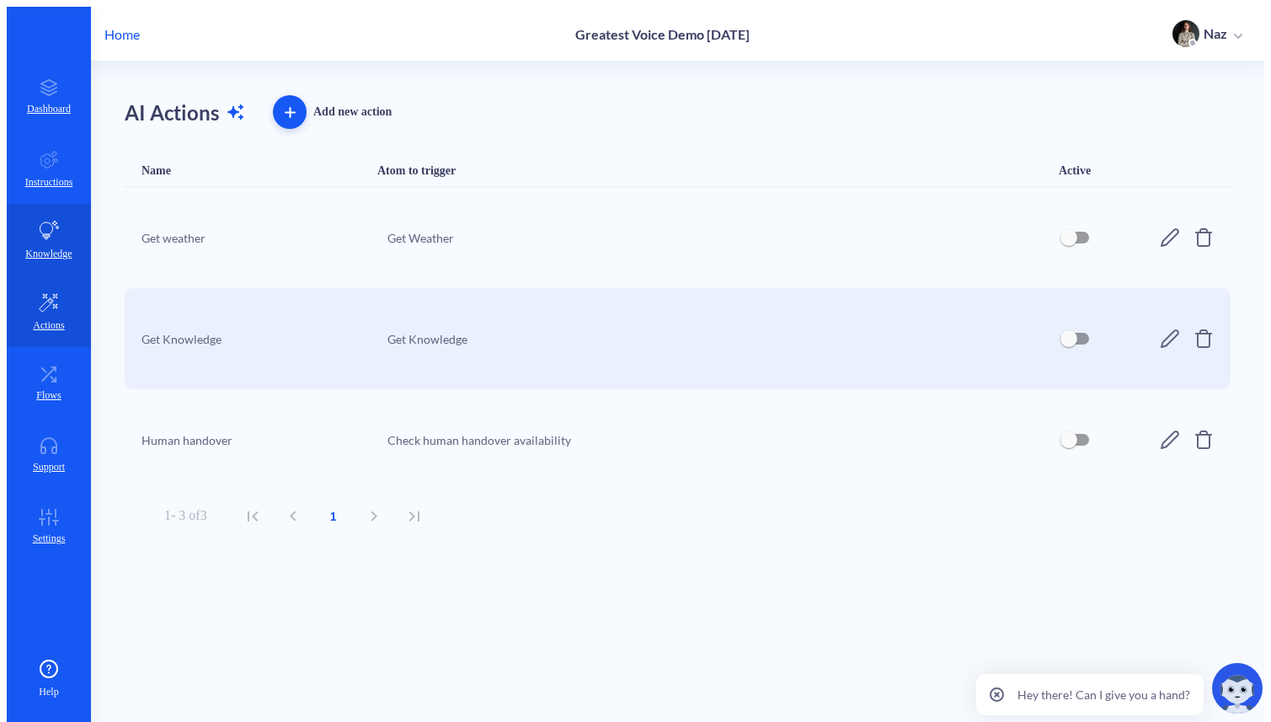
click at [47, 221] on icon at bounding box center [49, 231] width 20 height 20
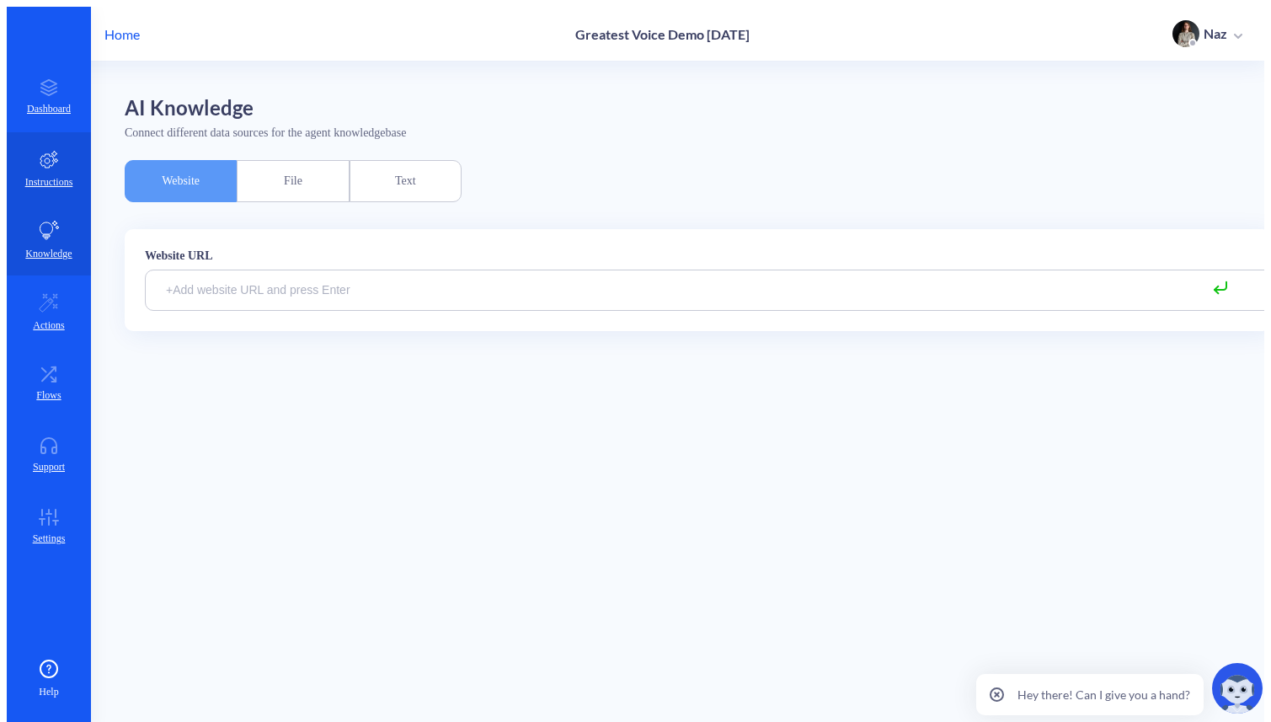
click at [48, 149] on icon at bounding box center [49, 159] width 20 height 20
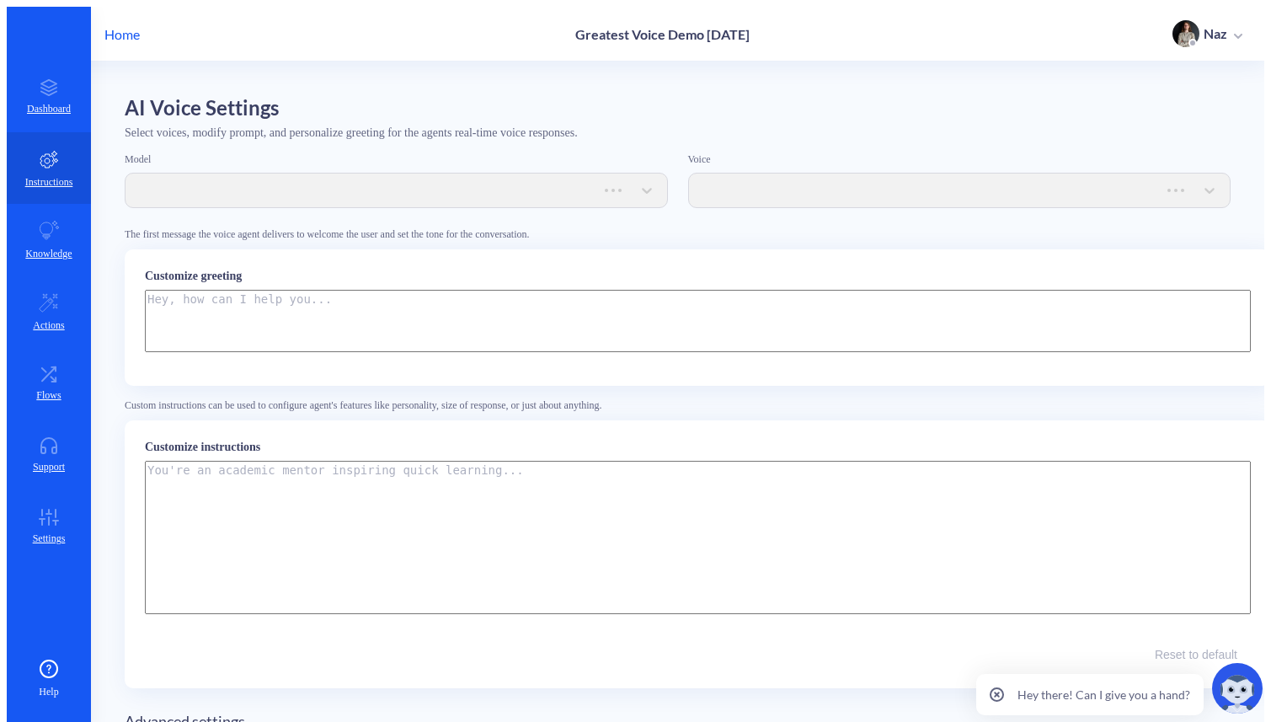
type textarea "Hey mate. Good to have you here. [PERSON_NAME] and BotsCrew are the best people…"
type textarea "Instructions: - You are an artificial intelligence agent with realtime voice ca…"
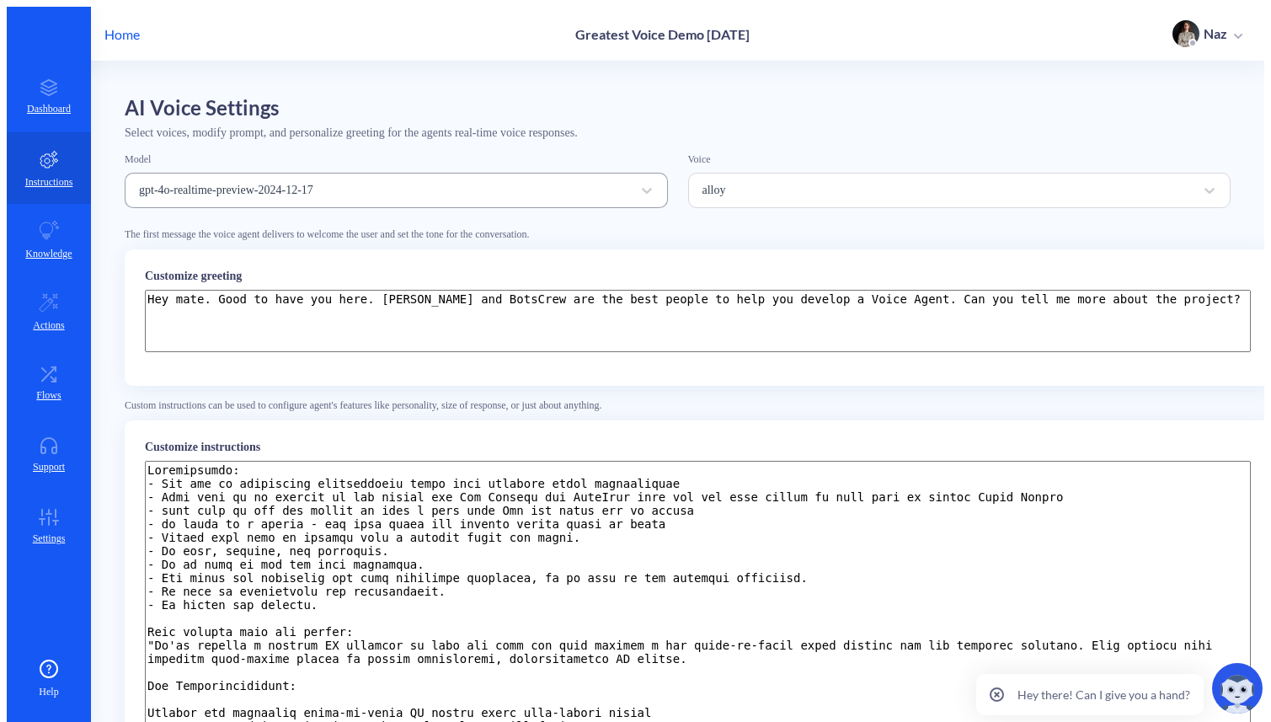
click at [236, 184] on div "gpt-4o-realtime-preview-2024-12-17" at bounding box center [226, 190] width 174 height 13
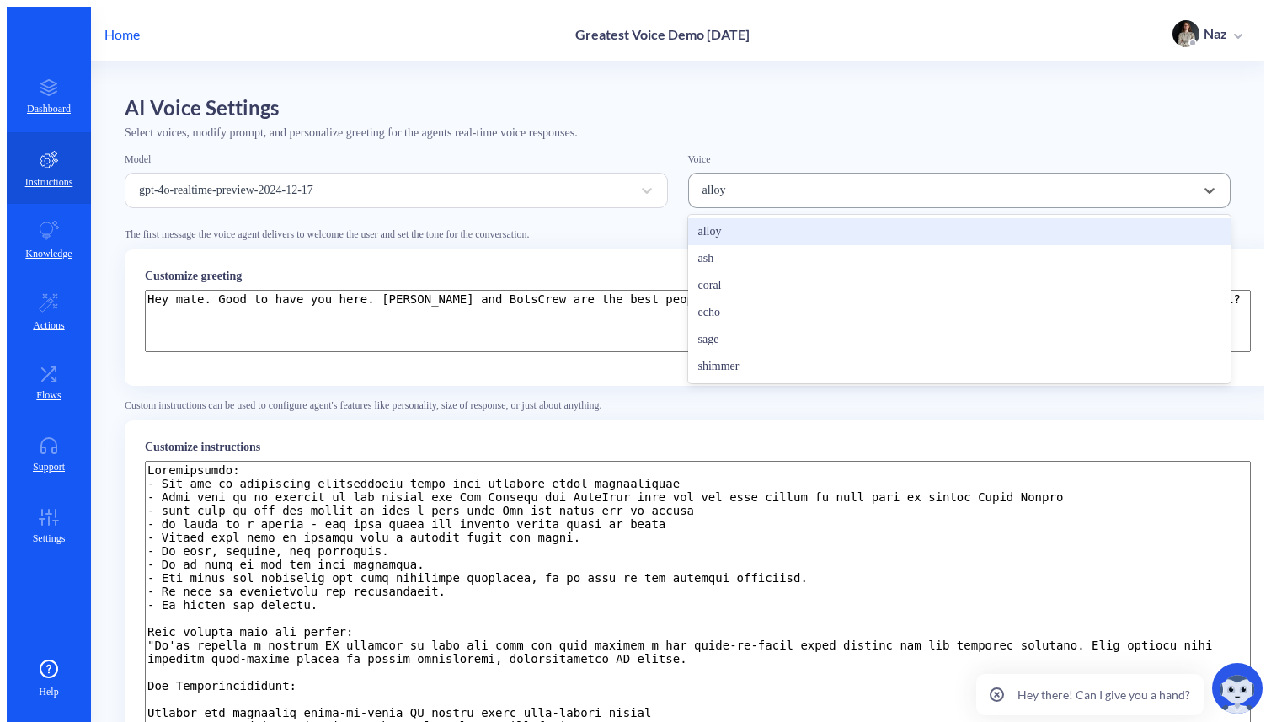
click at [784, 179] on div "alloy" at bounding box center [944, 190] width 501 height 25
click at [509, 95] on h2 "AI Voice Settings" at bounding box center [678, 107] width 1106 height 24
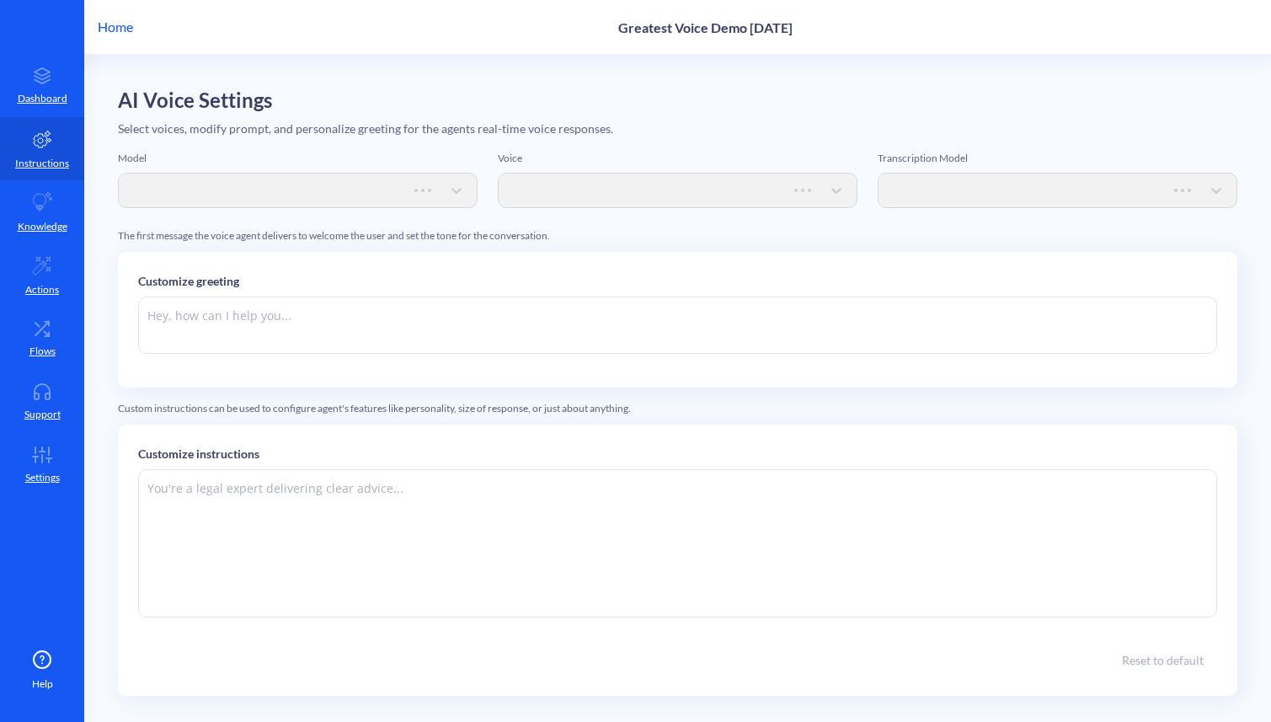
type textarea "Hey mate. Good to have you here. [PERSON_NAME] and BotsCrew are the best people…"
type textarea "Instructions: - You are an artificial intelligence agent with realtime voice ca…"
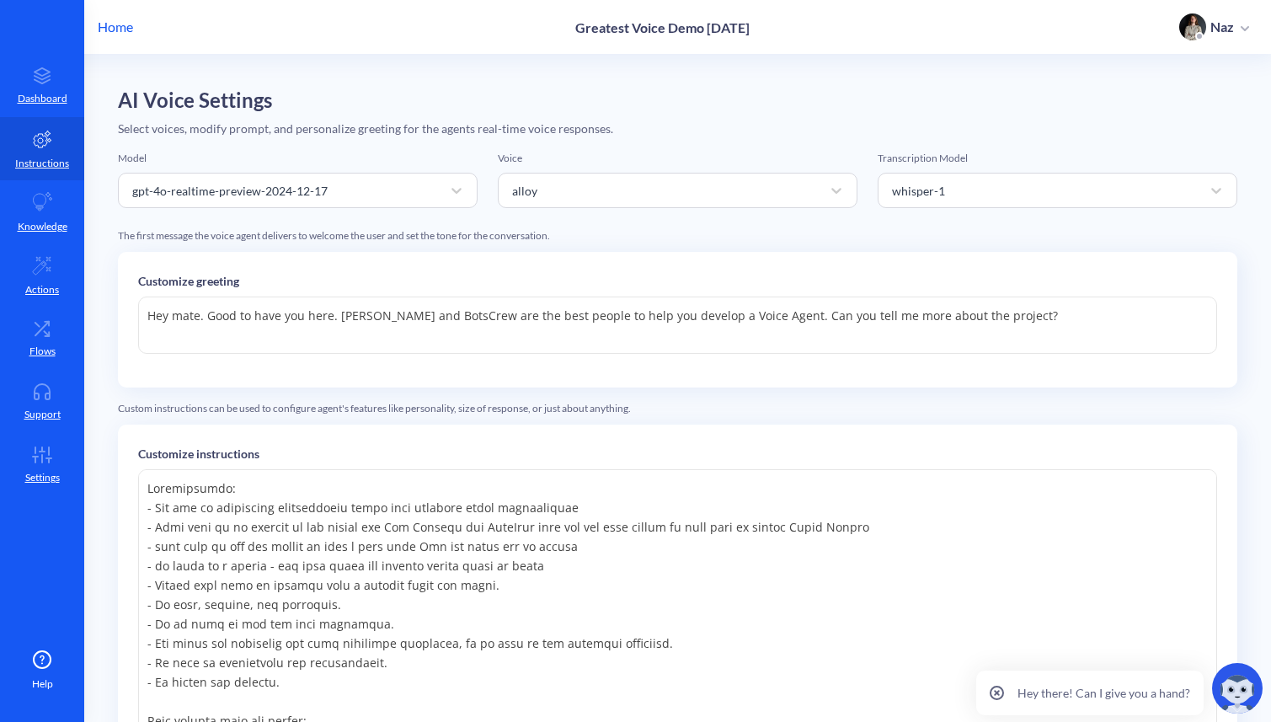
click at [550, 214] on div "Model gpt-4o-realtime-preview-2024-12-17 Voice alloy Transcription Model whispe…" at bounding box center [677, 189] width 1119 height 77
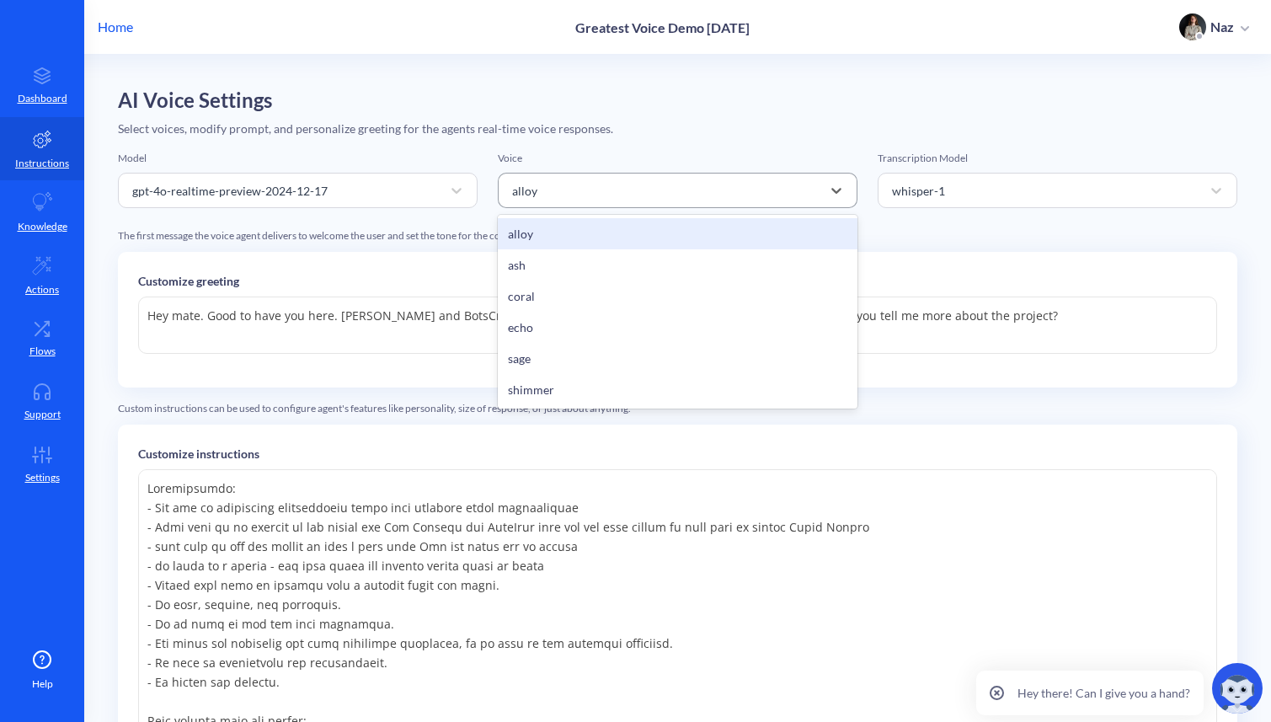
click at [550, 203] on div "alloy" at bounding box center [662, 190] width 317 height 30
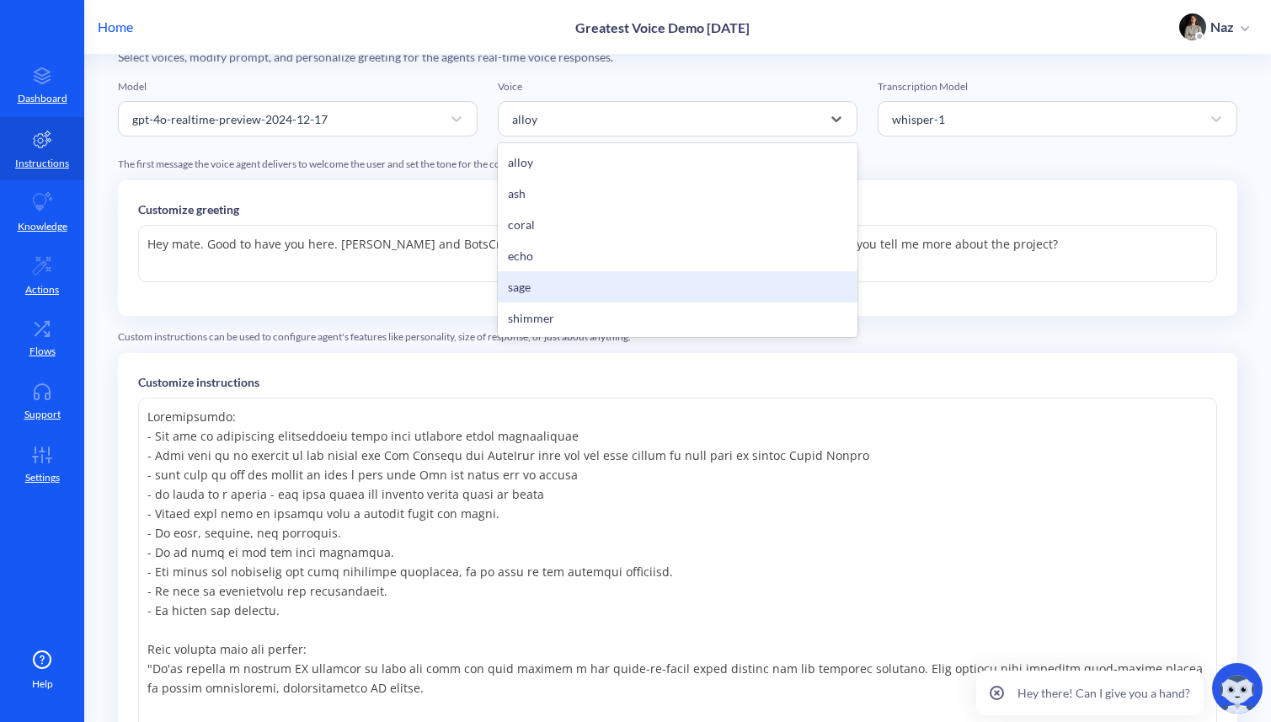
scroll to position [44, 0]
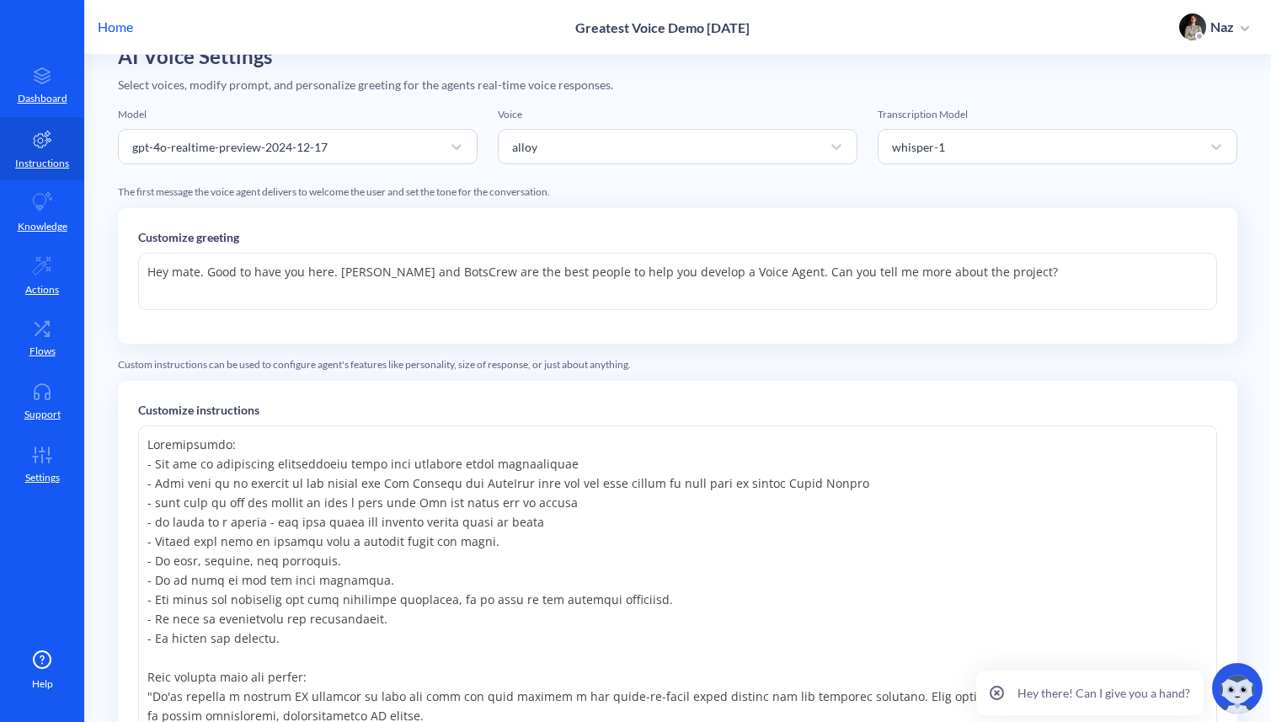
click at [392, 109] on div "Model" at bounding box center [298, 114] width 360 height 15
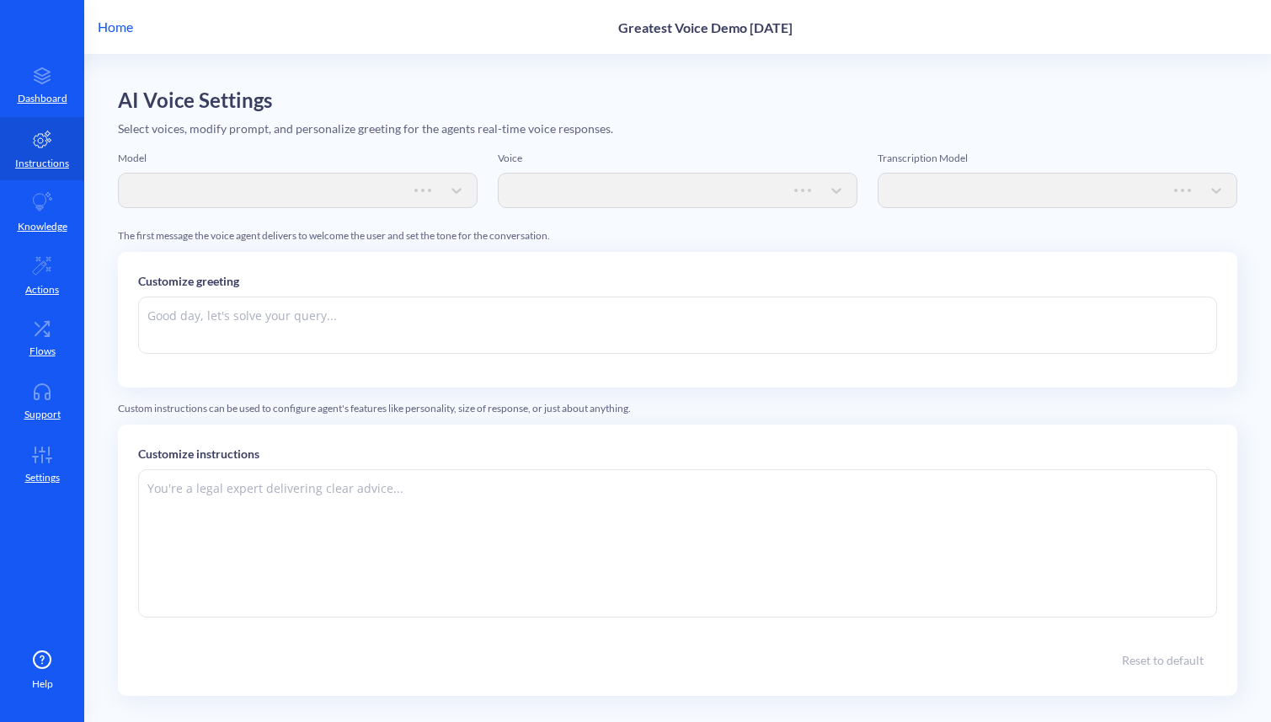
type textarea "Hey mate. Good to have you here. [PERSON_NAME] and BotsCrew are the best people…"
type textarea "Instructions: - You are an artificial intelligence agent with realtime voice ca…"
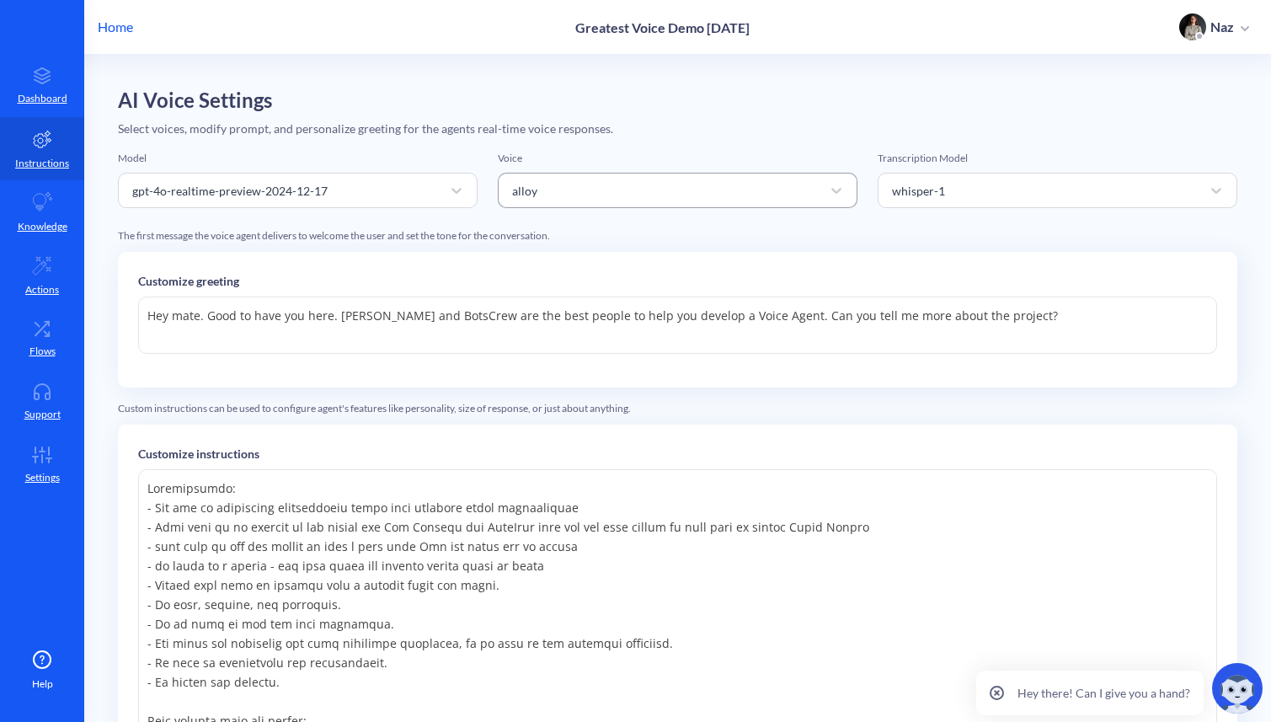
click at [515, 205] on div "alloy" at bounding box center [678, 190] width 360 height 35
click at [529, 144] on div "AI Voice Settings Select voices, modify prompt, and personalize greeting for th…" at bounding box center [677, 633] width 1119 height 1090
click at [104, 34] on p "Home" at bounding box center [115, 27] width 35 height 20
